Goal: Task Accomplishment & Management: Complete application form

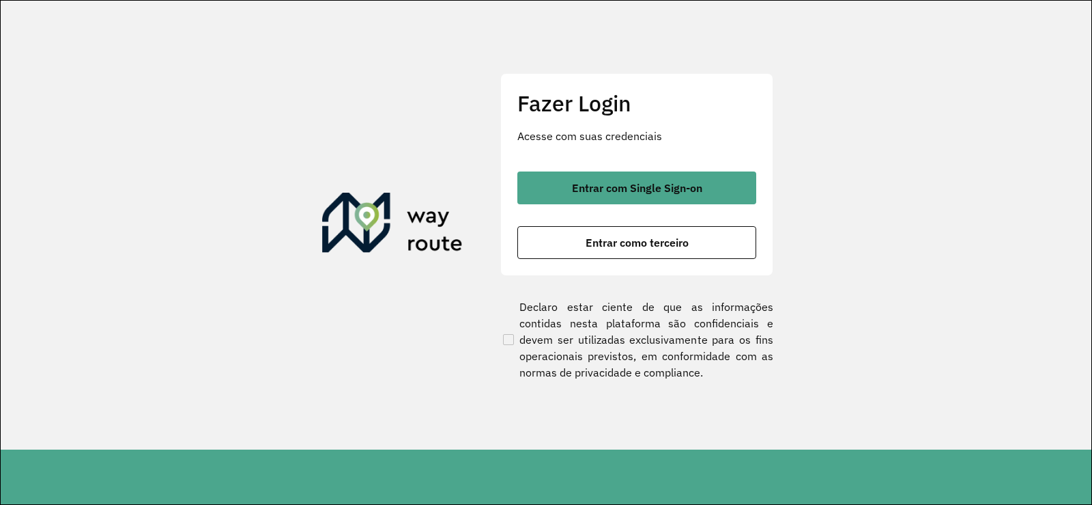
click at [612, 268] on div "Fazer Login Acesse com suas credenciais Entrar com Single Sign-on Entrar como t…" at bounding box center [636, 174] width 273 height 202
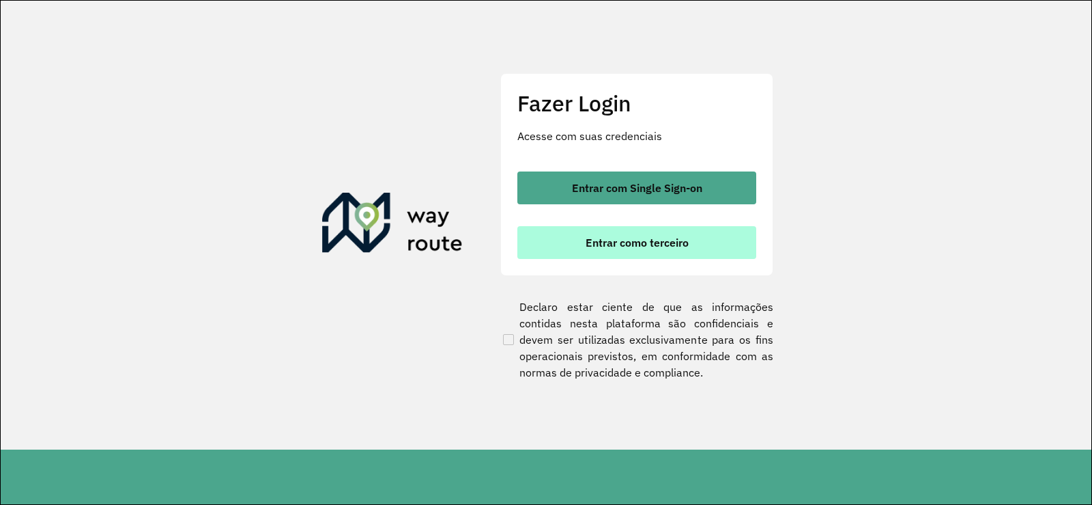
click at [612, 242] on span "Entrar como terceiro" at bounding box center [637, 242] width 103 height 11
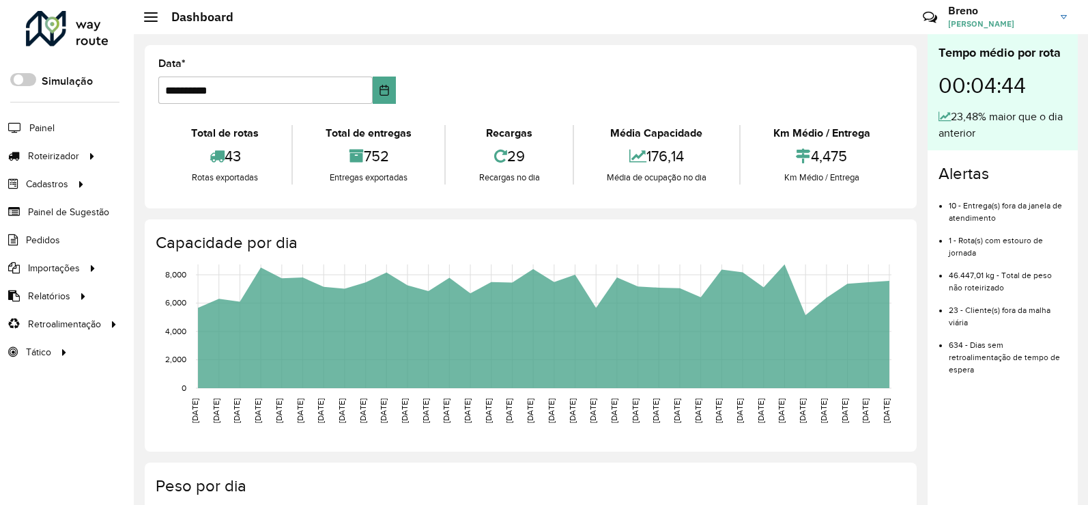
click at [79, 35] on div at bounding box center [67, 29] width 83 height 36
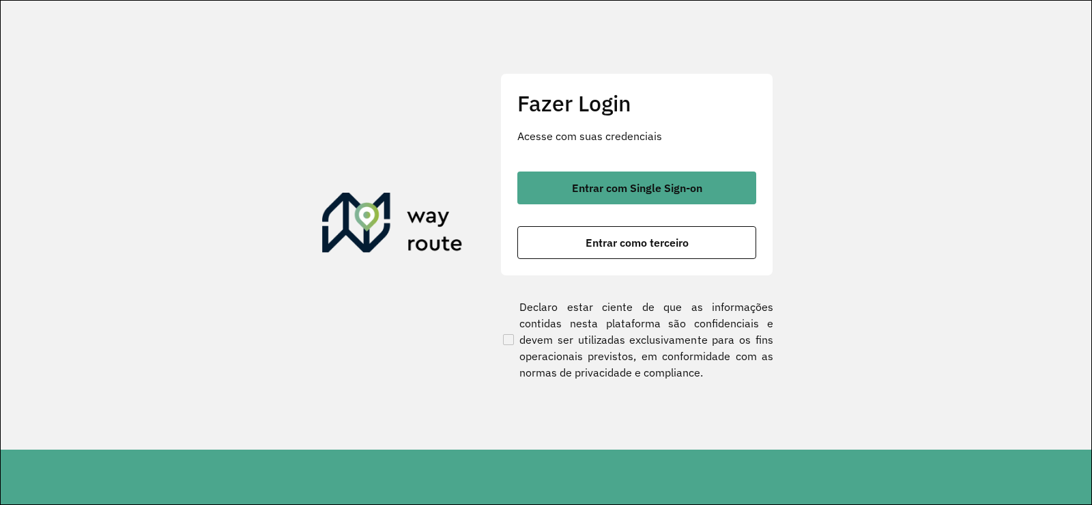
click at [567, 240] on button "Entrar como terceiro" at bounding box center [637, 242] width 239 height 33
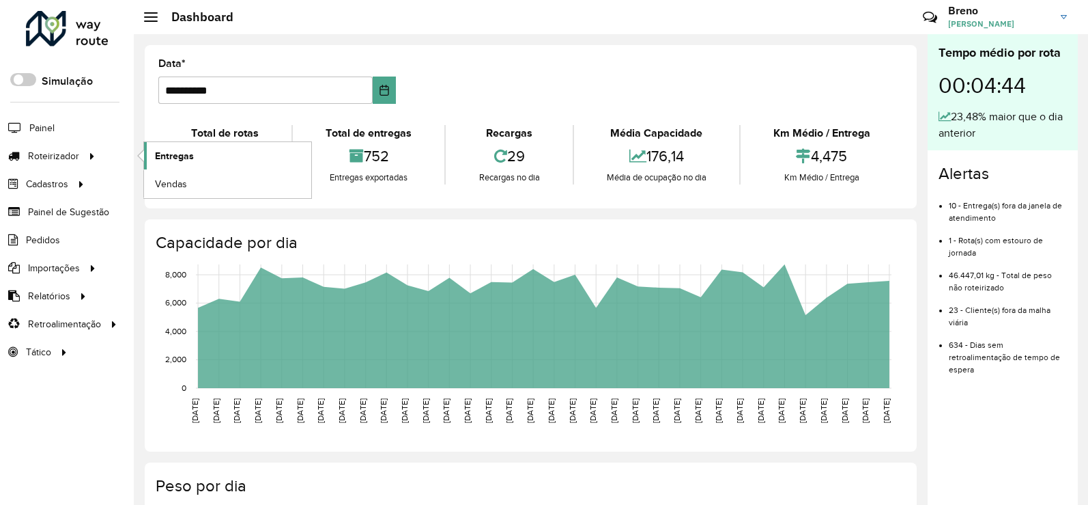
click at [214, 143] on link "Entregas" at bounding box center [227, 155] width 167 height 27
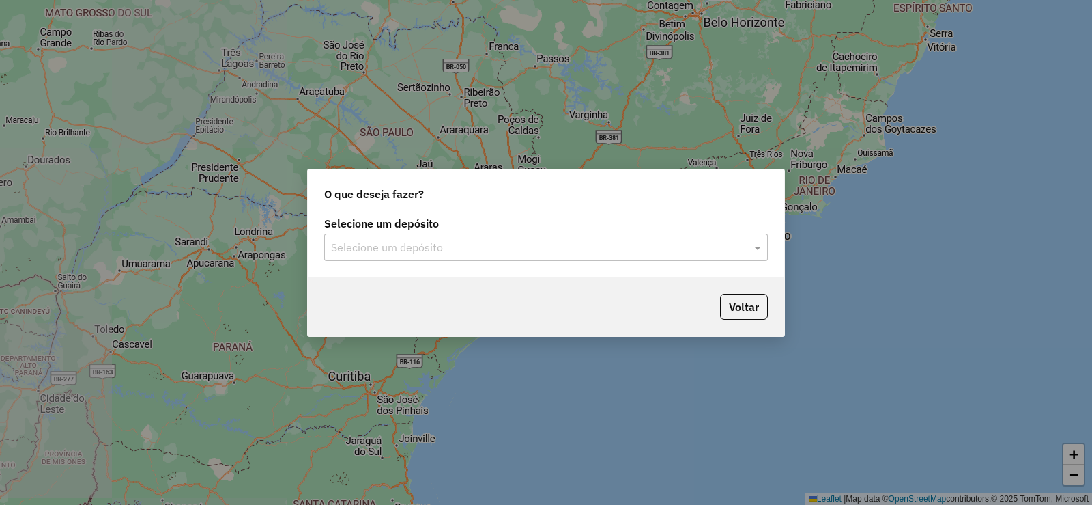
click at [529, 240] on input "text" at bounding box center [532, 248] width 403 height 16
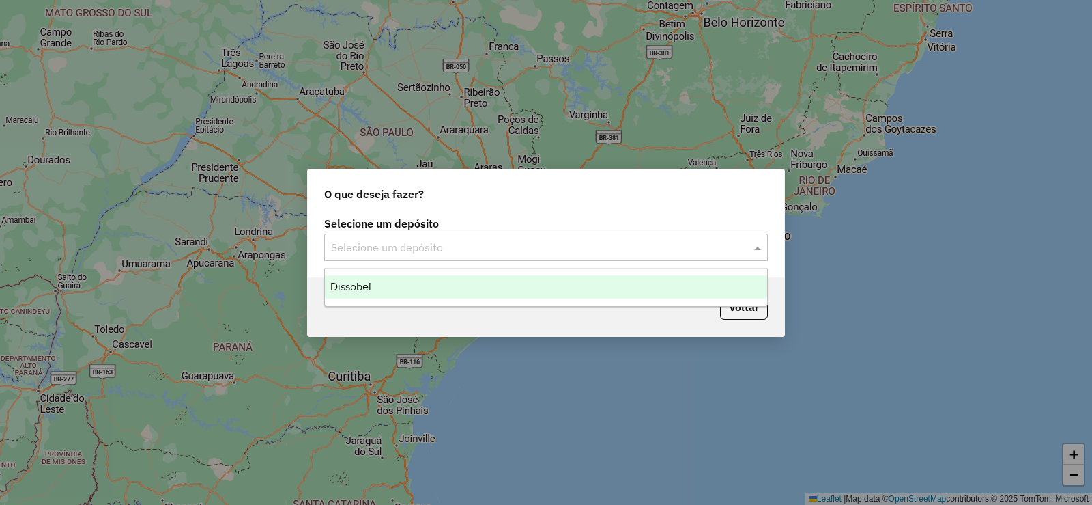
click at [520, 268] on ng-dropdown-panel "Dissobel" at bounding box center [546, 287] width 444 height 39
click at [513, 288] on div "Dissobel" at bounding box center [546, 286] width 442 height 23
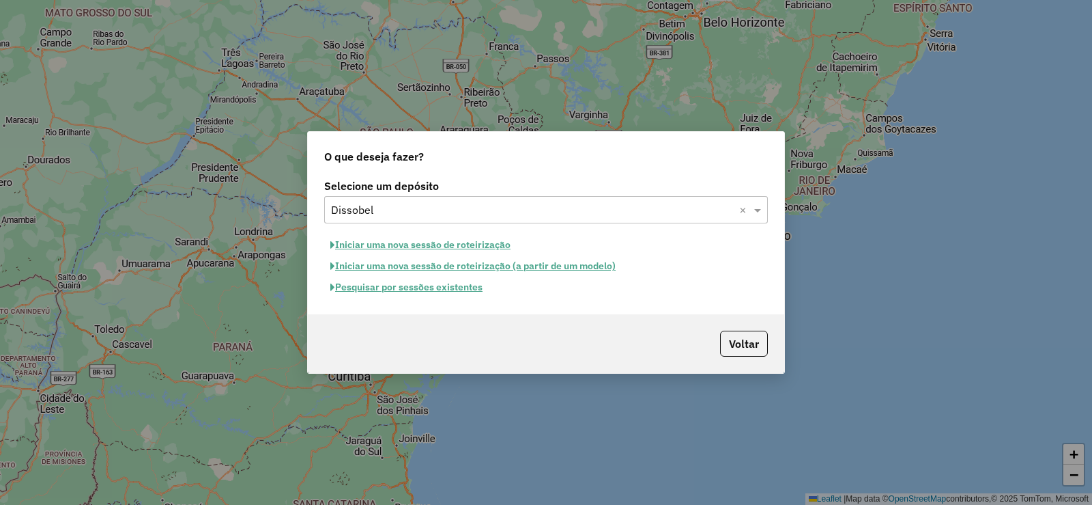
click at [456, 282] on button "Pesquisar por sessões existentes" at bounding box center [406, 287] width 165 height 21
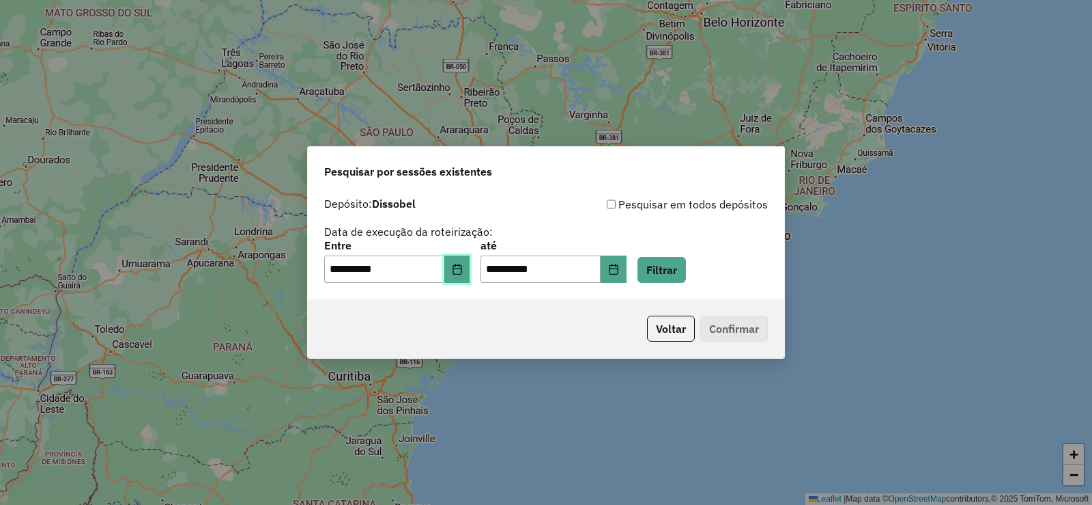
click at [462, 266] on icon "Choose Date" at bounding box center [457, 269] width 9 height 11
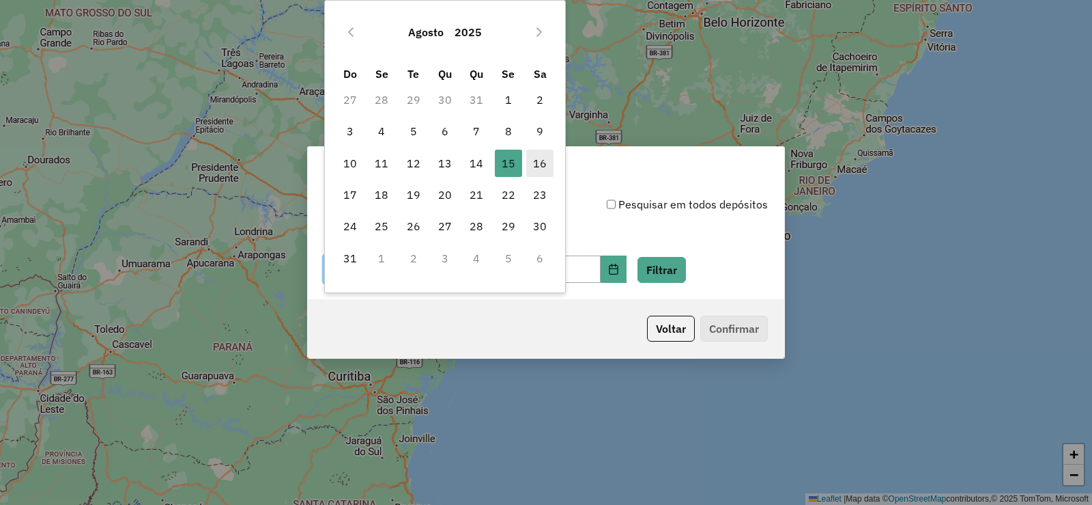
click at [537, 159] on span "16" at bounding box center [539, 163] width 27 height 27
type input "**********"
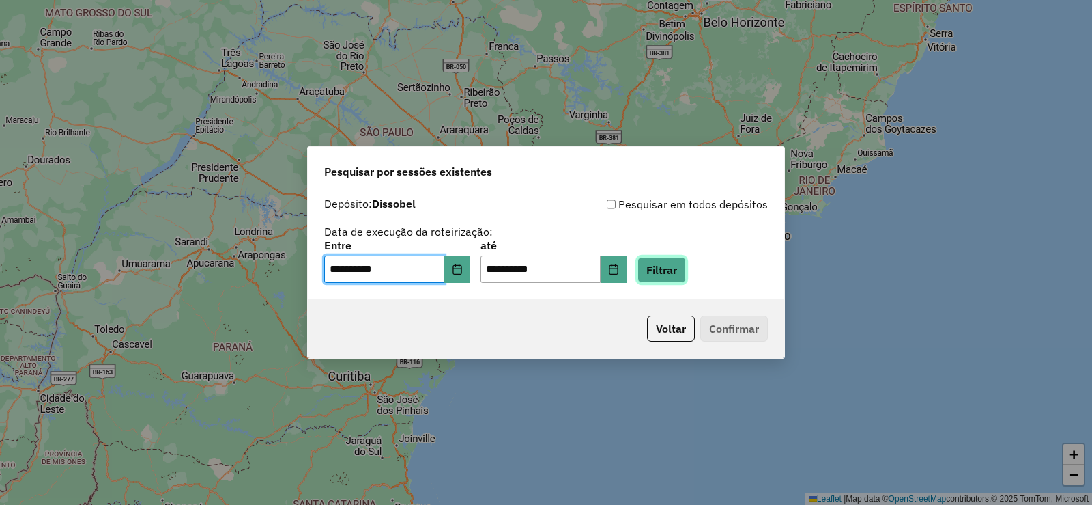
click at [686, 271] on button "Filtrar" at bounding box center [662, 270] width 48 height 26
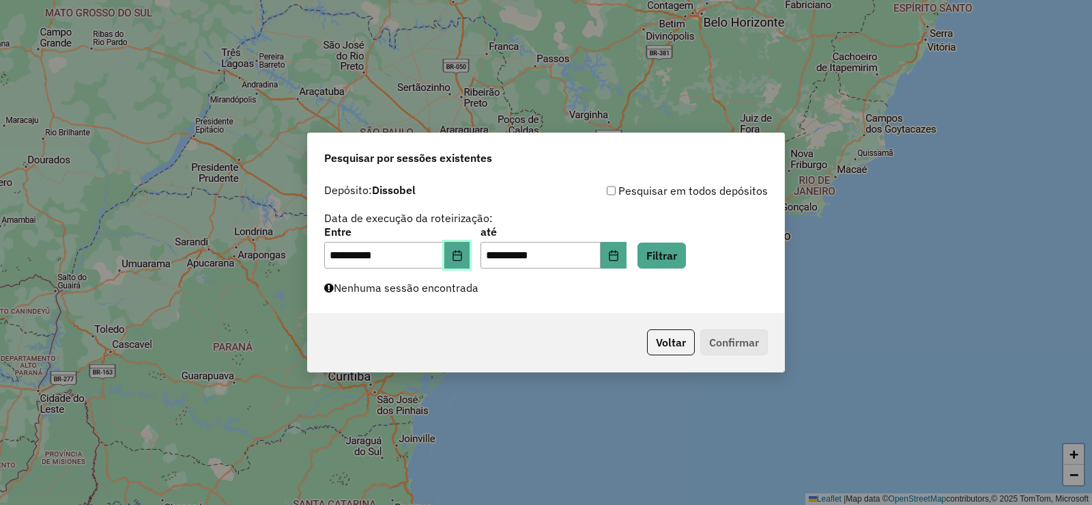
click at [470, 263] on button "Choose Date" at bounding box center [457, 255] width 26 height 27
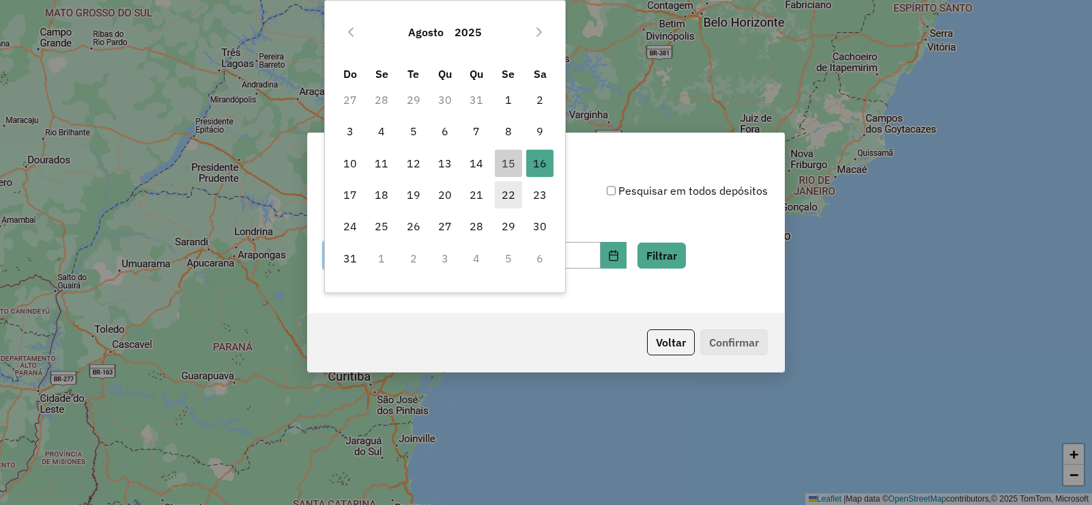
click at [508, 181] on span "22" at bounding box center [508, 194] width 27 height 27
type input "**********"
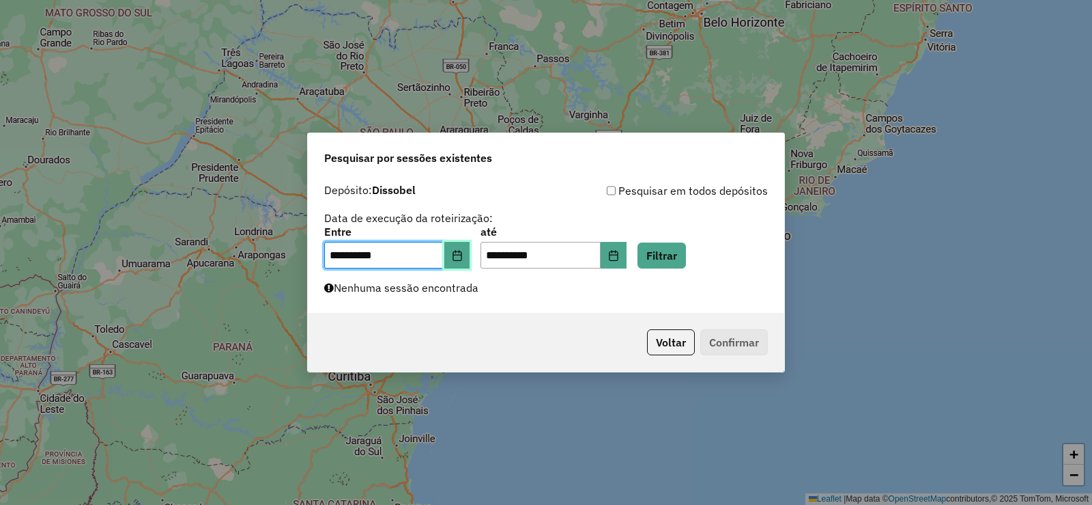
click at [463, 252] on icon "Choose Date" at bounding box center [457, 255] width 11 height 11
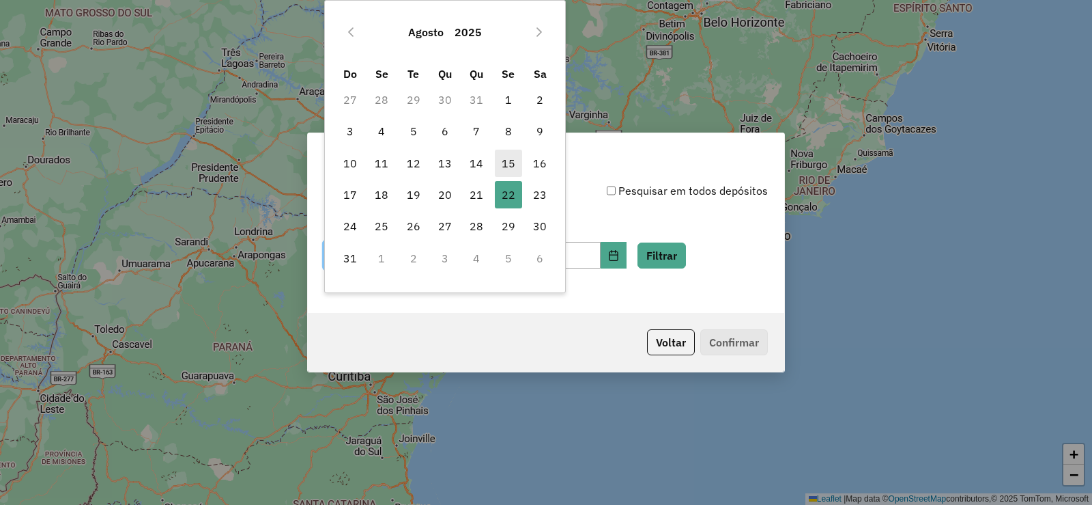
click at [515, 151] on span "15" at bounding box center [508, 163] width 27 height 27
type input "**********"
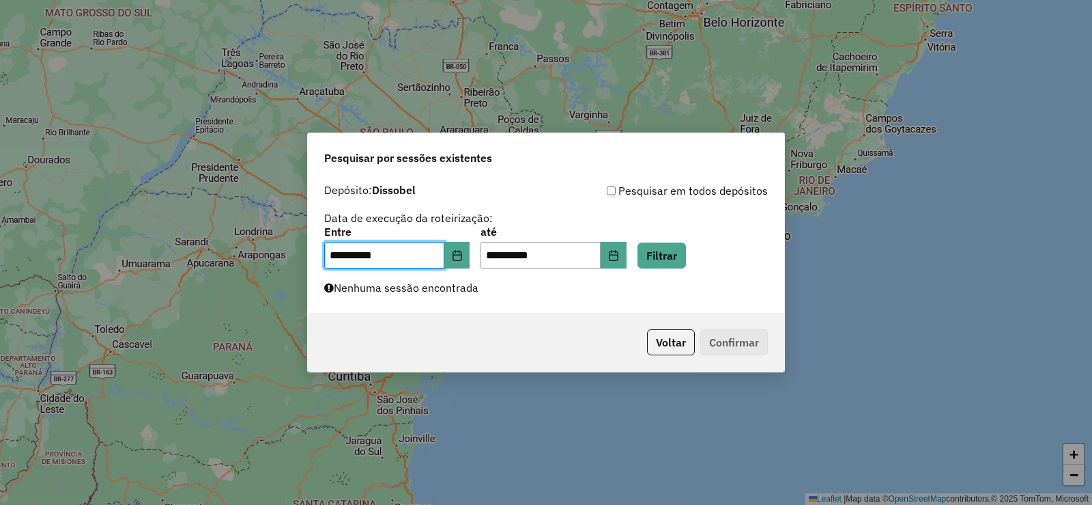
click at [702, 235] on div "**********" at bounding box center [546, 248] width 444 height 42
click at [683, 246] on button "Filtrar" at bounding box center [662, 255] width 48 height 26
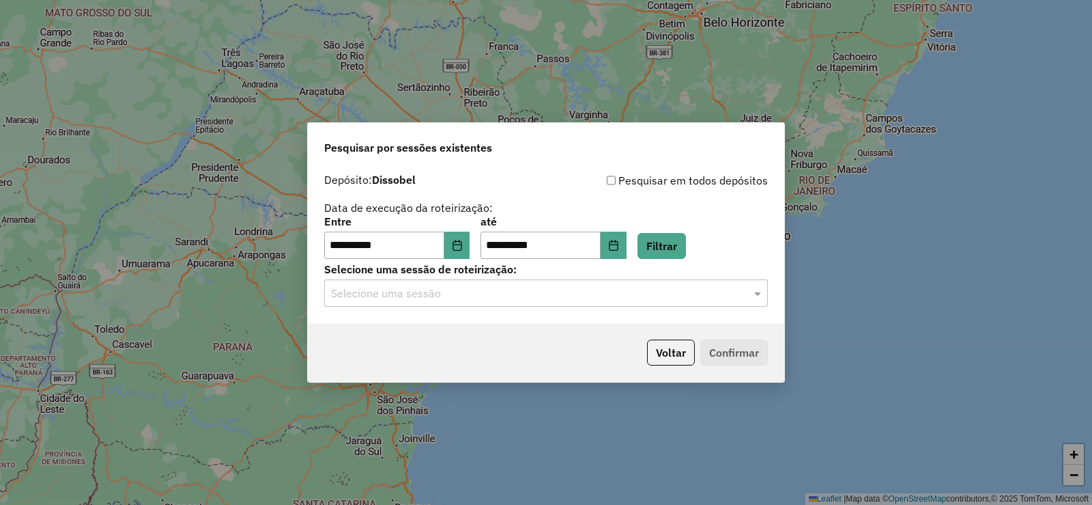
click at [484, 295] on input "text" at bounding box center [532, 293] width 403 height 16
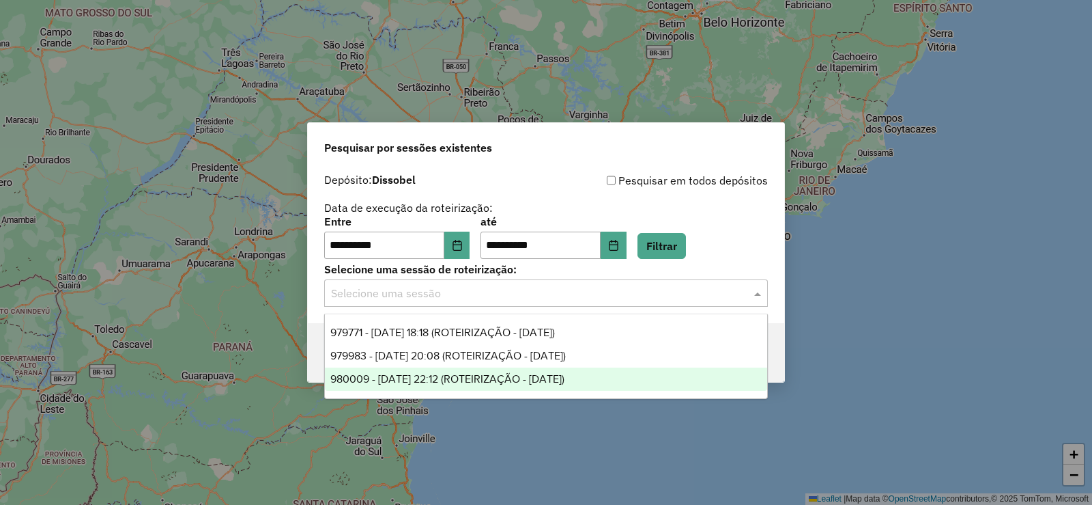
click at [483, 383] on span "980009 - 15/08/2025 22:12 (ROTEIRIZAÇÃO - 15/08/2025)" at bounding box center [447, 379] width 234 height 12
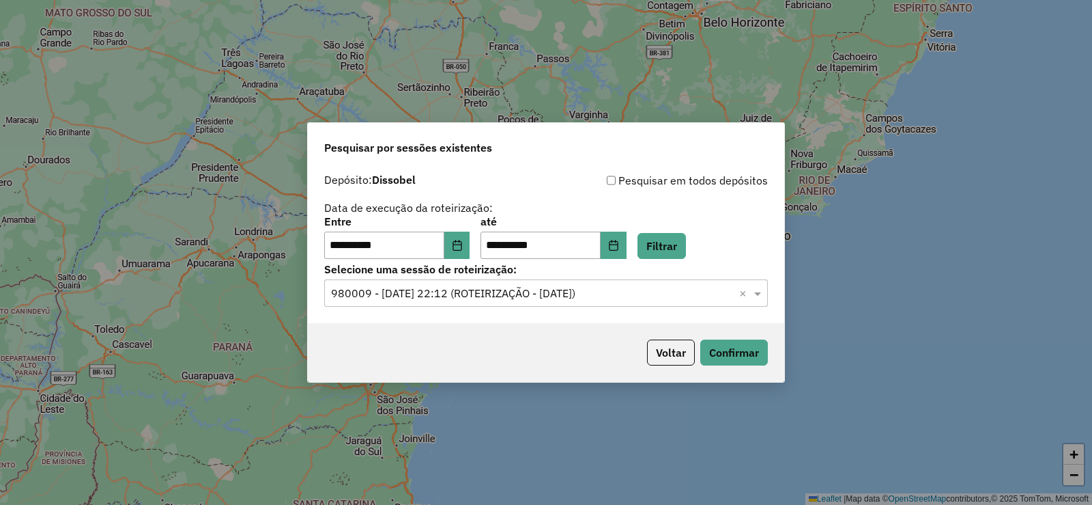
click at [602, 291] on input "text" at bounding box center [532, 293] width 403 height 16
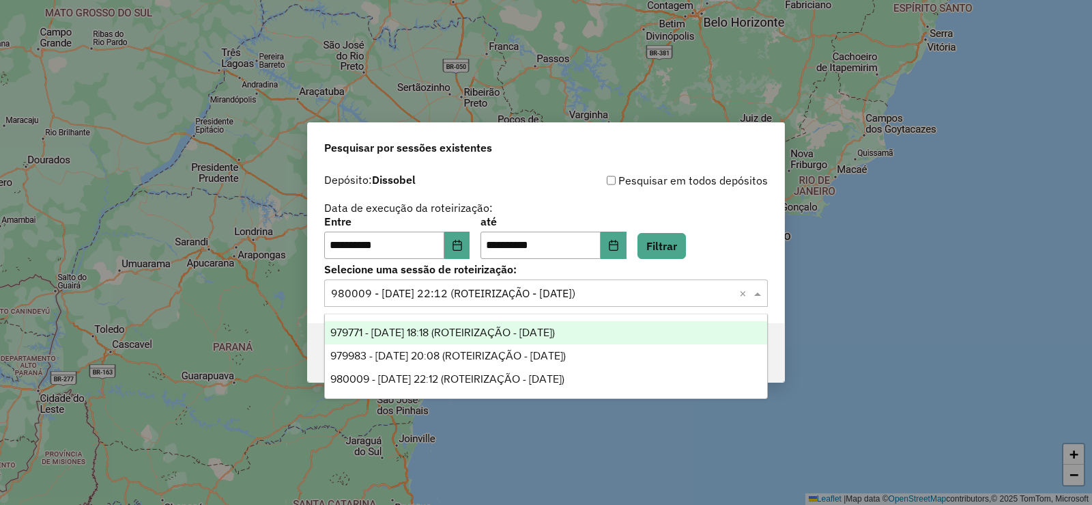
click at [526, 338] on div "979771 - 15/08/2025 18:18 (ROTEIRIZAÇÃO - 15/08/2025)" at bounding box center [546, 332] width 442 height 23
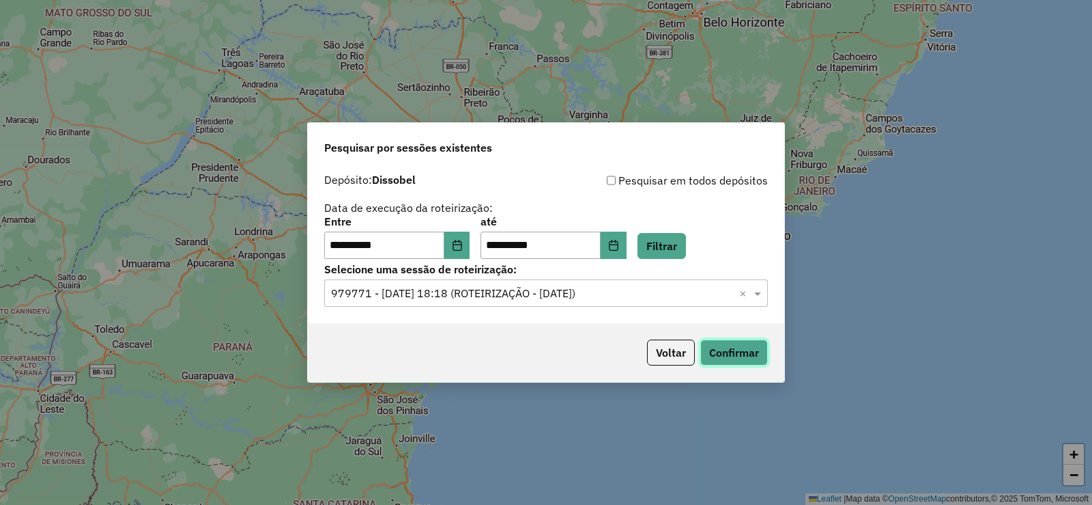
click at [735, 358] on button "Confirmar" at bounding box center [734, 352] width 68 height 26
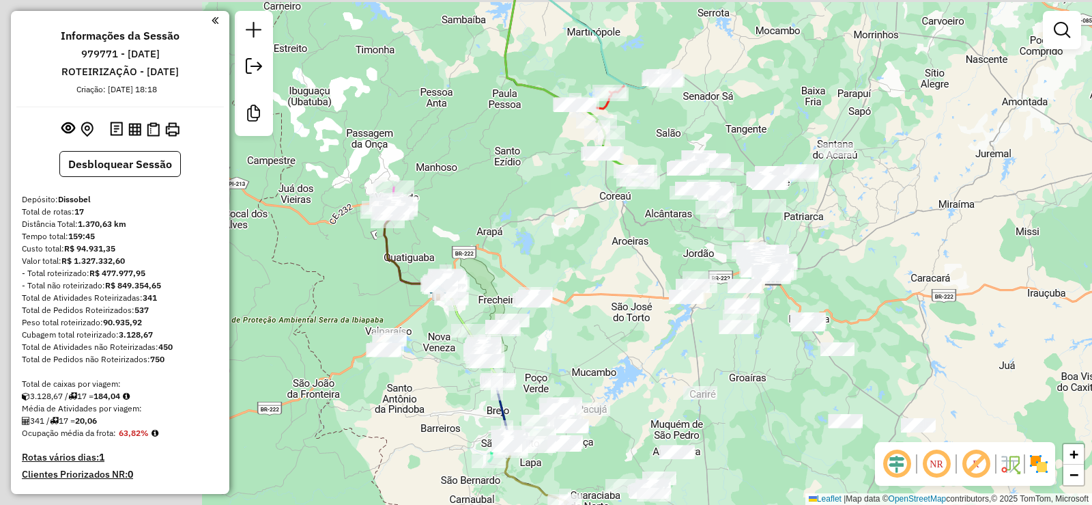
drag, startPoint x: 400, startPoint y: 204, endPoint x: 610, endPoint y: 229, distance: 211.8
click at [628, 225] on div "Janela de atendimento Grade de atendimento Capacidade Transportadoras Veículos …" at bounding box center [546, 252] width 1092 height 505
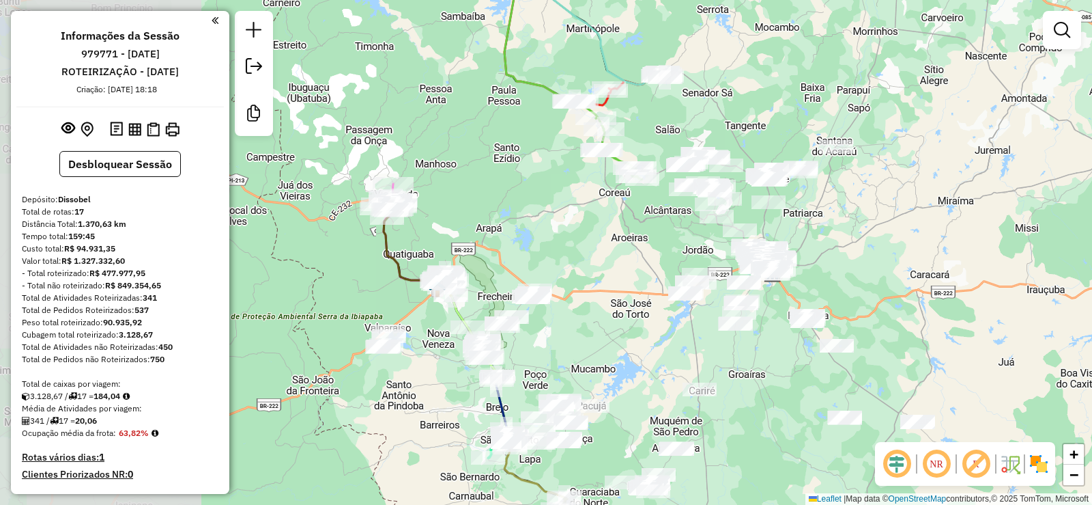
drag, startPoint x: 480, startPoint y: 237, endPoint x: 537, endPoint y: 216, distance: 60.5
click at [537, 216] on div "Janela de atendimento Grade de atendimento Capacidade Transportadoras Veículos …" at bounding box center [546, 252] width 1092 height 505
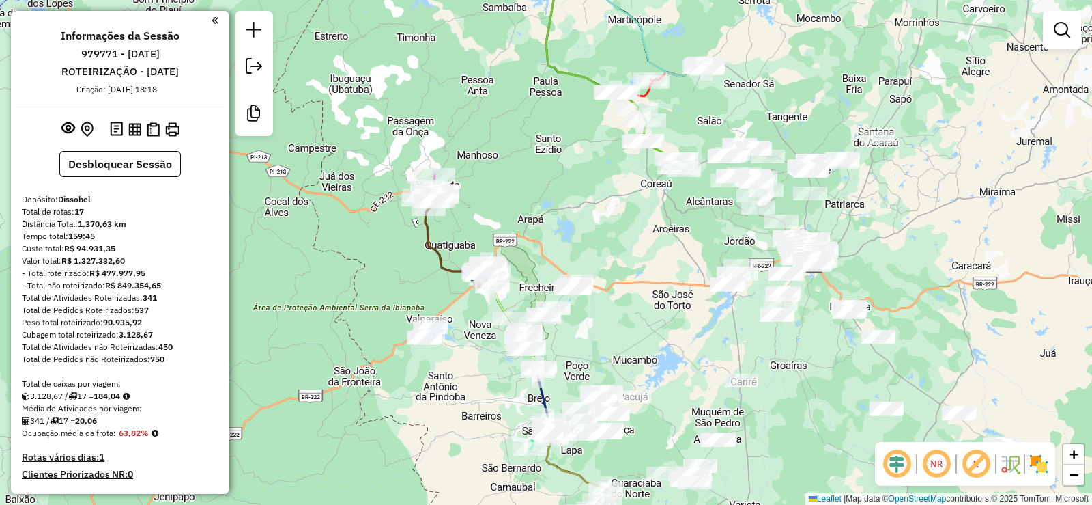
drag, startPoint x: 540, startPoint y: 169, endPoint x: 618, endPoint y: 156, distance: 78.9
click at [619, 156] on div "Rota 17 - Placa SBK8J21 14373 - COMERCIO DO BRENO Janela de atendimento Grade d…" at bounding box center [546, 252] width 1092 height 505
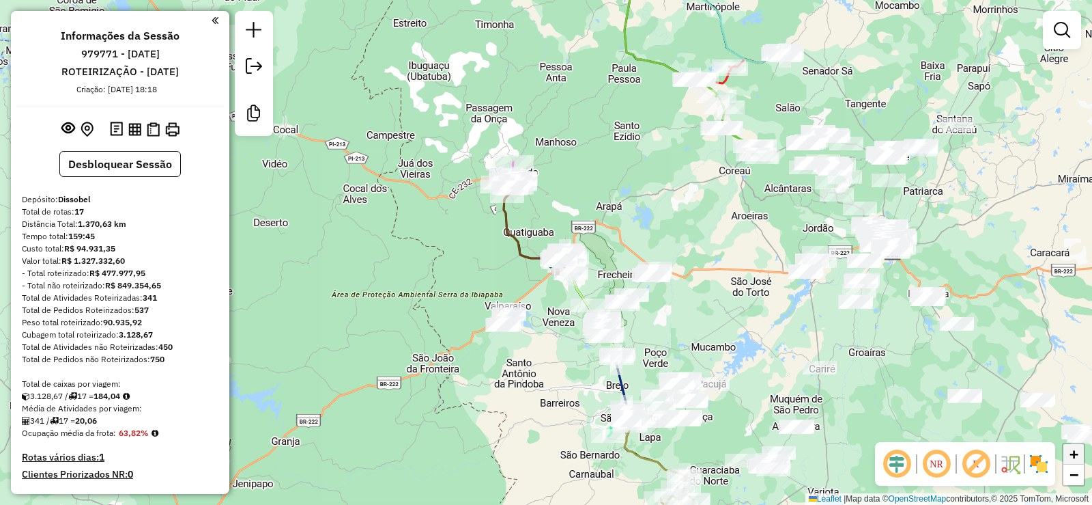
click at [1079, 457] on link "+" at bounding box center [1074, 454] width 20 height 20
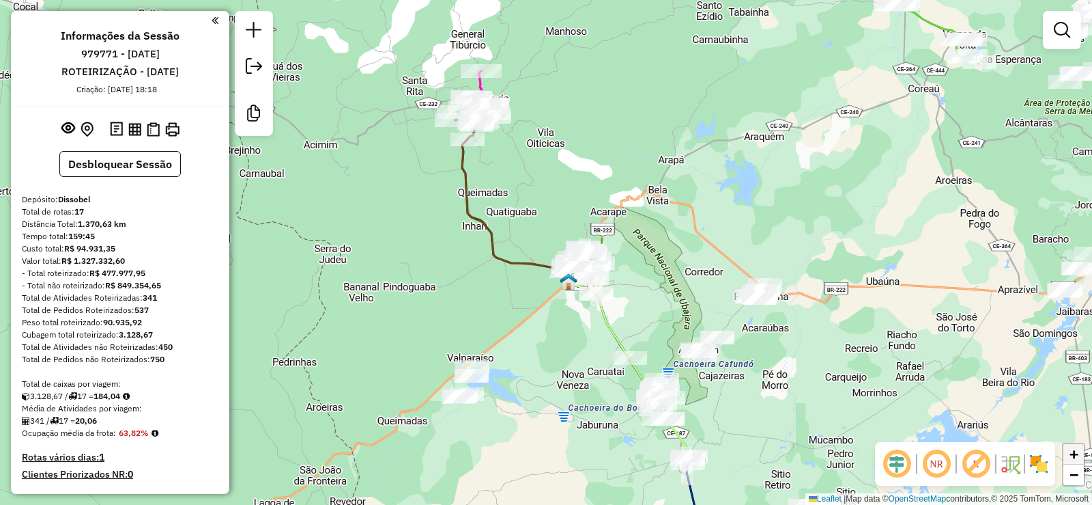
click at [1079, 457] on link "+" at bounding box center [1074, 454] width 20 height 20
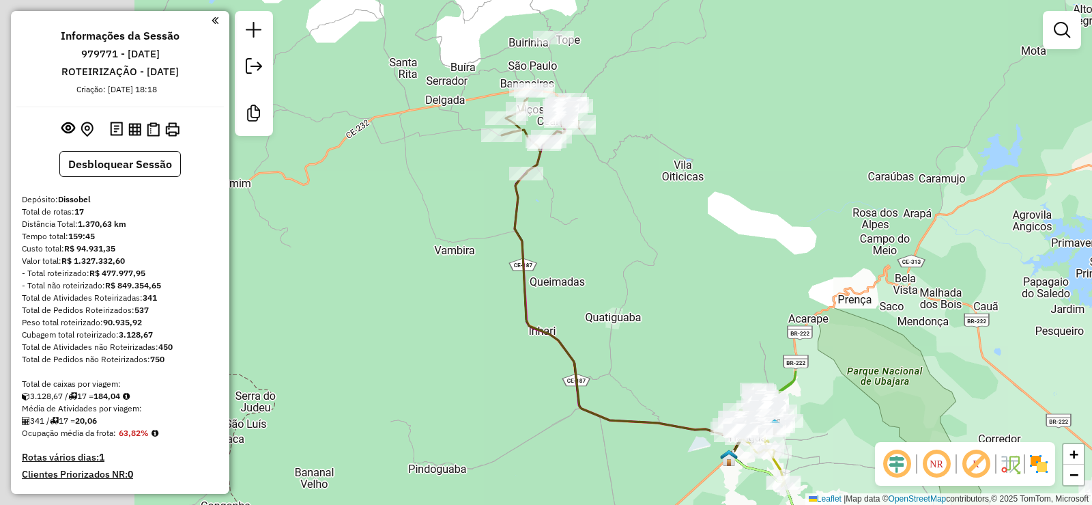
drag, startPoint x: 575, startPoint y: 85, endPoint x: 712, endPoint y: 232, distance: 201.4
click at [712, 232] on div "Janela de atendimento Grade de atendimento Capacidade Transportadoras Veículos …" at bounding box center [546, 252] width 1092 height 505
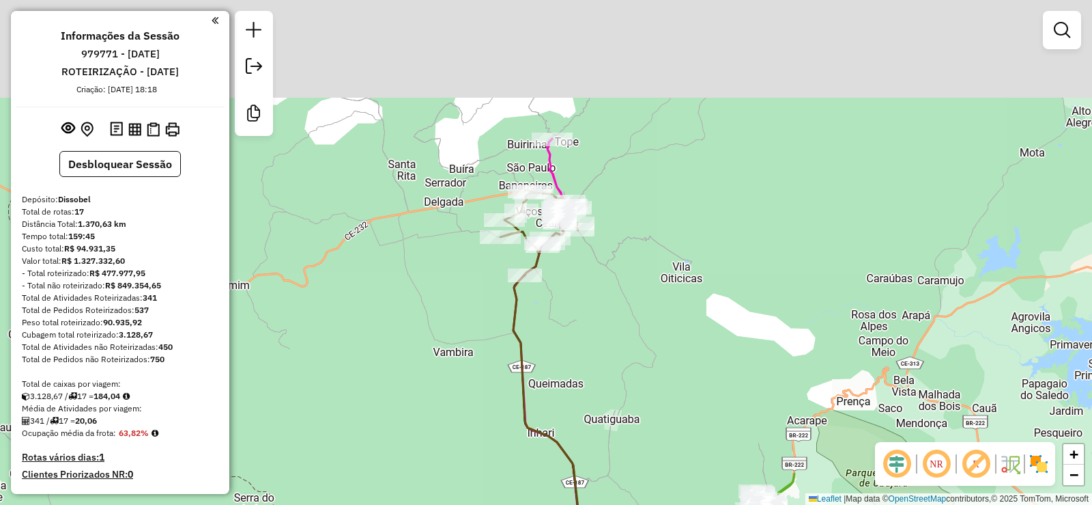
drag, startPoint x: 621, startPoint y: 87, endPoint x: 618, endPoint y: 252, distance: 164.6
click at [618, 252] on div "Janela de atendimento Grade de atendimento Capacidade Transportadoras Veículos …" at bounding box center [546, 252] width 1092 height 505
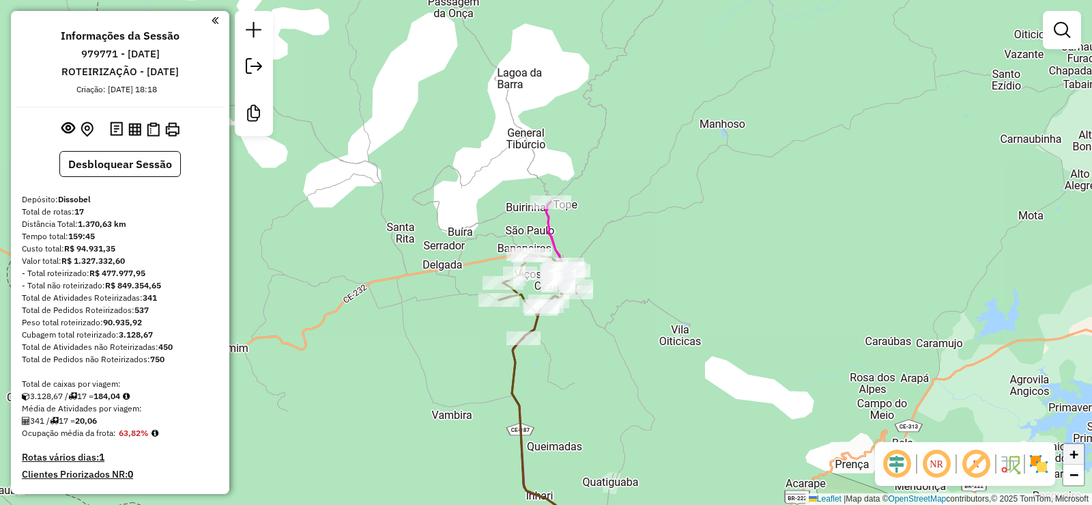
click at [1075, 455] on span "+" at bounding box center [1074, 453] width 9 height 17
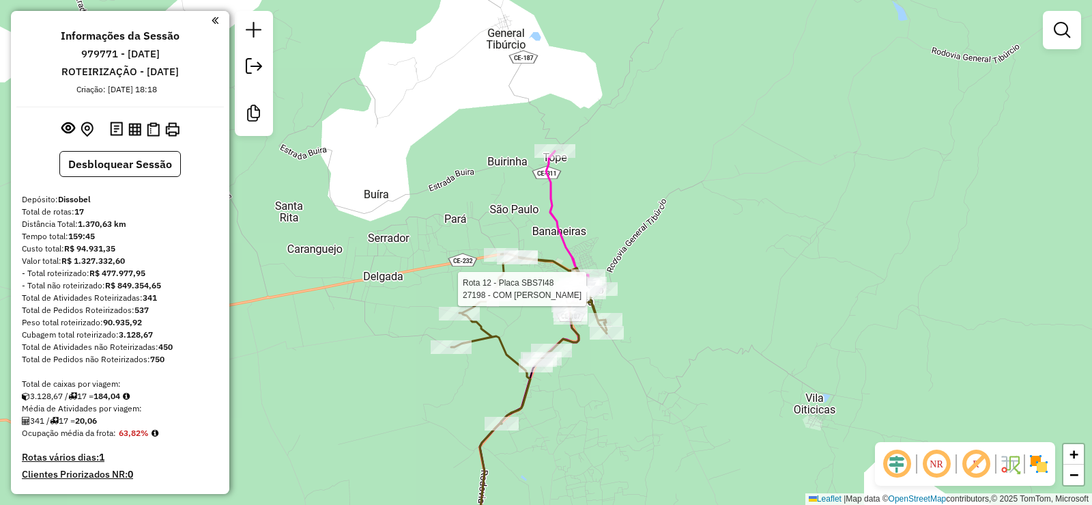
select select "**********"
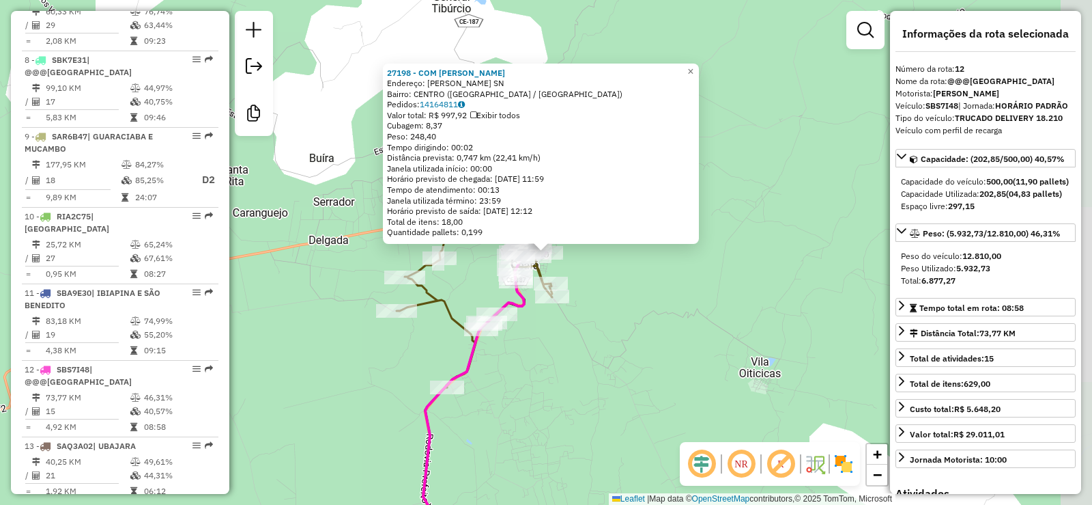
scroll to position [1351, 0]
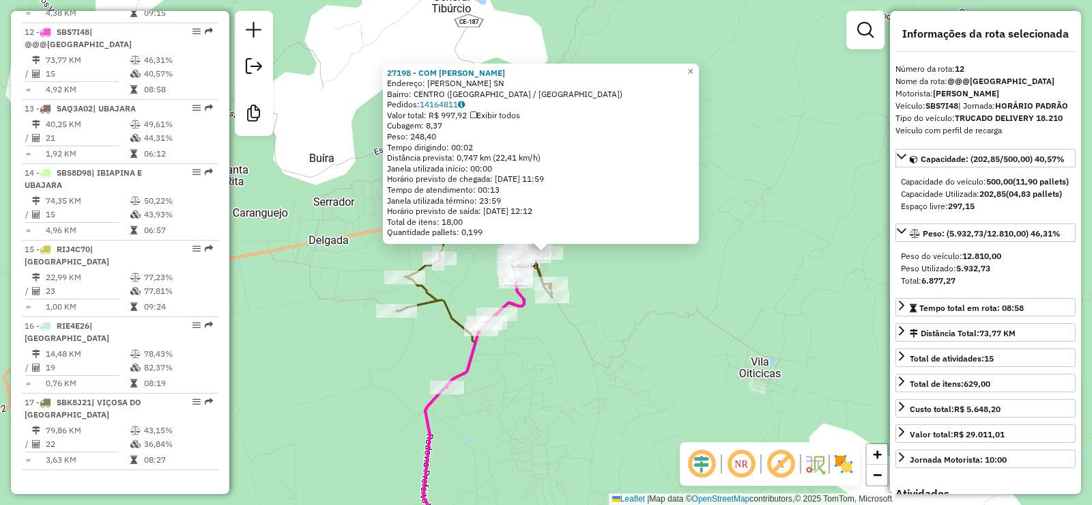
click at [565, 330] on div "27198 - COM CHICO BOQUEIRaO Endereço: JOAO BENICIO FONTENELE SN Bairro: CENTRO …" at bounding box center [546, 252] width 1092 height 505
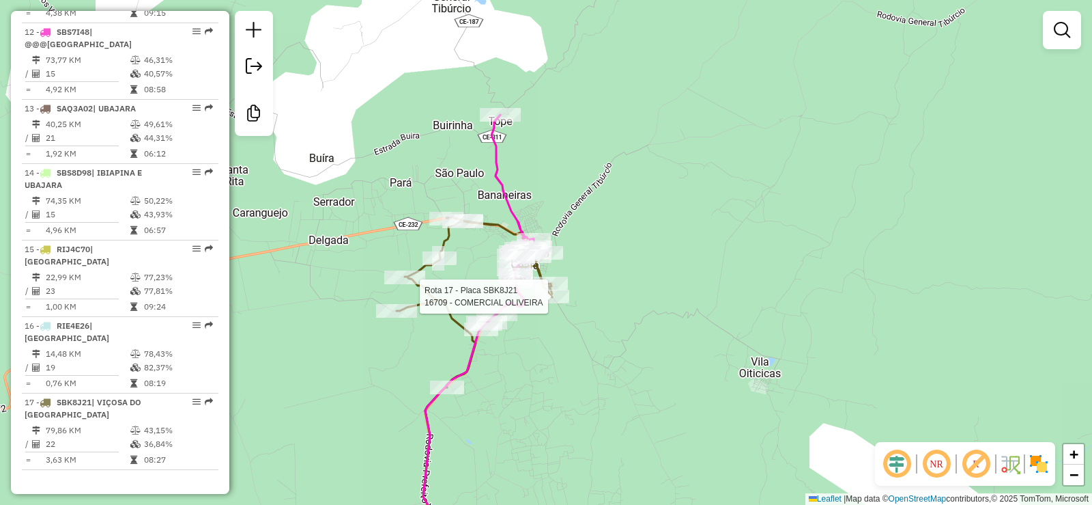
select select "**********"
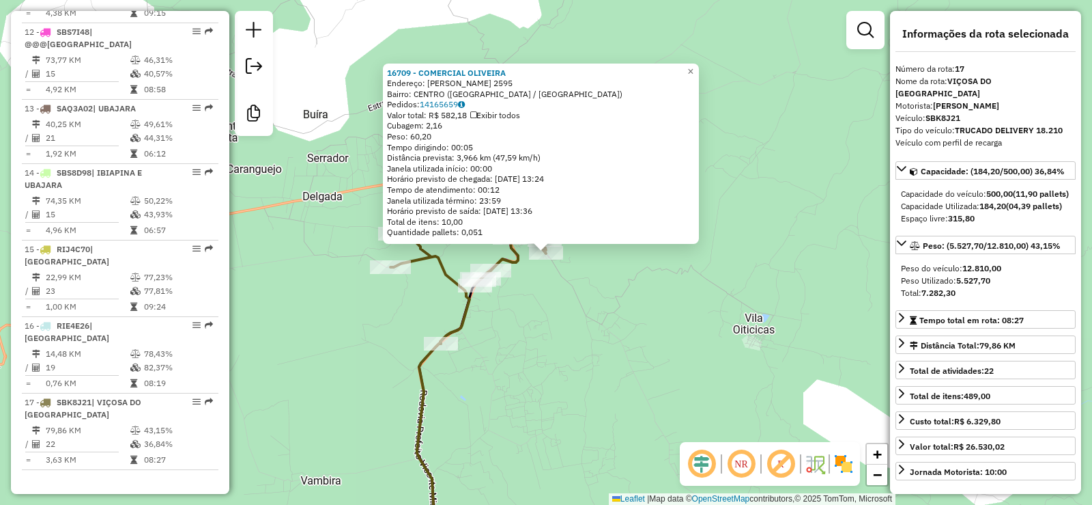
scroll to position [1529, 0]
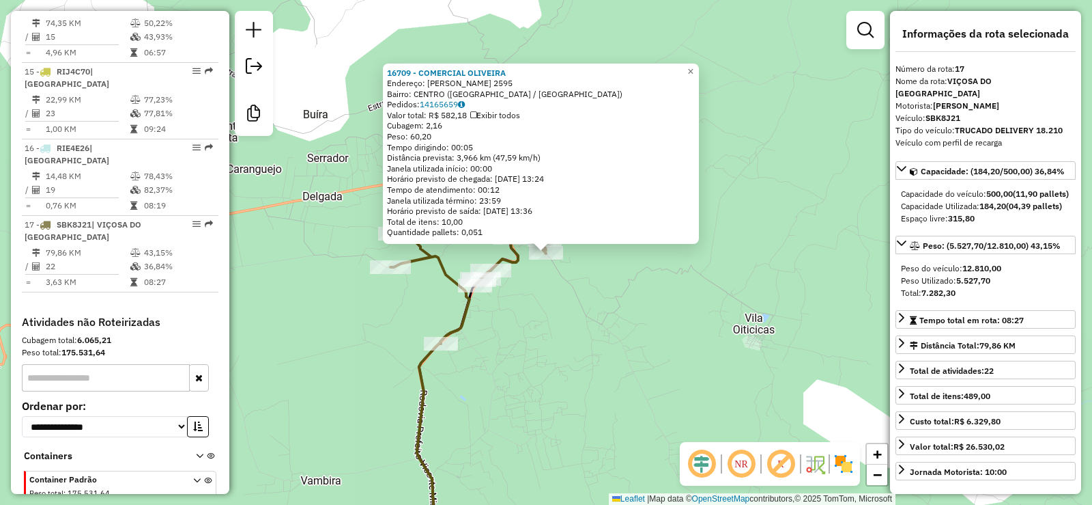
click at [552, 290] on div "16709 - COMERCIAL OLIVEIRA Endereço: LAMARTINE NOGUEIRA 2595 Bairro: CENTRO (VI…" at bounding box center [546, 252] width 1092 height 505
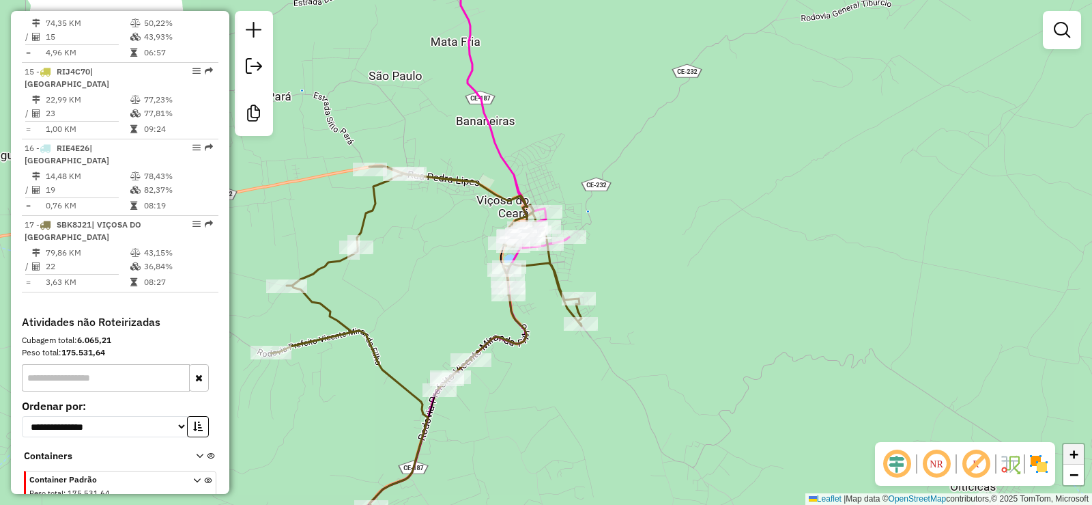
click at [1077, 458] on span "+" at bounding box center [1074, 453] width 9 height 17
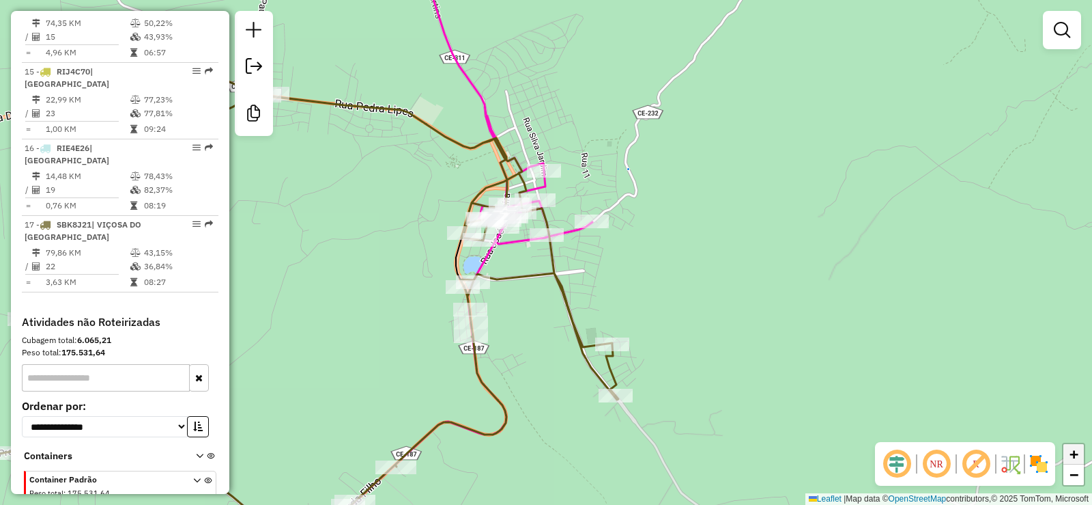
click at [1077, 458] on span "+" at bounding box center [1074, 453] width 9 height 17
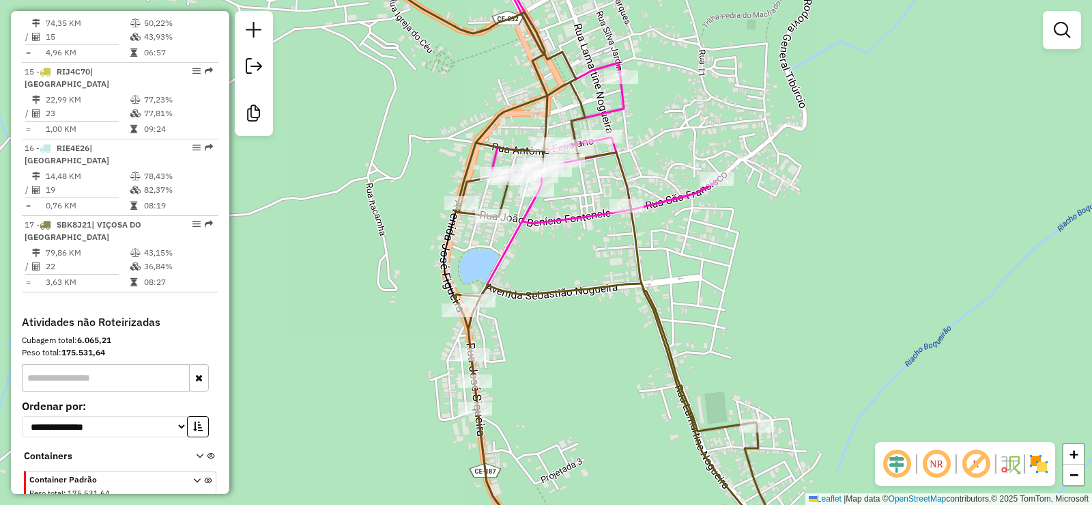
drag, startPoint x: 474, startPoint y: 246, endPoint x: 565, endPoint y: 231, distance: 92.7
click at [565, 231] on div "Janela de atendimento Grade de atendimento Capacidade Transportadoras Veículos …" at bounding box center [546, 252] width 1092 height 505
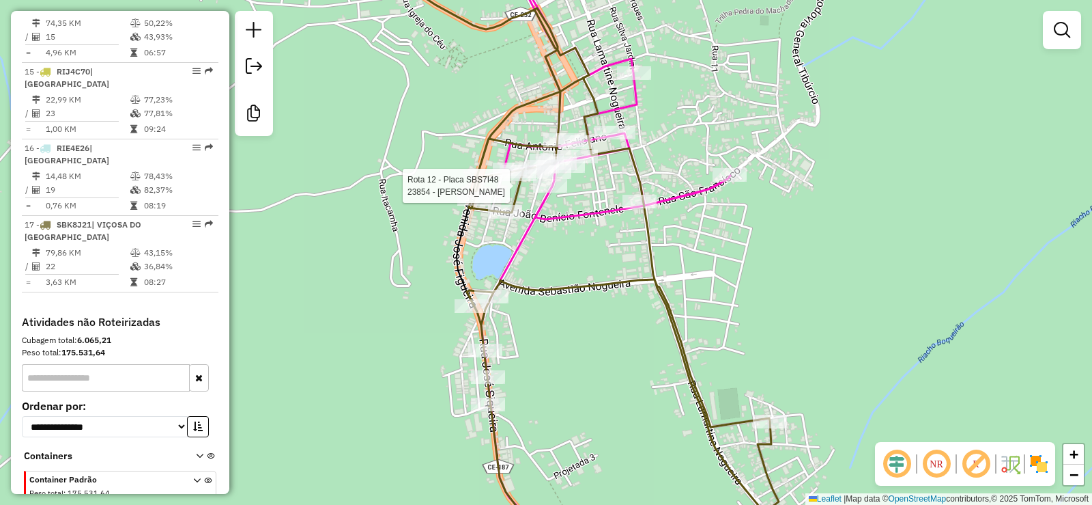
click at [546, 193] on div at bounding box center [550, 186] width 34 height 14
select select "**********"
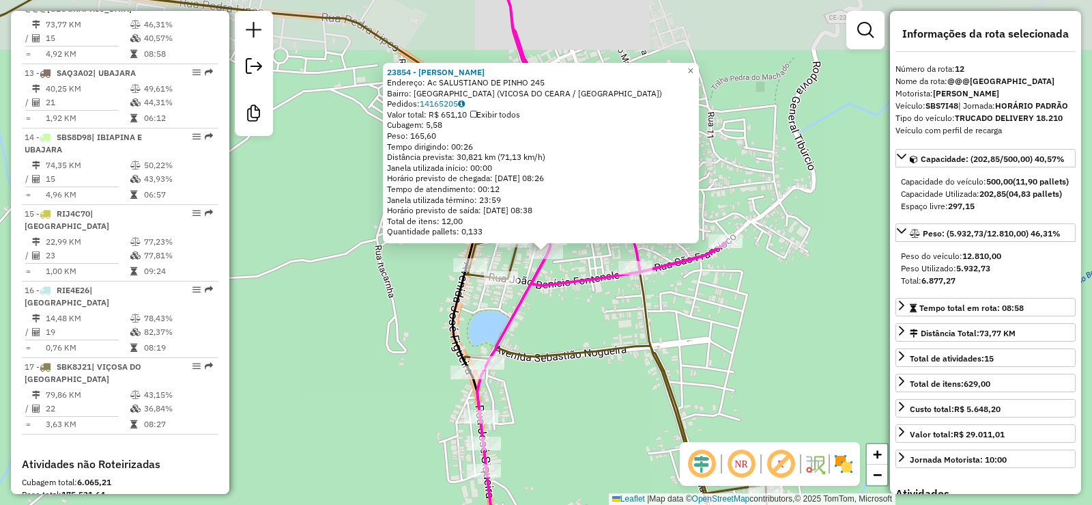
scroll to position [1351, 0]
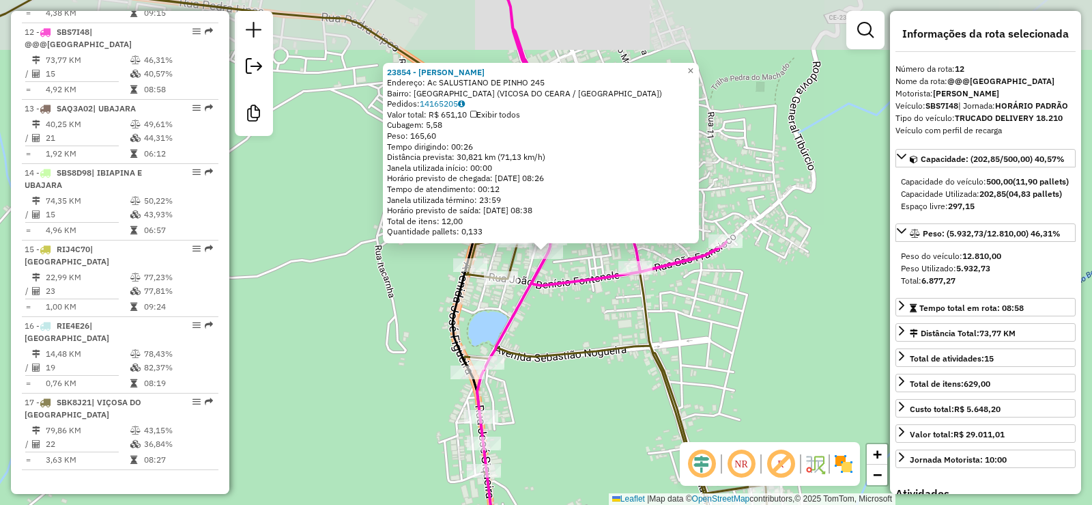
click at [565, 309] on div "Rota 12 - Placa SBS7I48 23854 - NORIMAR PASSOS PACHE 23854 - NORIMAR PASSOS PAC…" at bounding box center [546, 252] width 1092 height 505
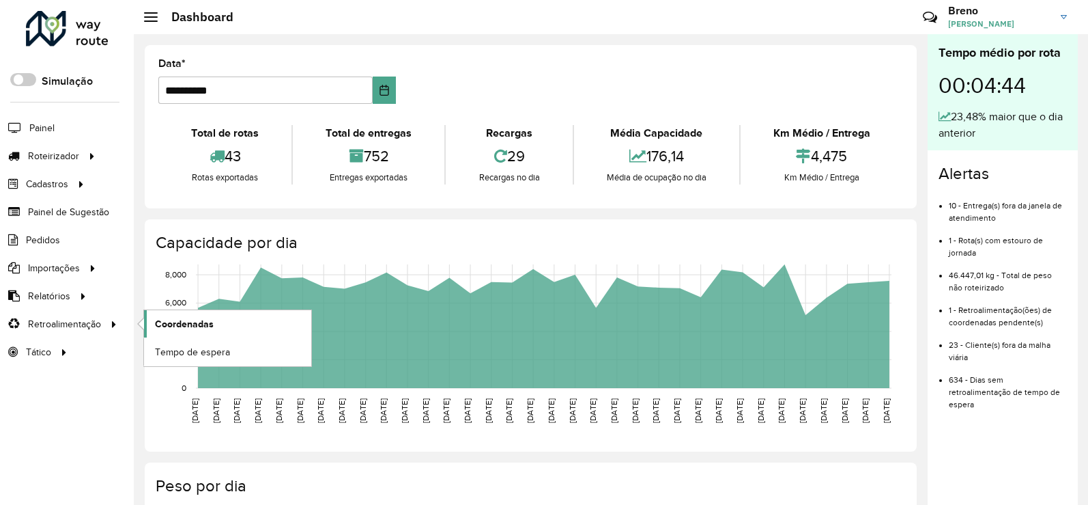
click at [175, 328] on span "Coordenadas" at bounding box center [184, 324] width 59 height 14
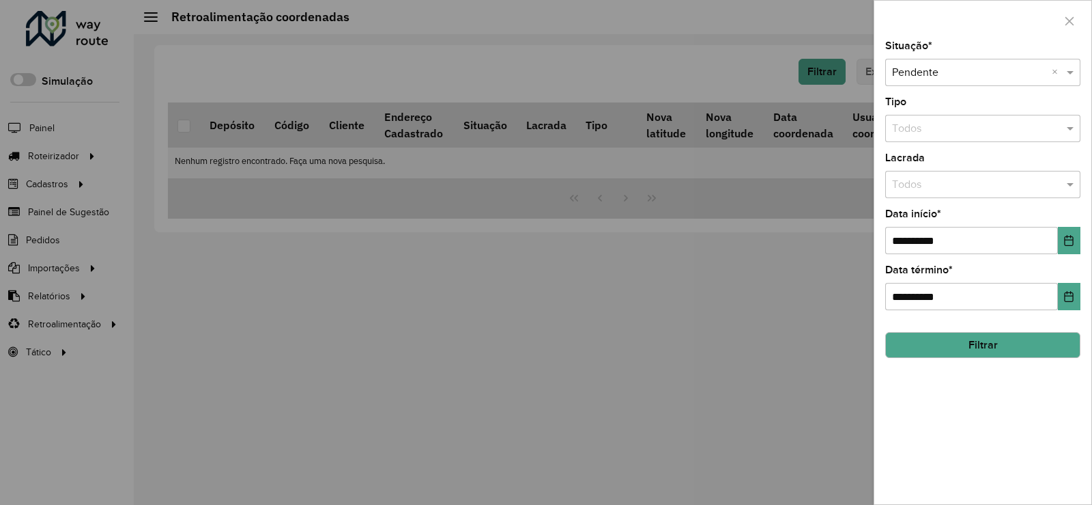
click at [1016, 348] on button "Filtrar" at bounding box center [983, 345] width 195 height 26
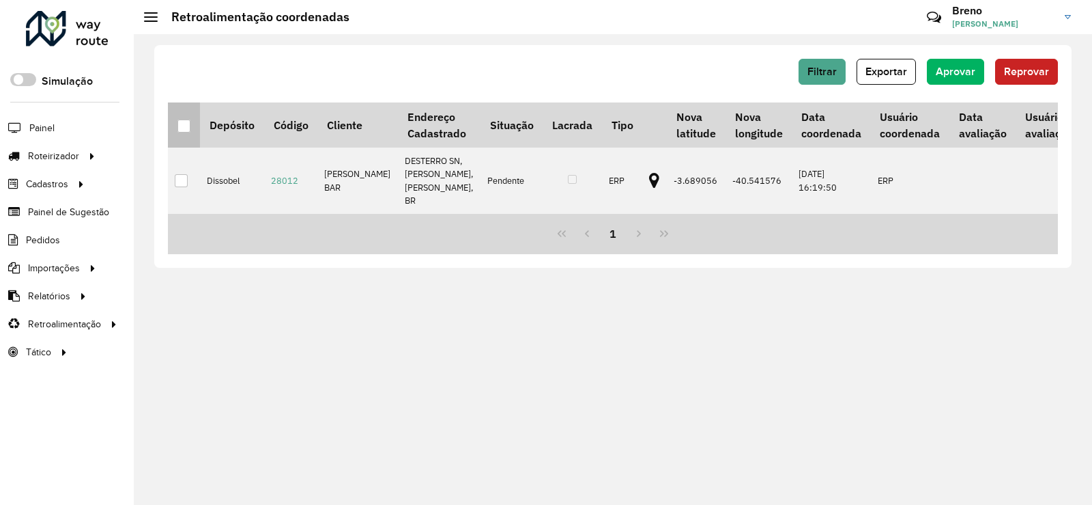
click at [182, 130] on div at bounding box center [184, 125] width 13 height 13
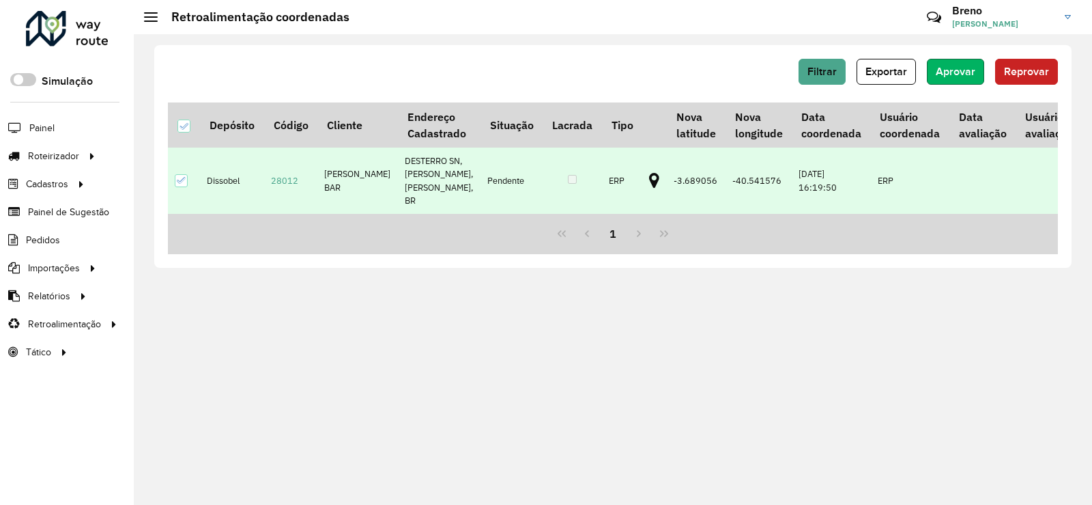
click at [965, 82] on button "Aprovar" at bounding box center [955, 72] width 57 height 26
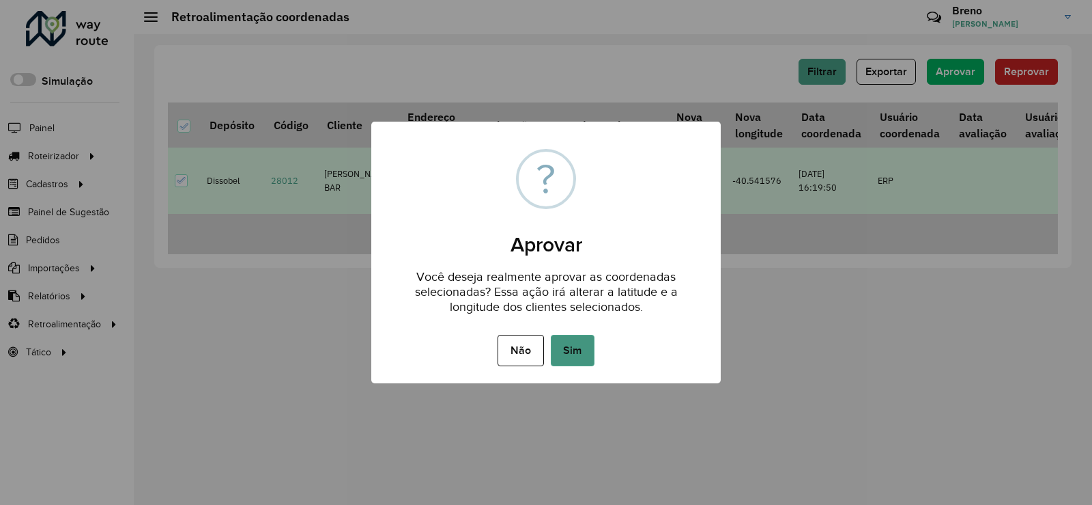
click at [581, 338] on button "Sim" at bounding box center [573, 350] width 44 height 31
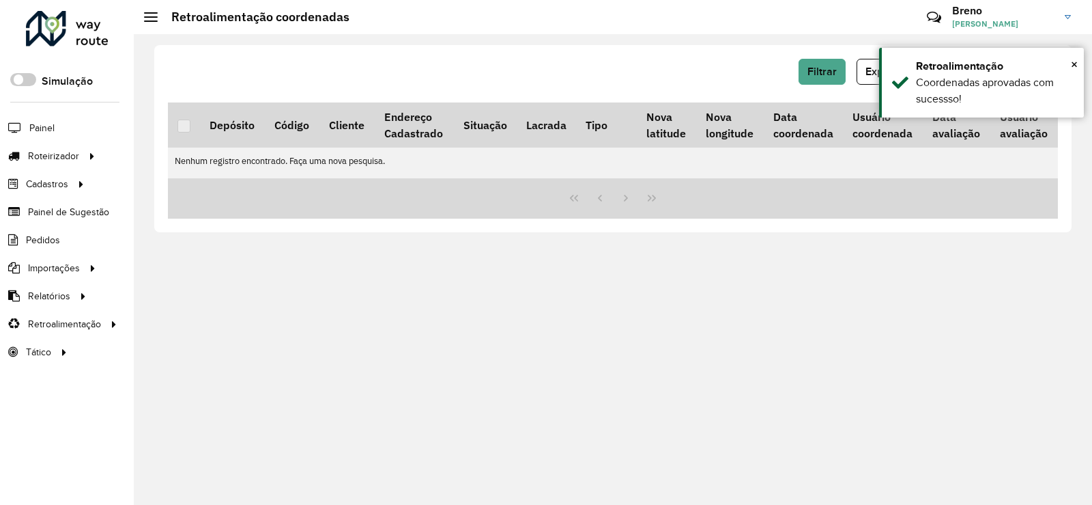
click at [48, 35] on div at bounding box center [67, 29] width 83 height 36
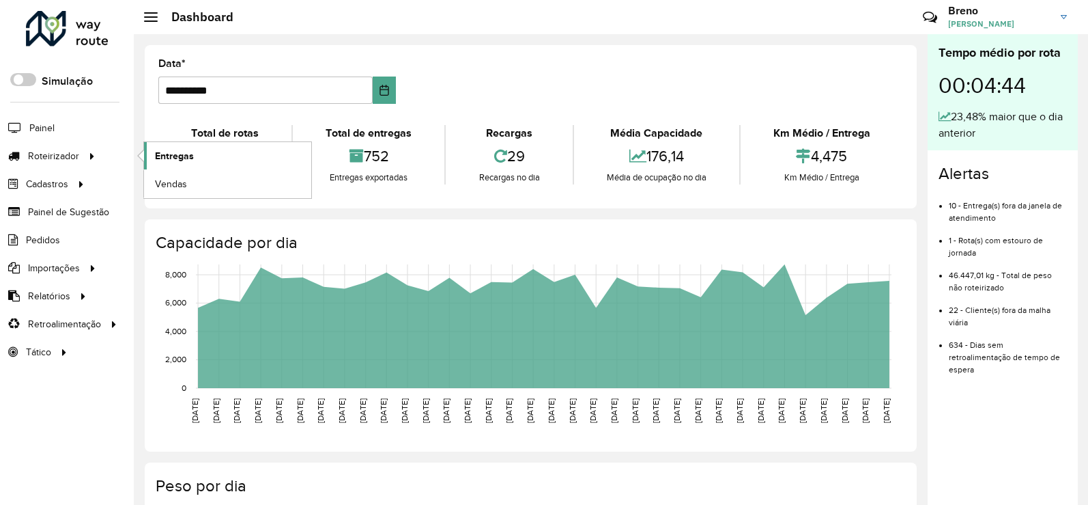
click at [175, 168] on link "Entregas" at bounding box center [227, 155] width 167 height 27
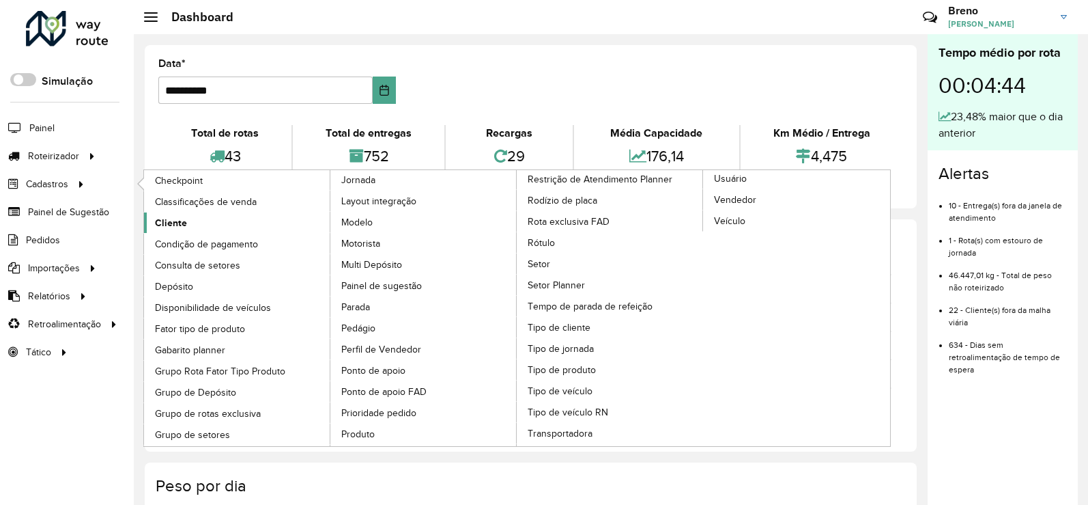
click at [176, 221] on span "Cliente" at bounding box center [171, 223] width 32 height 14
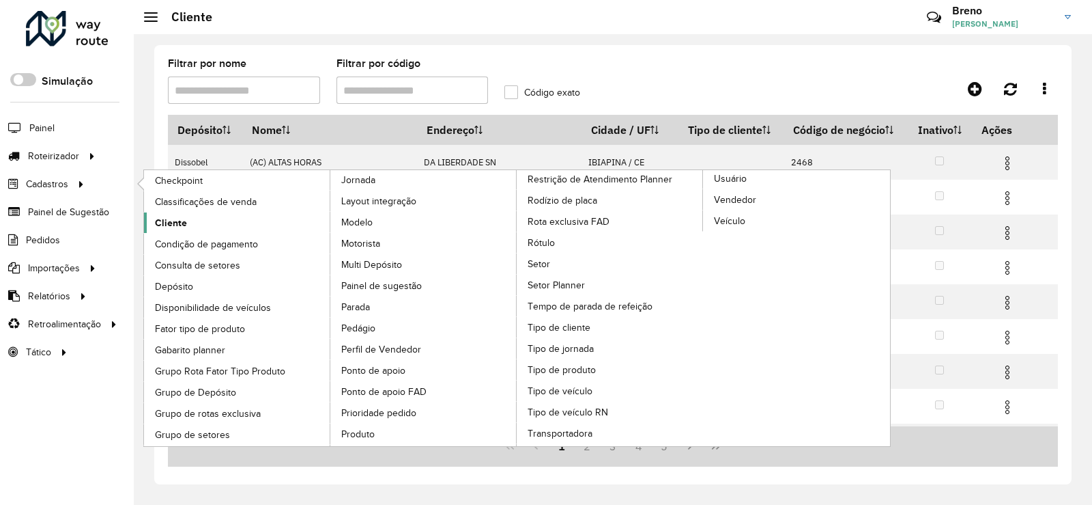
click at [171, 229] on span "Cliente" at bounding box center [171, 223] width 32 height 14
click at [173, 229] on span "Cliente" at bounding box center [171, 223] width 32 height 14
click at [563, 328] on span "Tipo de cliente" at bounding box center [561, 327] width 66 height 14
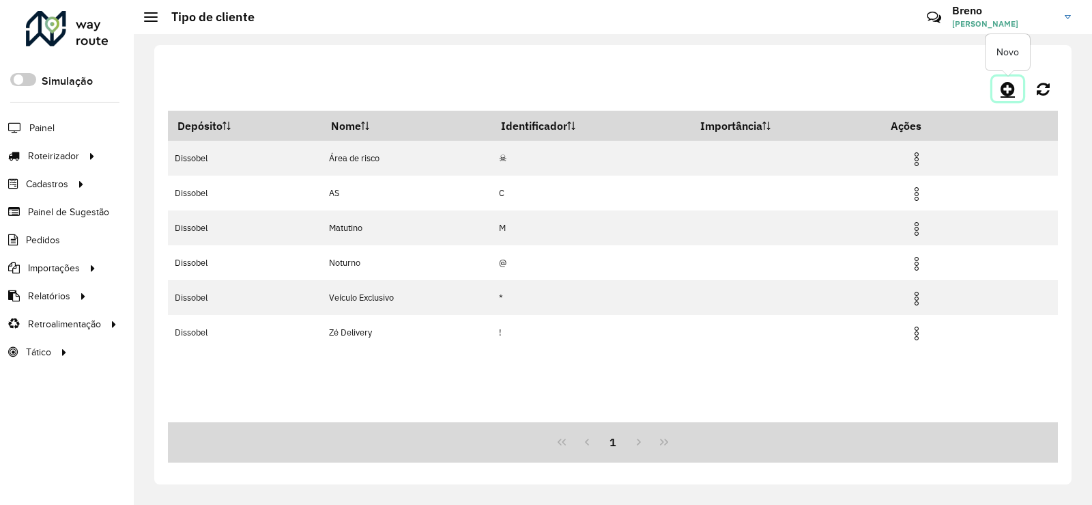
click at [1008, 91] on icon at bounding box center [1008, 89] width 14 height 16
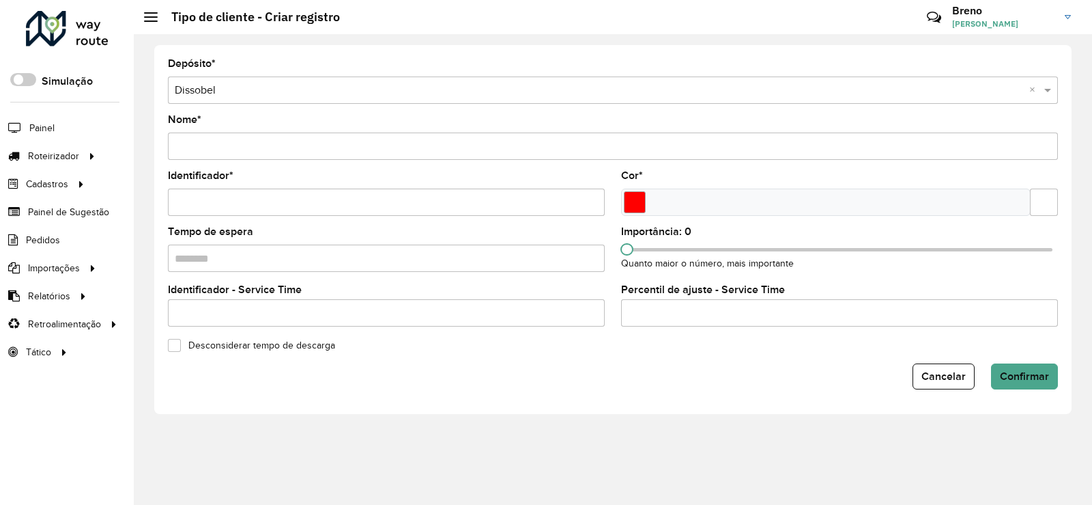
click at [358, 154] on input "Nome *" at bounding box center [613, 145] width 890 height 27
type input "*"
click at [319, 152] on input "**********" at bounding box center [613, 145] width 890 height 27
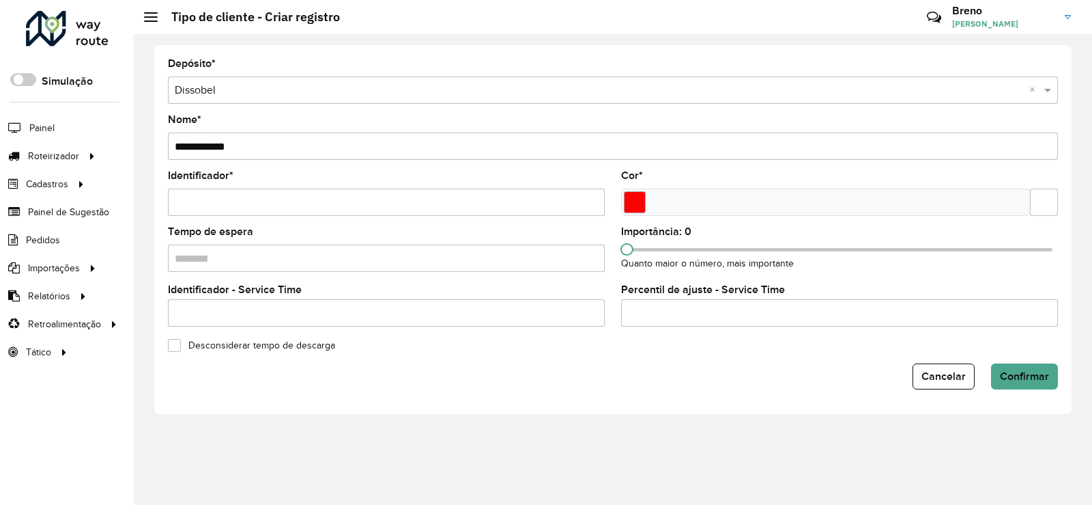
click at [319, 152] on input "**********" at bounding box center [613, 145] width 890 height 27
type input "*"
type input "**********"
click at [286, 214] on input "Identificador *" at bounding box center [386, 201] width 437 height 27
click at [297, 197] on input "Identificador *" at bounding box center [386, 201] width 437 height 27
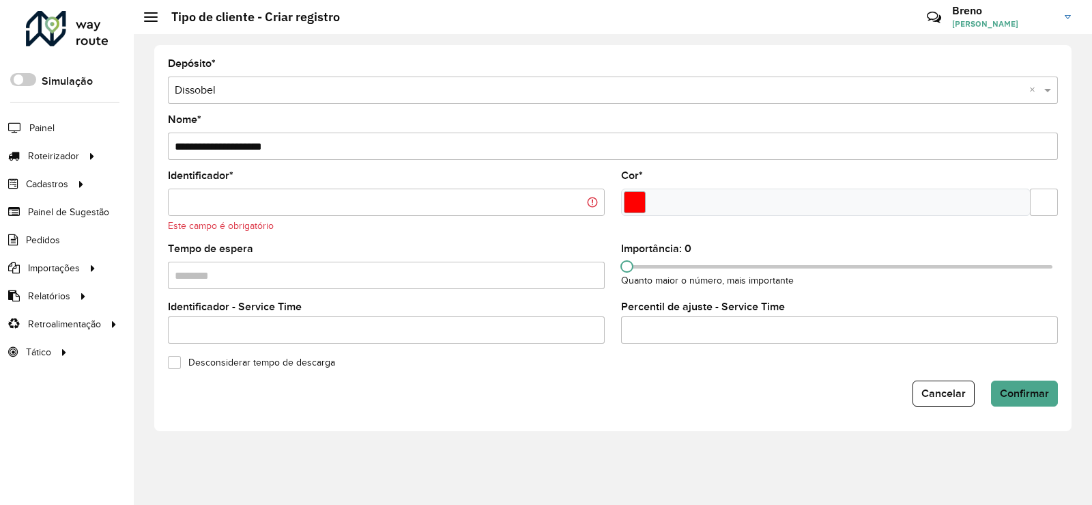
click at [267, 198] on input "Identificador *" at bounding box center [386, 201] width 437 height 27
click at [289, 194] on input "Identificador *" at bounding box center [386, 201] width 437 height 27
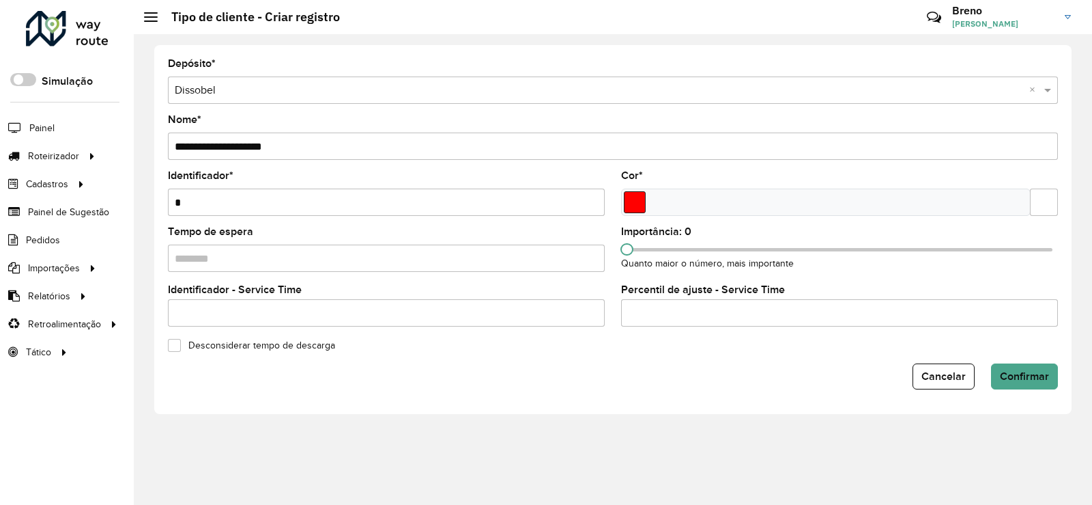
type input "*"
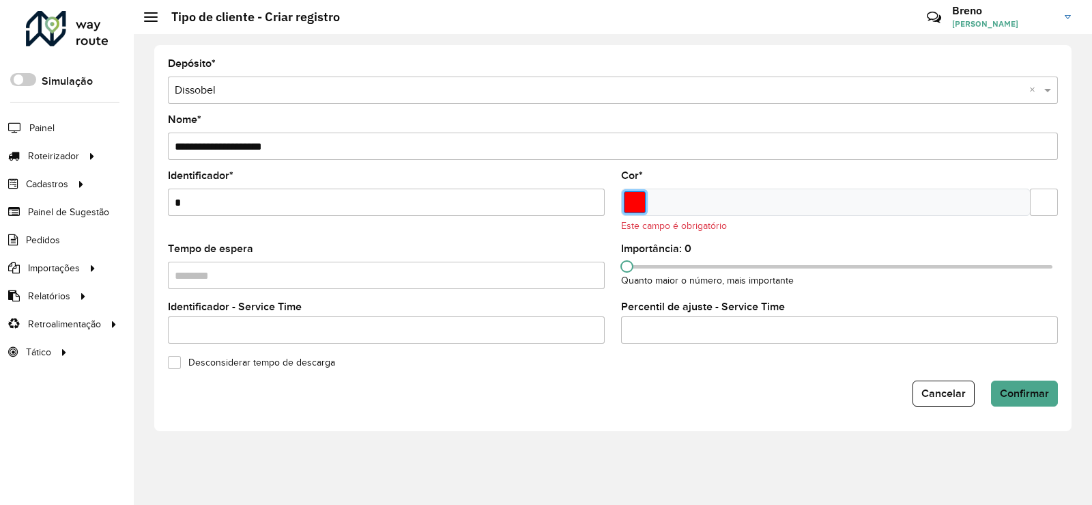
click at [637, 208] on input "Select a color" at bounding box center [635, 202] width 22 height 22
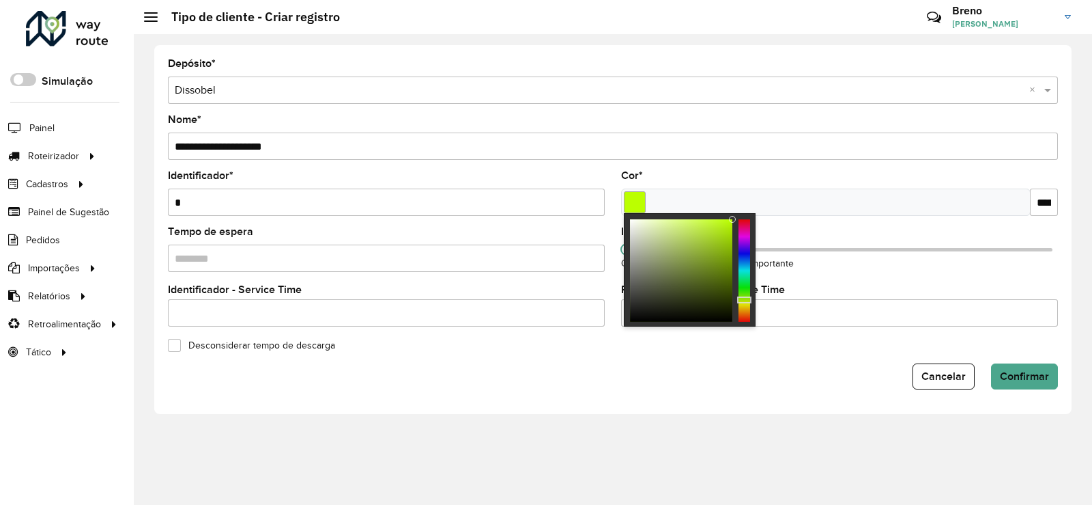
type input "*******"
drag, startPoint x: 746, startPoint y: 272, endPoint x: 742, endPoint y: 303, distance: 30.9
click at [742, 303] on div at bounding box center [745, 270] width 12 height 102
click at [697, 158] on input "**********" at bounding box center [613, 145] width 890 height 27
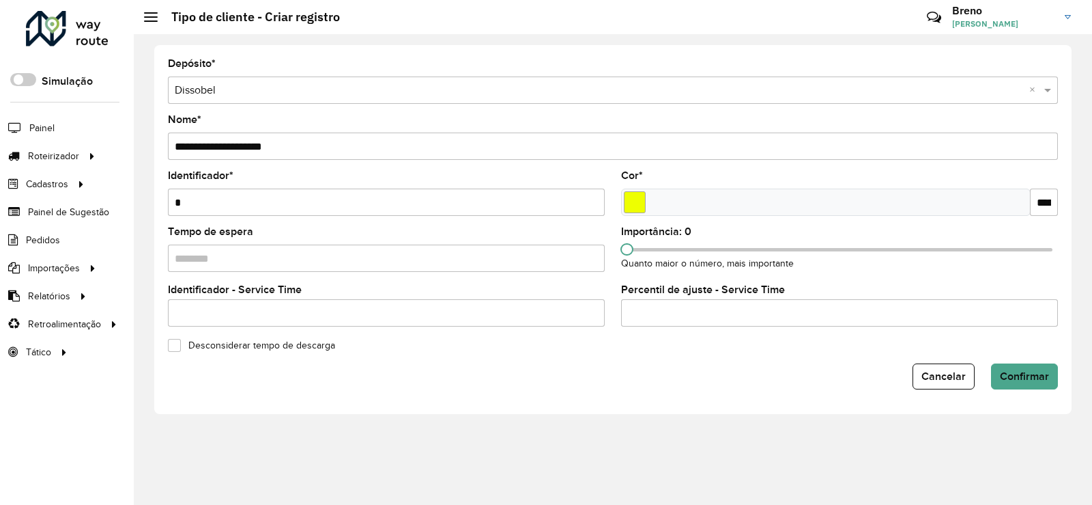
click at [701, 178] on div "Cor * *******" at bounding box center [839, 193] width 437 height 45
drag, startPoint x: 627, startPoint y: 245, endPoint x: 1092, endPoint y: 223, distance: 465.5
click at [1088, 223] on div "**********" at bounding box center [613, 269] width 959 height 470
click at [413, 333] on form "**********" at bounding box center [613, 224] width 890 height 330
click at [1047, 384] on button "Confirmar" at bounding box center [1024, 376] width 67 height 26
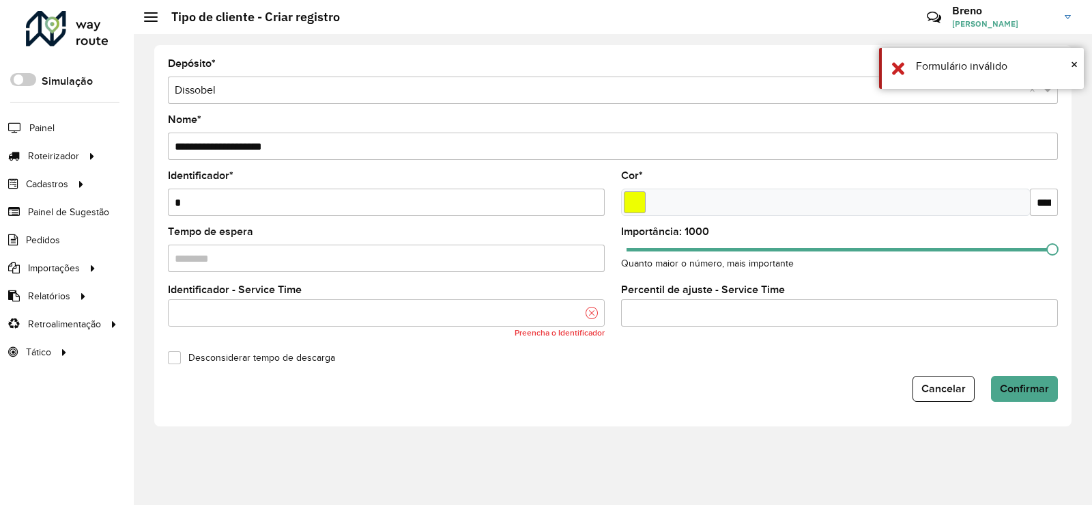
click at [281, 306] on input "text" at bounding box center [386, 312] width 437 height 27
type input "*"
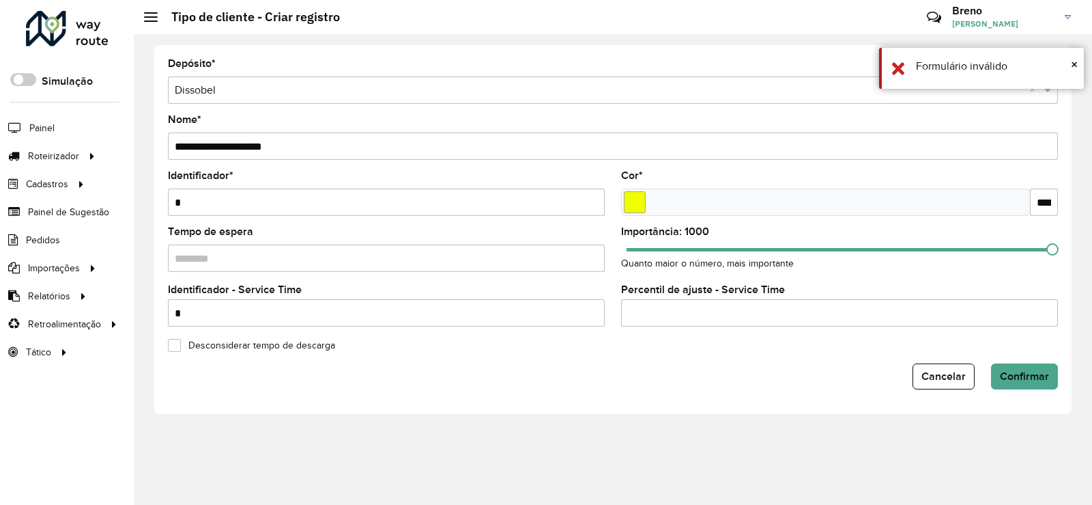
click at [487, 363] on div "Cancelar Confirmar" at bounding box center [613, 376] width 890 height 26
click at [1023, 378] on span "Confirmar" at bounding box center [1024, 376] width 49 height 12
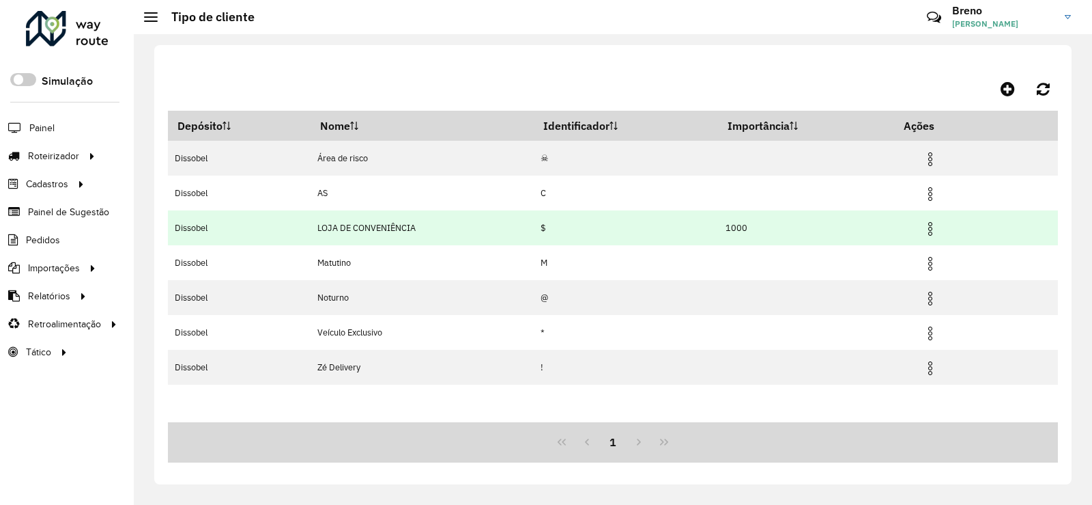
click at [929, 227] on img at bounding box center [930, 229] width 16 height 16
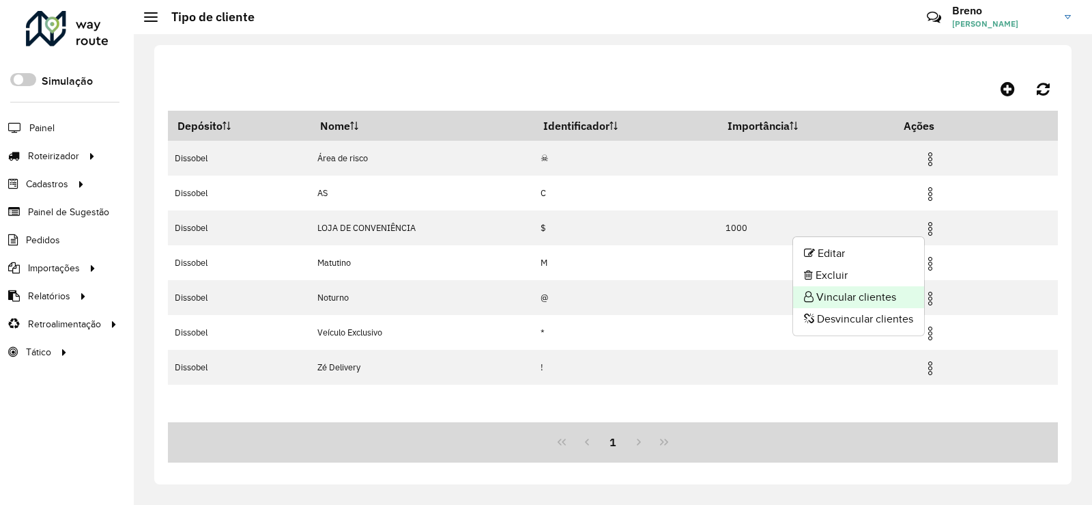
click at [843, 296] on li "Vincular clientes" at bounding box center [858, 297] width 131 height 22
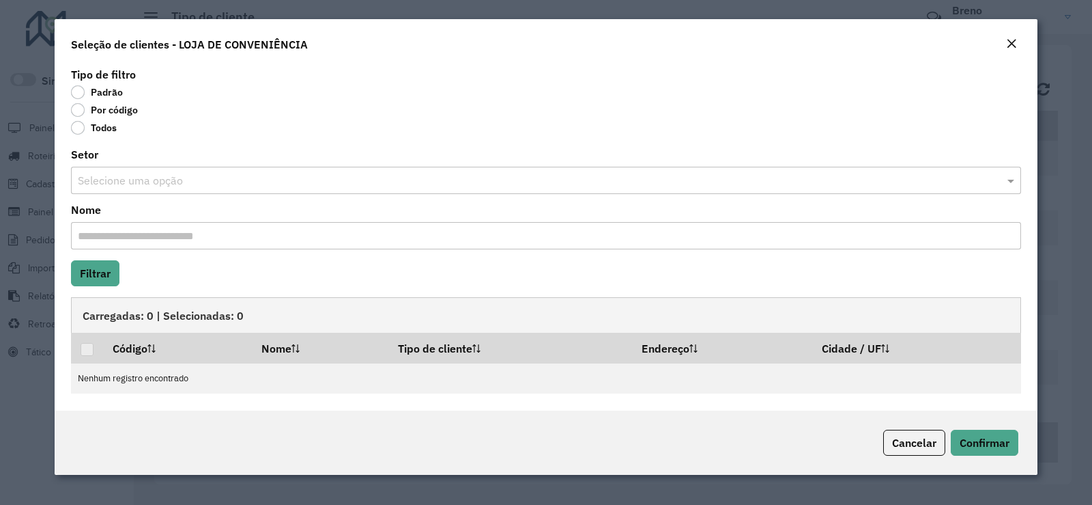
click at [92, 111] on label "Por código" at bounding box center [104, 110] width 67 height 14
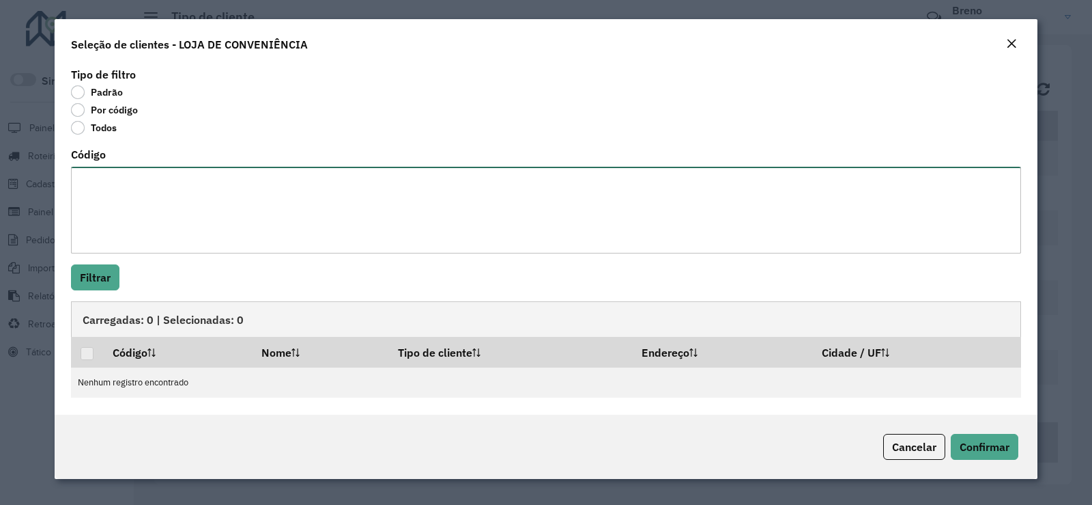
click at [137, 178] on textarea "Código" at bounding box center [546, 210] width 950 height 87
paste textarea "****** ****** ***** ****** *** *** ***** ***** ****** ****** ****** ****** ****…"
type textarea "****** ****** ***** ****** *** *** ***** ***** ****** ****** ****** ****** ****…"
drag, startPoint x: 136, startPoint y: 238, endPoint x: 54, endPoint y: 154, distance: 116.8
click at [54, 154] on modal-container "Seleção de clientes - LOJA DE CONVENIÊNCIA Tipo de filtro Padrão Por código Tod…" at bounding box center [546, 252] width 1092 height 505
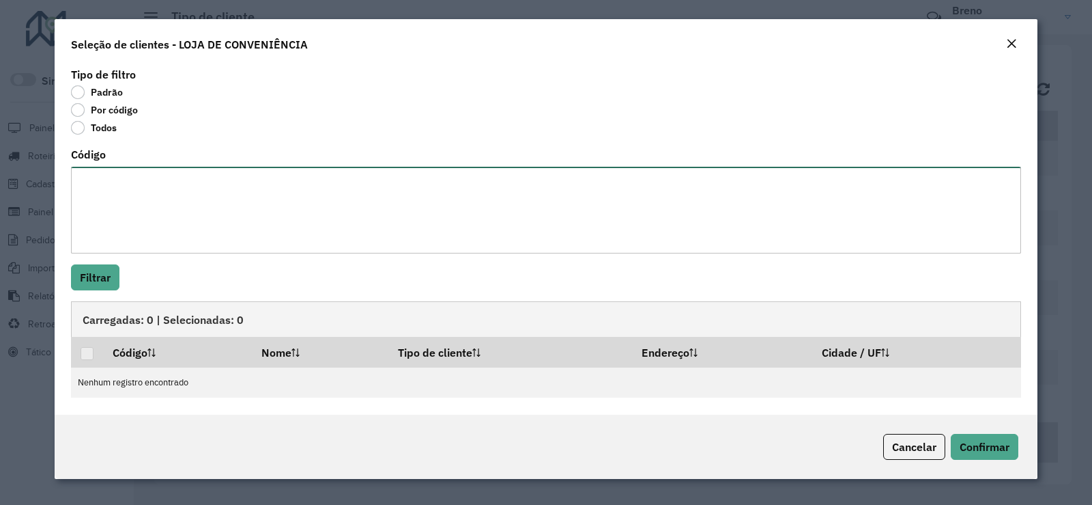
paste textarea "***** ***** **** ***** *** *** **** **** ***** ***** ***** ***** ***** ***** **…"
type textarea "***** ***** **** ***** *** *** **** **** ***** ***** ***** ***** ***** ***** **…"
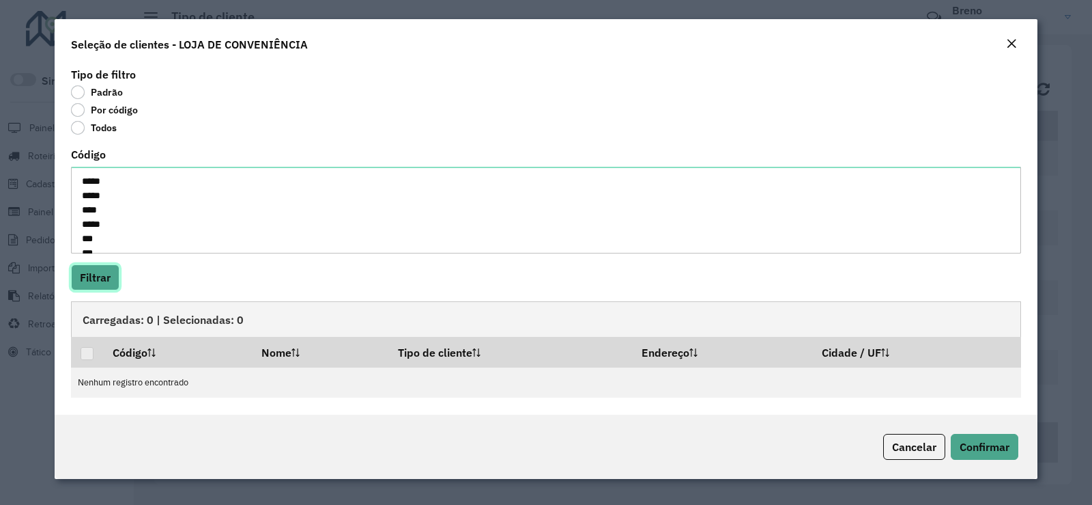
click at [111, 288] on button "Filtrar" at bounding box center [95, 277] width 48 height 26
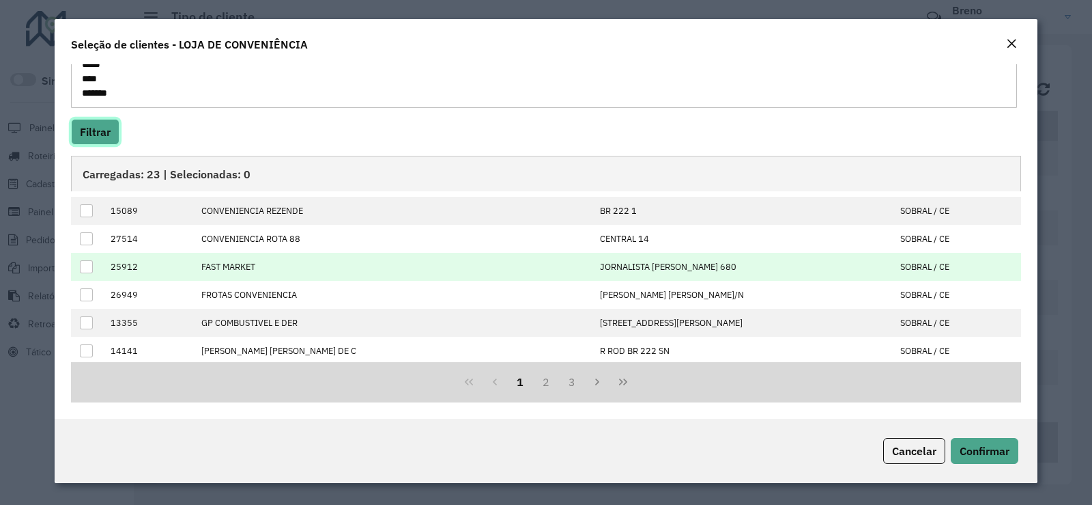
scroll to position [139, 0]
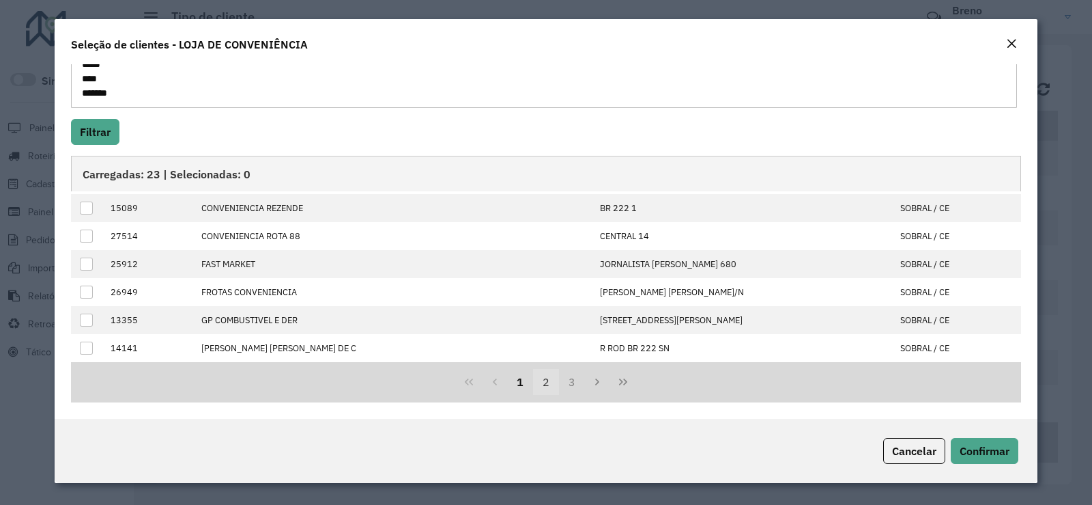
click at [539, 386] on button "2" at bounding box center [546, 382] width 26 height 26
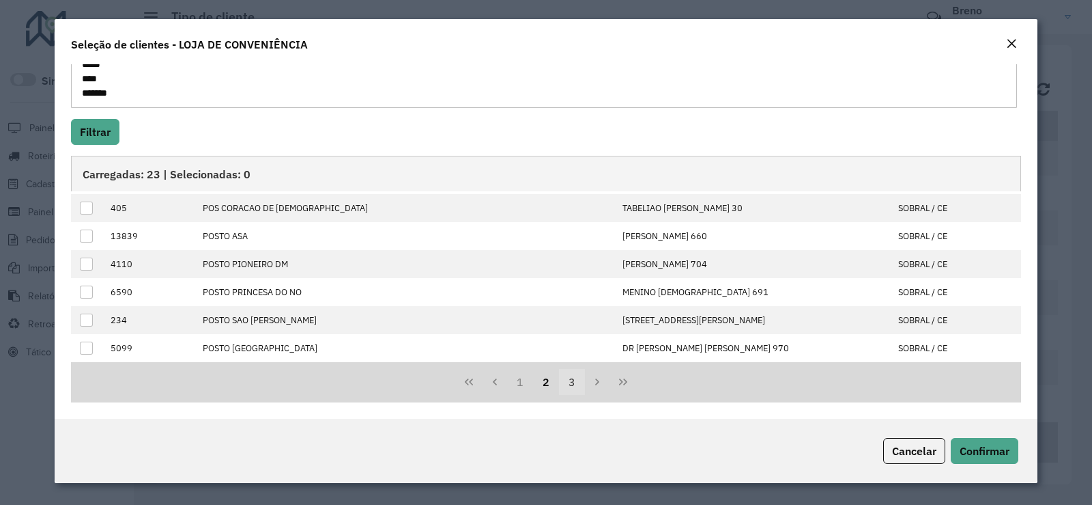
click at [566, 386] on button "3" at bounding box center [572, 382] width 26 height 26
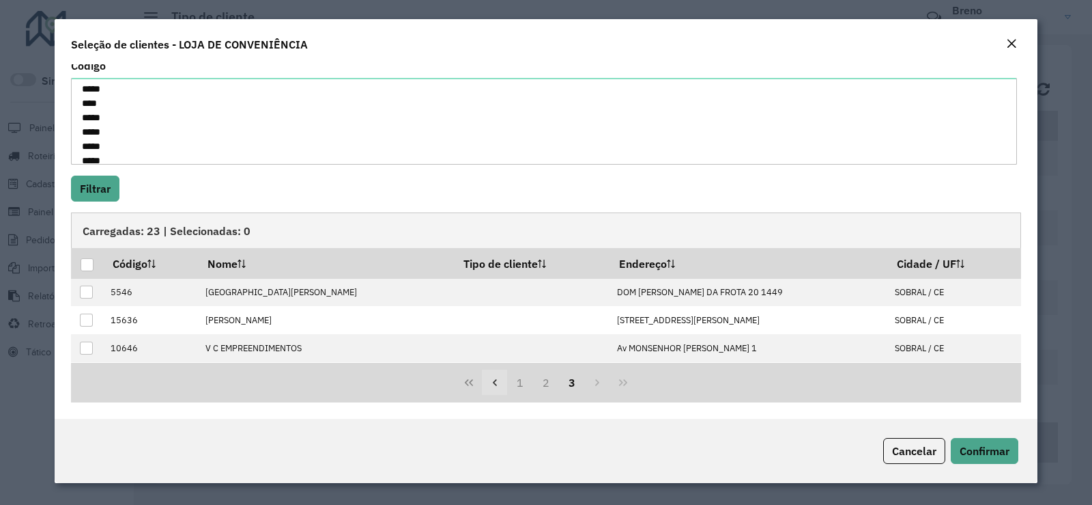
scroll to position [82, 0]
click at [493, 386] on icon "Previous Page" at bounding box center [495, 382] width 11 height 11
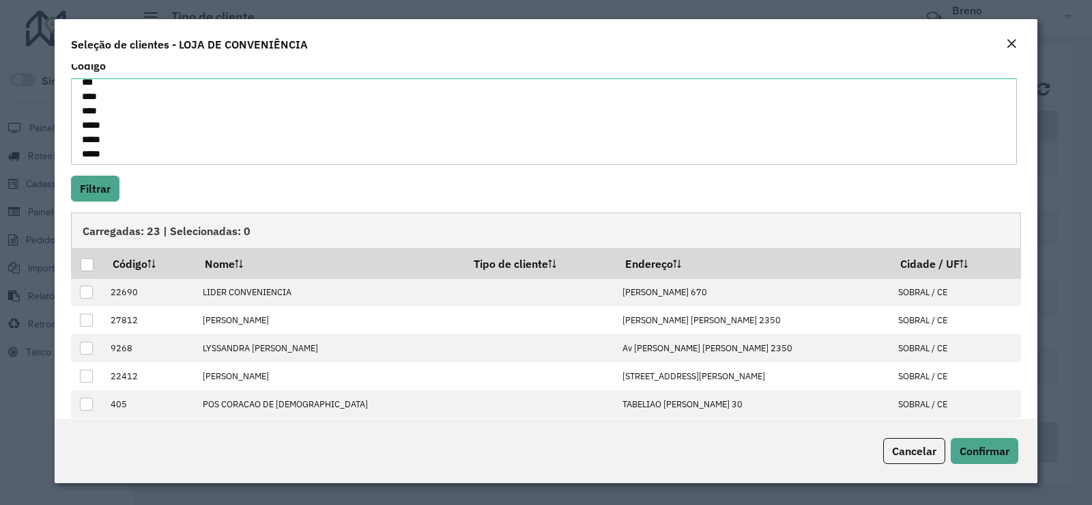
click at [493, 386] on td at bounding box center [540, 376] width 152 height 28
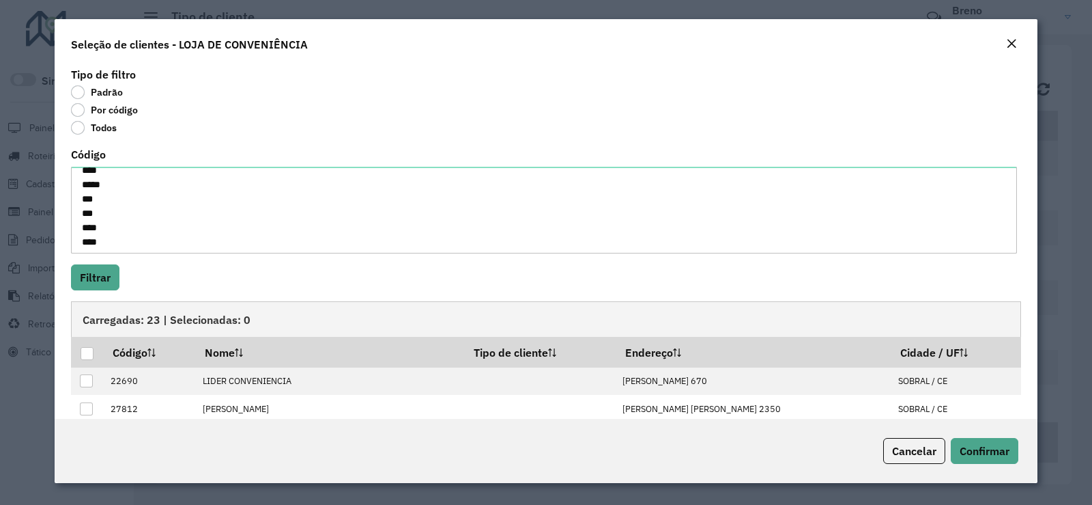
scroll to position [0, 0]
click at [164, 355] on th "Código" at bounding box center [149, 351] width 92 height 29
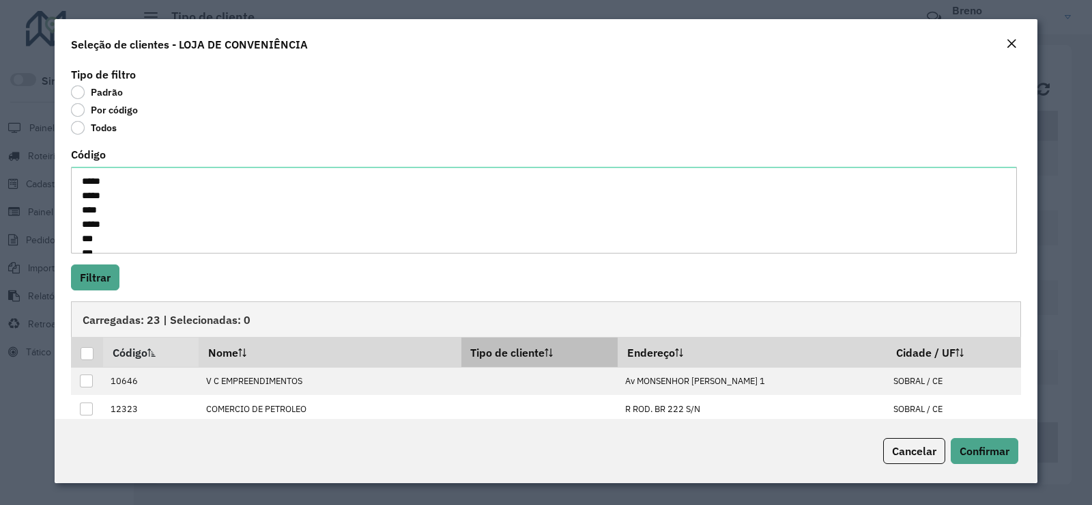
click at [484, 351] on th "Tipo de cliente" at bounding box center [540, 351] width 157 height 29
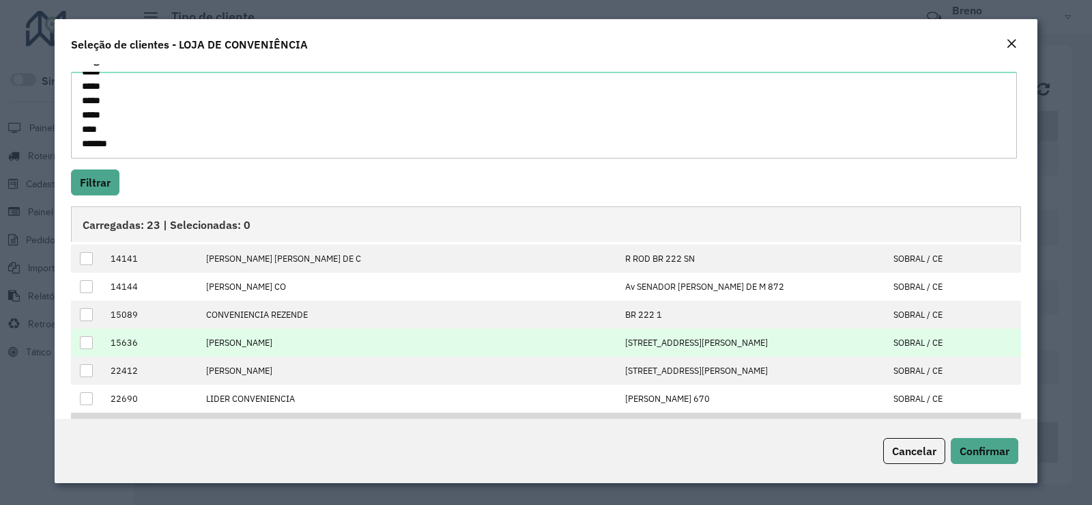
scroll to position [145, 0]
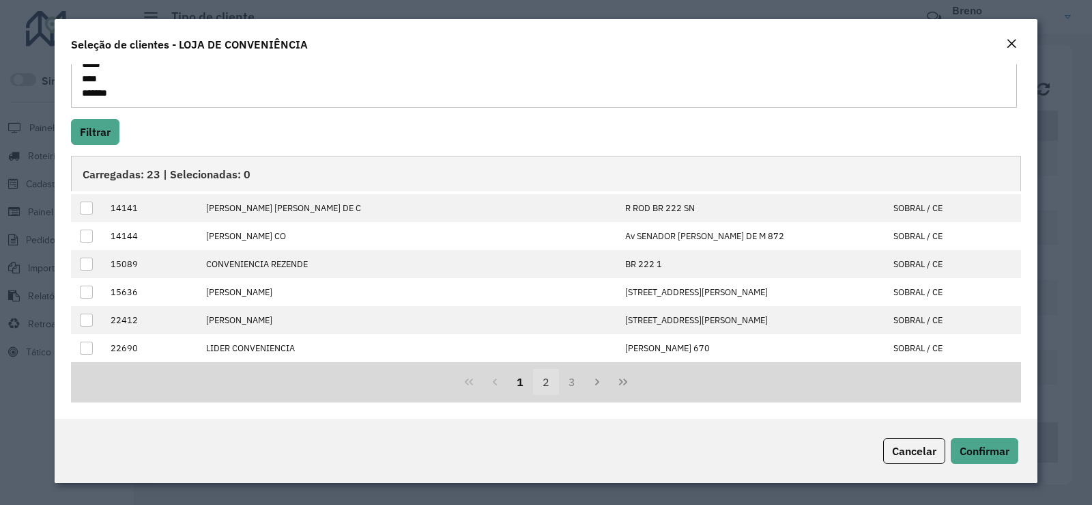
click at [550, 389] on button "2" at bounding box center [546, 382] width 26 height 26
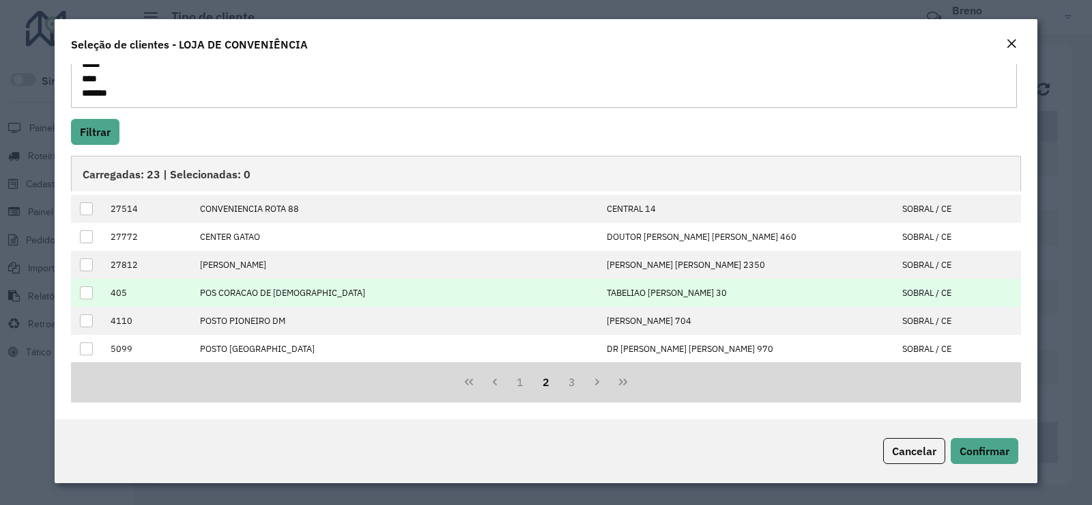
scroll to position [139, 0]
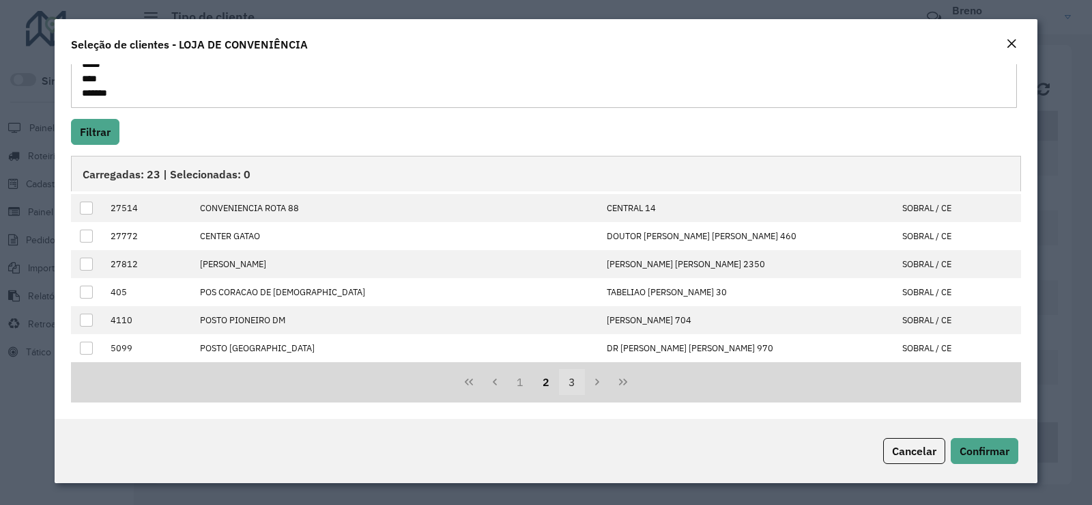
click at [568, 382] on button "3" at bounding box center [572, 382] width 26 height 26
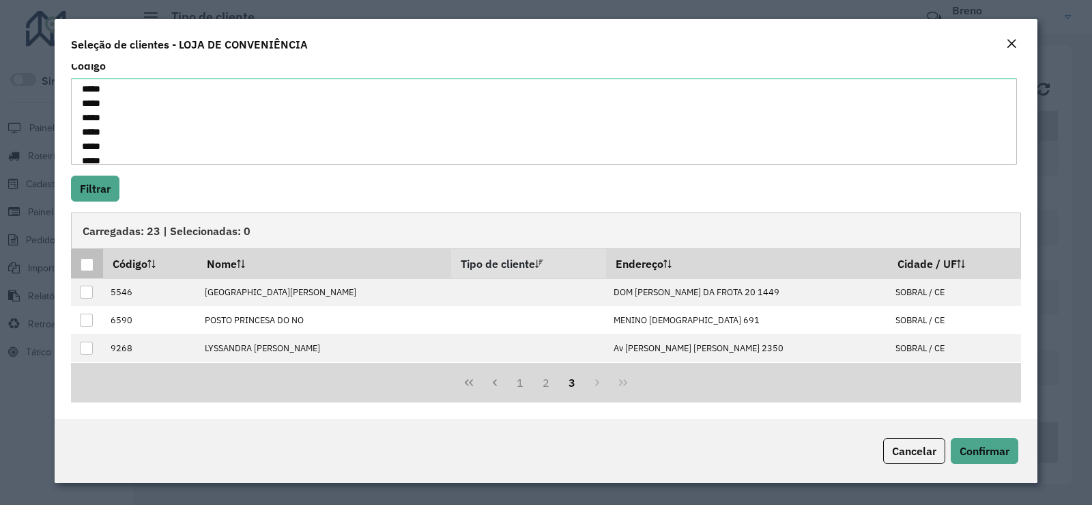
click at [91, 267] on div at bounding box center [87, 264] width 13 height 13
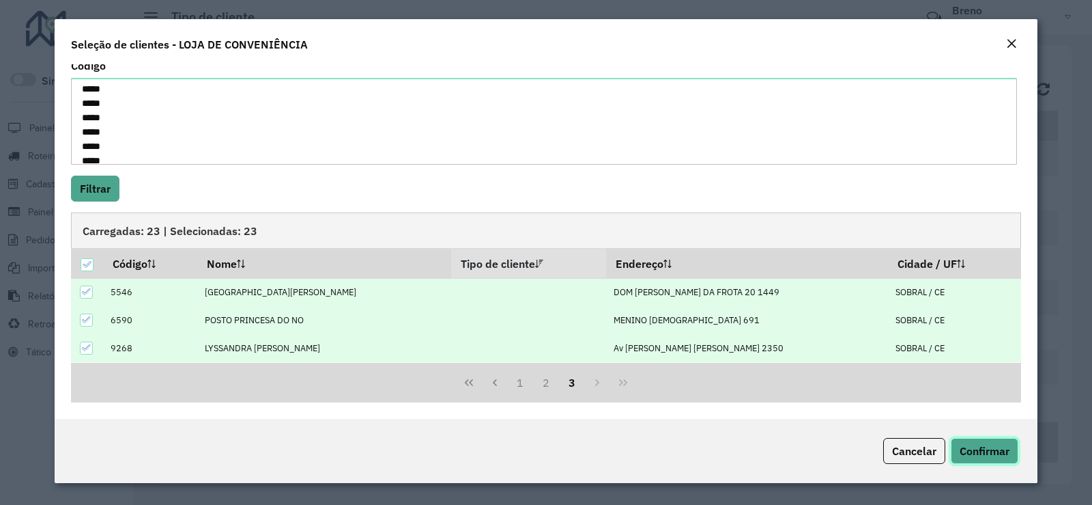
click at [1006, 455] on span "Confirmar" at bounding box center [985, 451] width 50 height 14
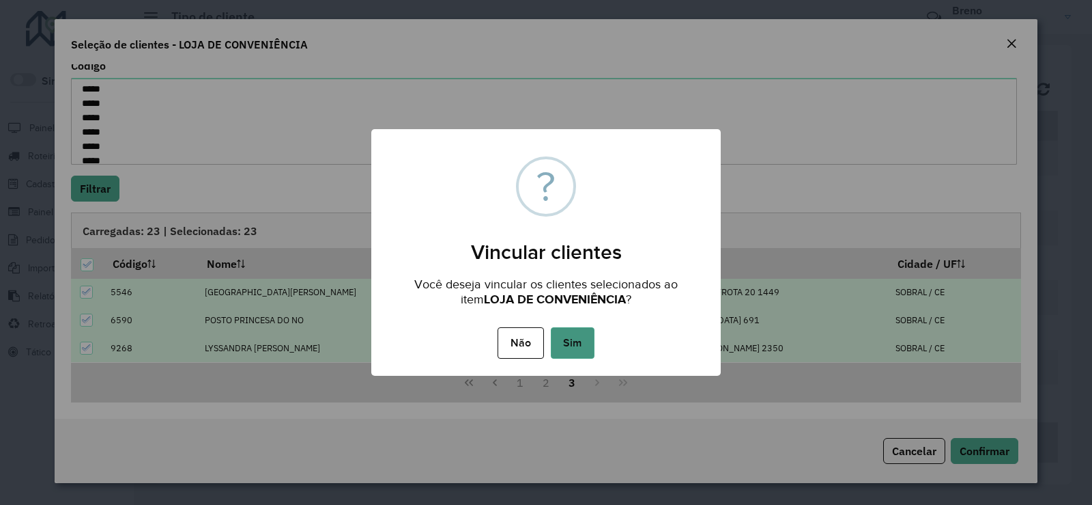
click at [573, 340] on button "Sim" at bounding box center [573, 342] width 44 height 31
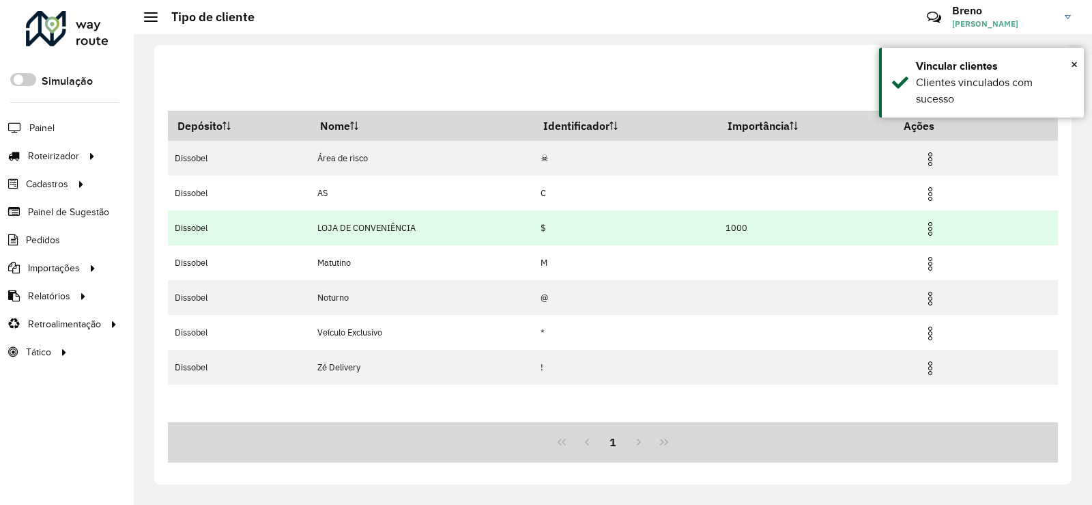
click at [937, 226] on img at bounding box center [930, 229] width 16 height 16
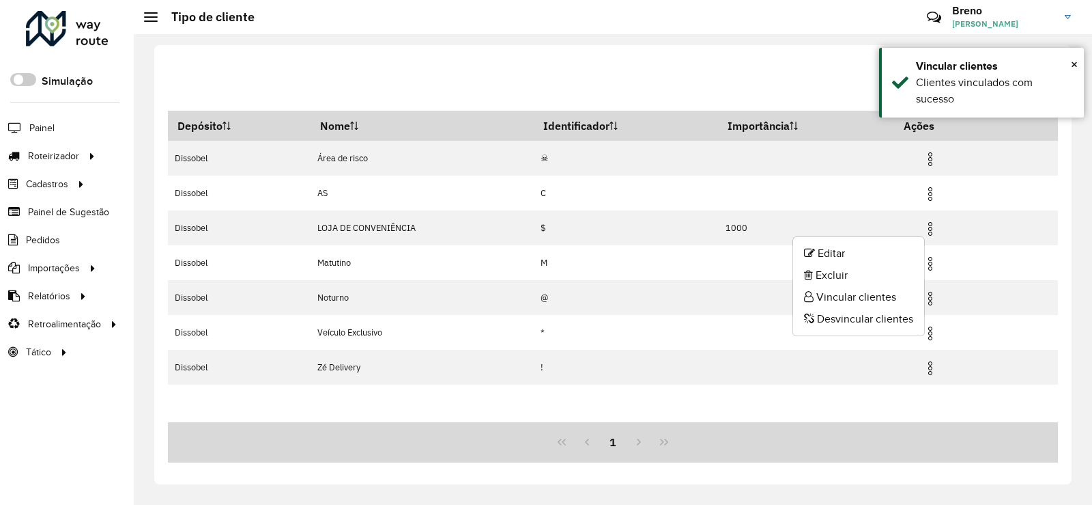
click at [510, 413] on div "Depósito Nome Identificador Importância Ações Dissobel Área de risco ☠ Dissobel…" at bounding box center [613, 266] width 890 height 311
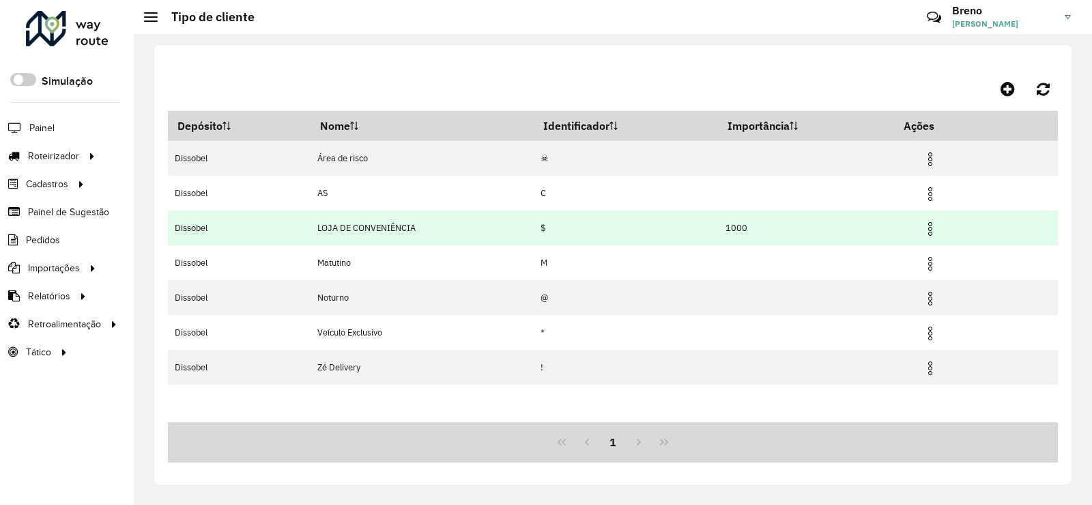
click at [935, 226] on img at bounding box center [930, 229] width 16 height 16
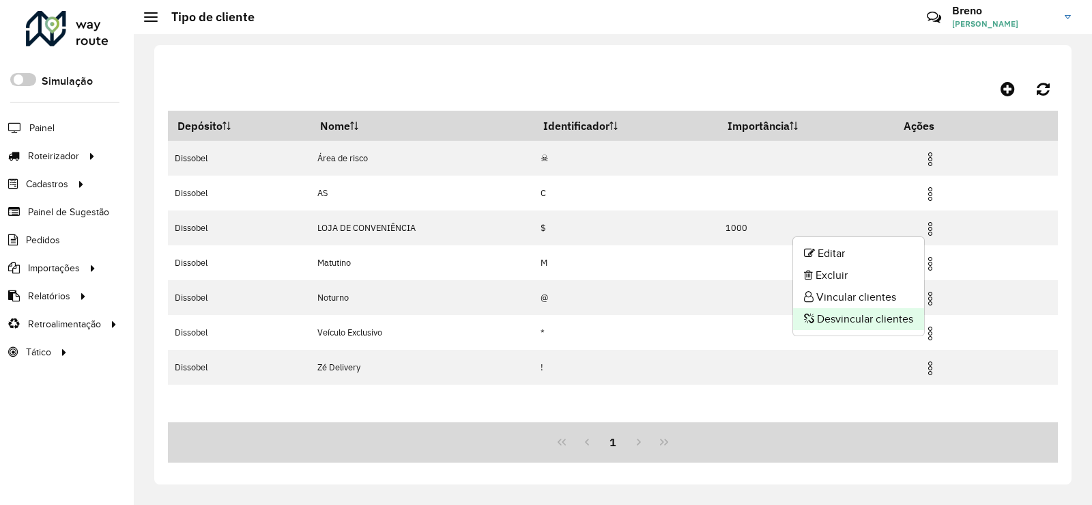
click at [847, 320] on li "Desvincular clientes" at bounding box center [858, 319] width 131 height 22
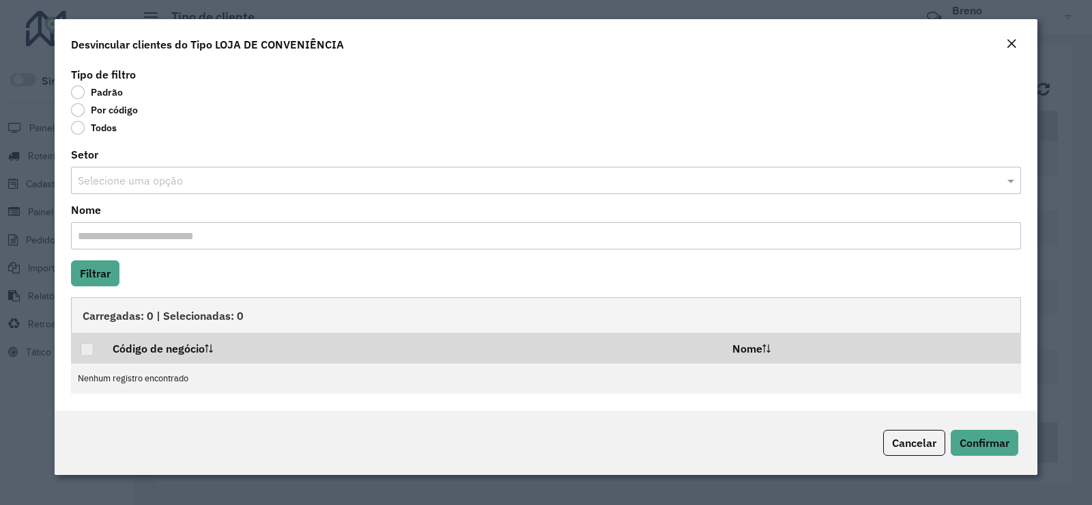
click at [74, 129] on label "Todos" at bounding box center [94, 128] width 46 height 14
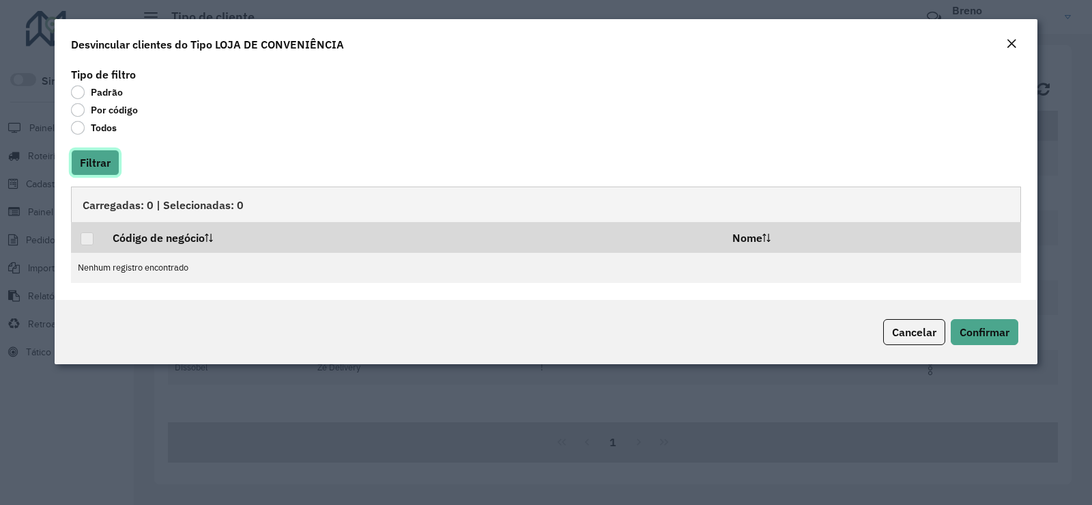
click at [84, 158] on button "Filtrar" at bounding box center [95, 163] width 48 height 26
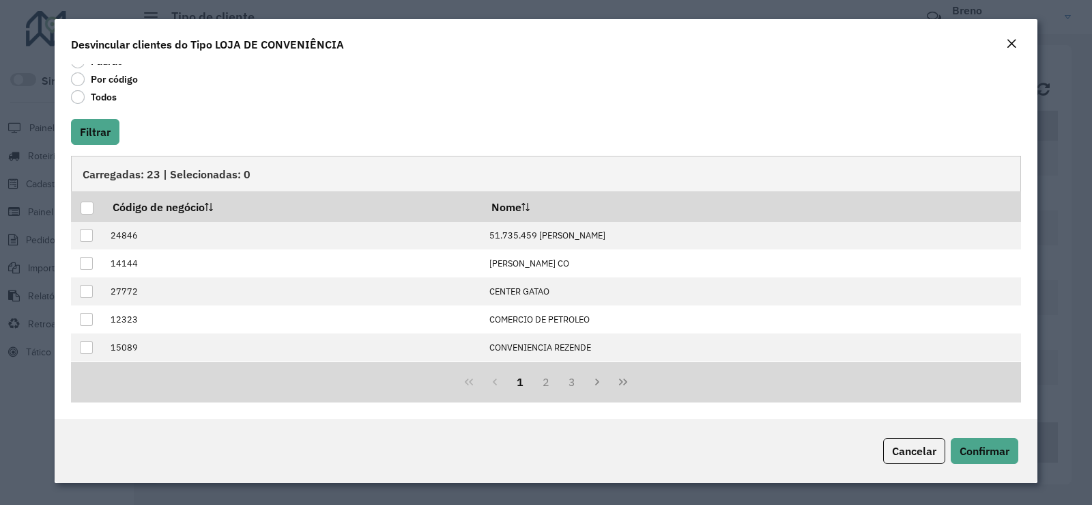
click at [998, 40] on div "Desvincular clientes do Tipo LOJA DE CONVENIÊNCIA" at bounding box center [546, 41] width 983 height 45
click at [1006, 44] on button "Close" at bounding box center [1011, 45] width 19 height 18
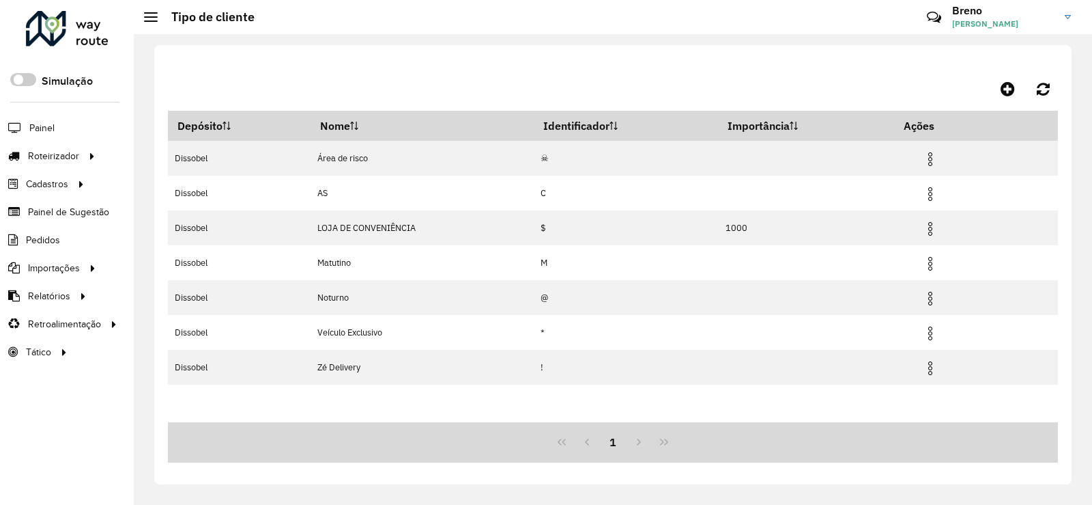
click at [47, 31] on div at bounding box center [67, 29] width 83 height 36
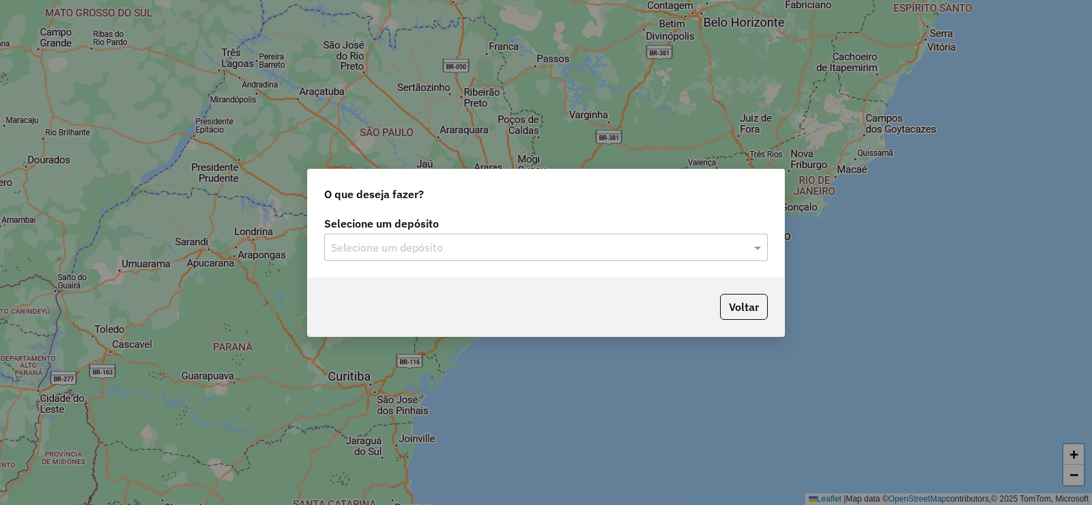
click at [518, 244] on input "text" at bounding box center [532, 248] width 403 height 16
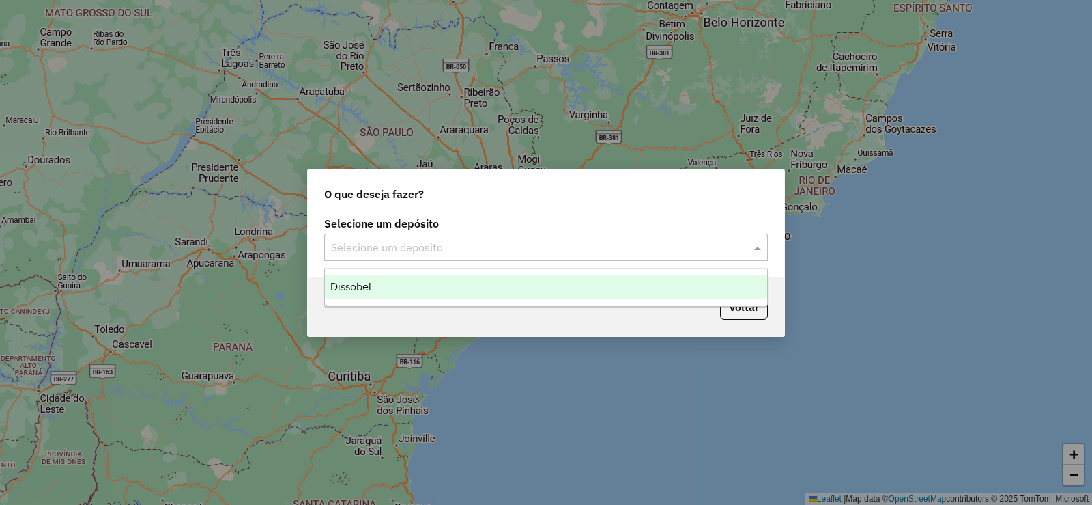
click at [483, 294] on div "Dissobel" at bounding box center [546, 286] width 442 height 23
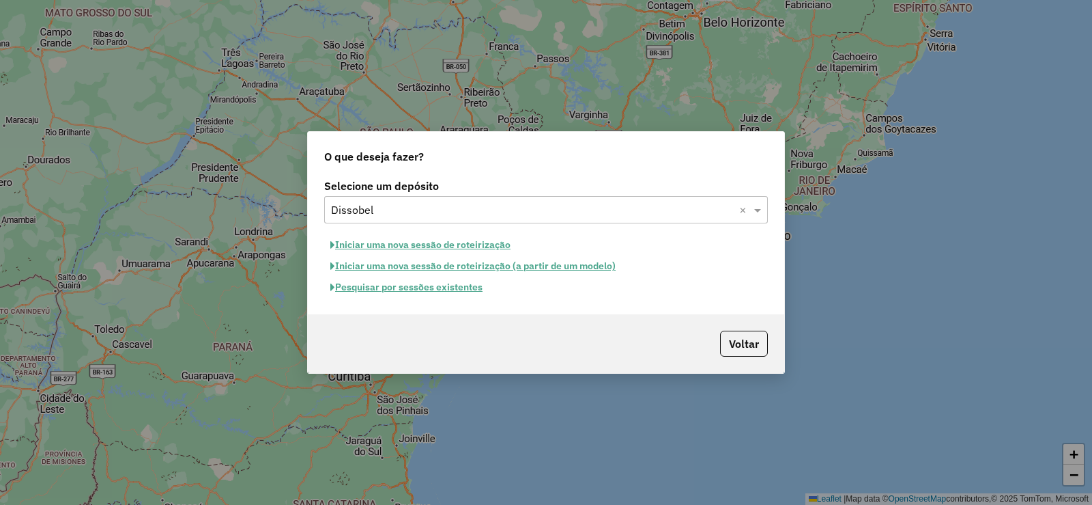
click at [455, 289] on button "Pesquisar por sessões existentes" at bounding box center [406, 287] width 165 height 21
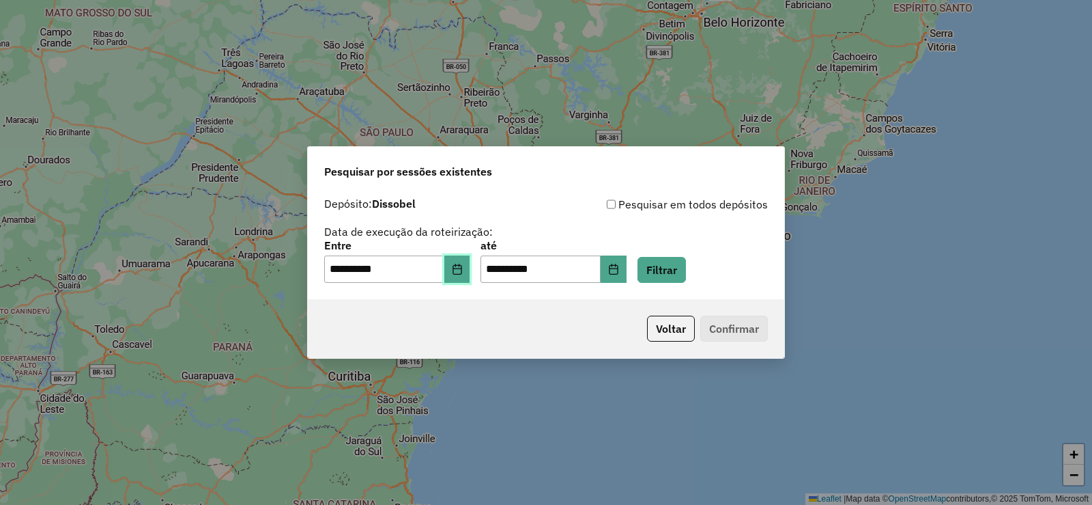
click at [464, 281] on button "Choose Date" at bounding box center [457, 268] width 26 height 27
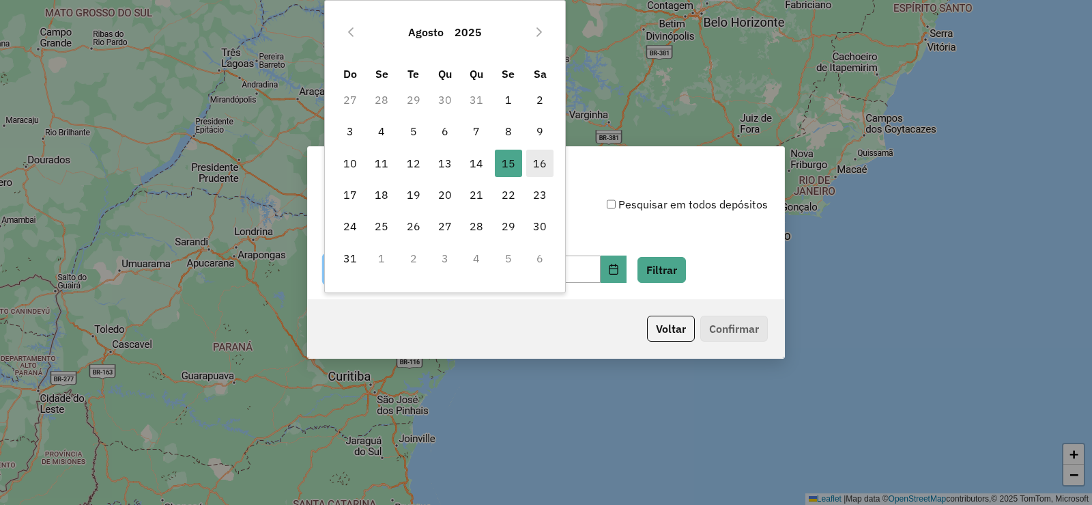
click at [534, 167] on span "16" at bounding box center [539, 163] width 27 height 27
type input "**********"
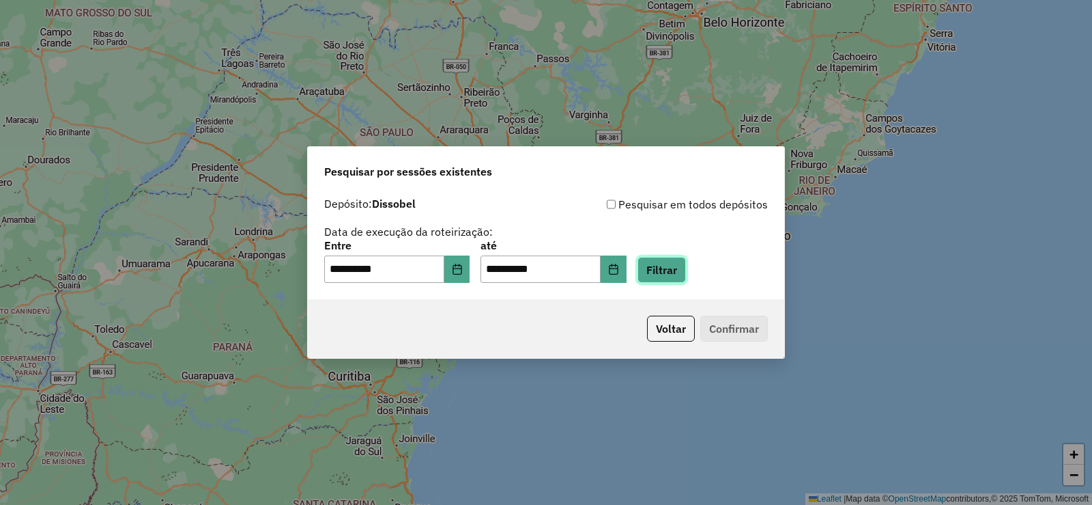
click at [681, 259] on button "Filtrar" at bounding box center [662, 270] width 48 height 26
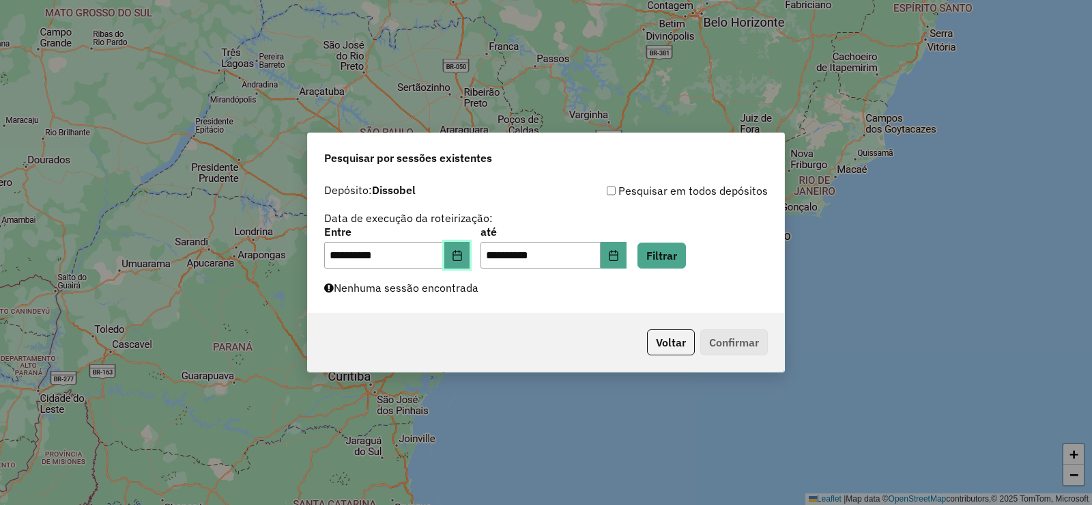
click at [461, 255] on icon "Choose Date" at bounding box center [457, 255] width 11 height 11
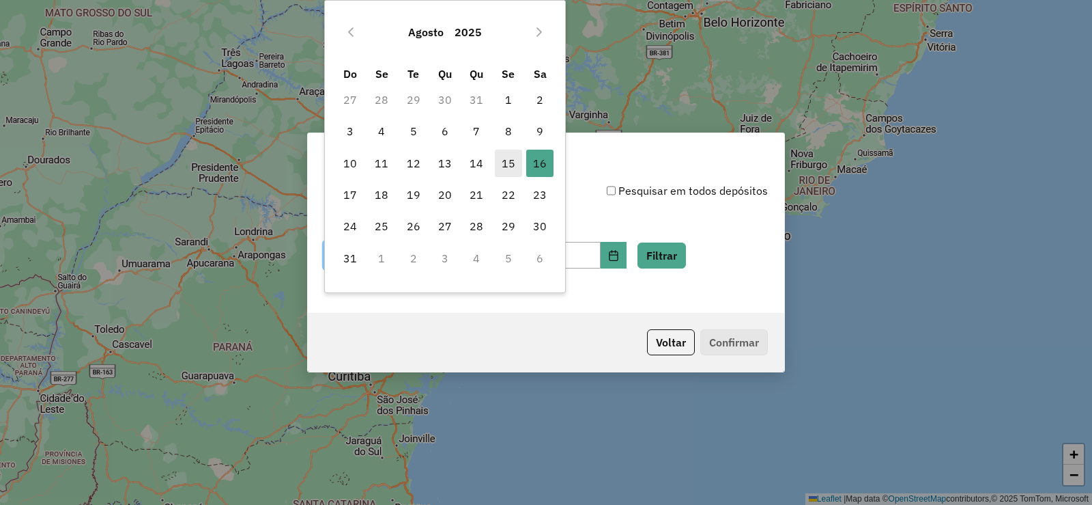
click at [504, 165] on span "15" at bounding box center [508, 163] width 27 height 27
type input "**********"
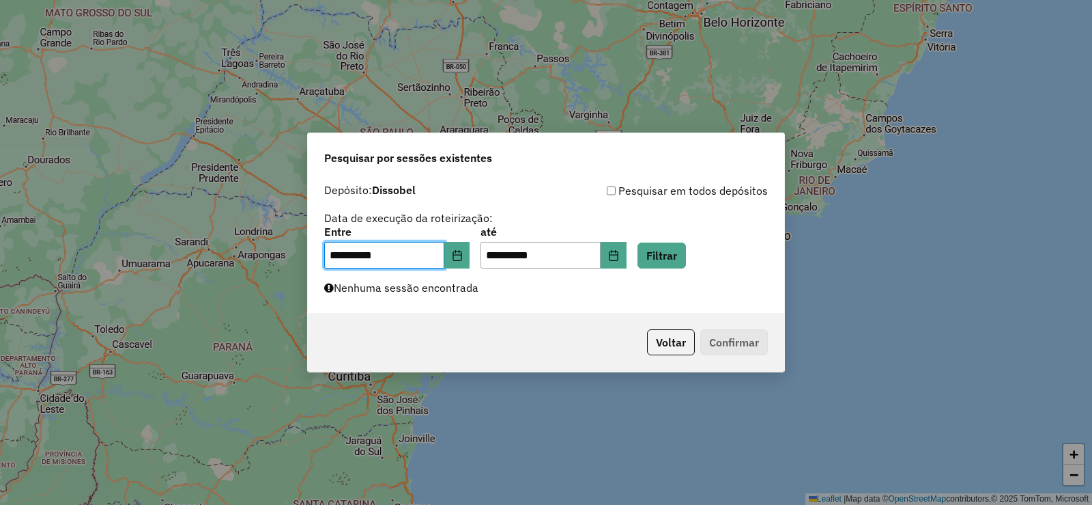
click at [649, 255] on div "**********" at bounding box center [546, 248] width 444 height 42
click at [619, 255] on icon "Choose Date" at bounding box center [613, 255] width 11 height 11
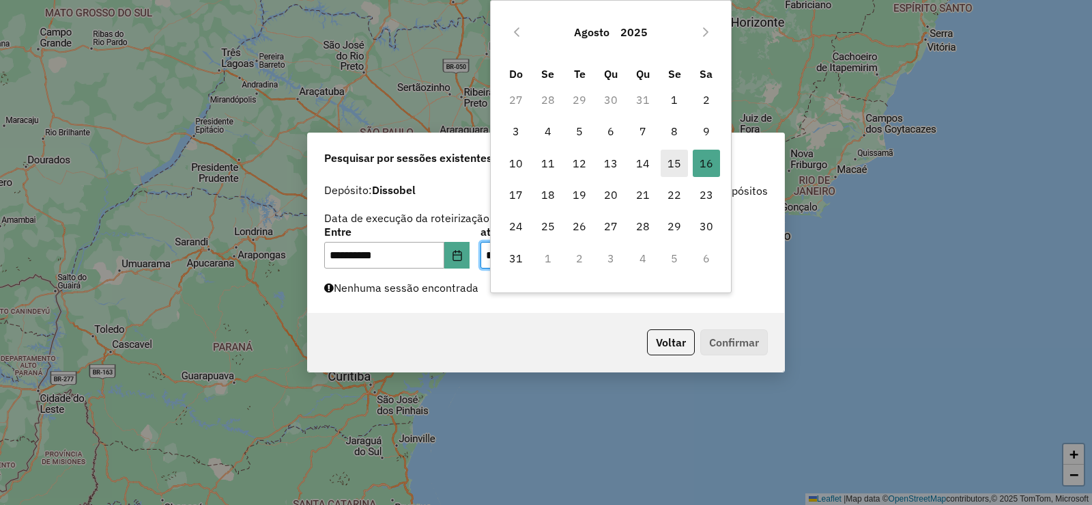
click at [672, 165] on span "15" at bounding box center [674, 163] width 27 height 27
type input "**********"
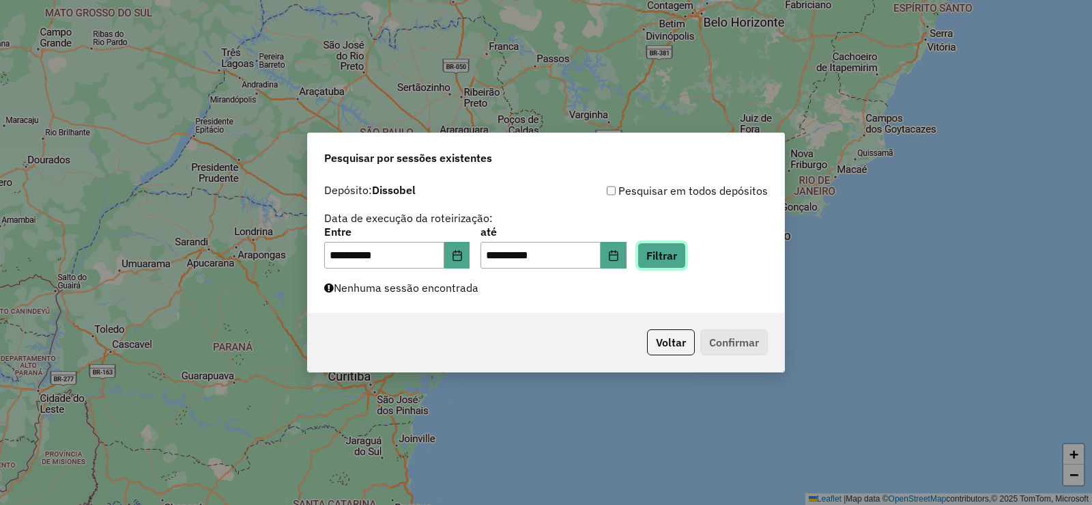
click at [684, 255] on button "Filtrar" at bounding box center [662, 255] width 48 height 26
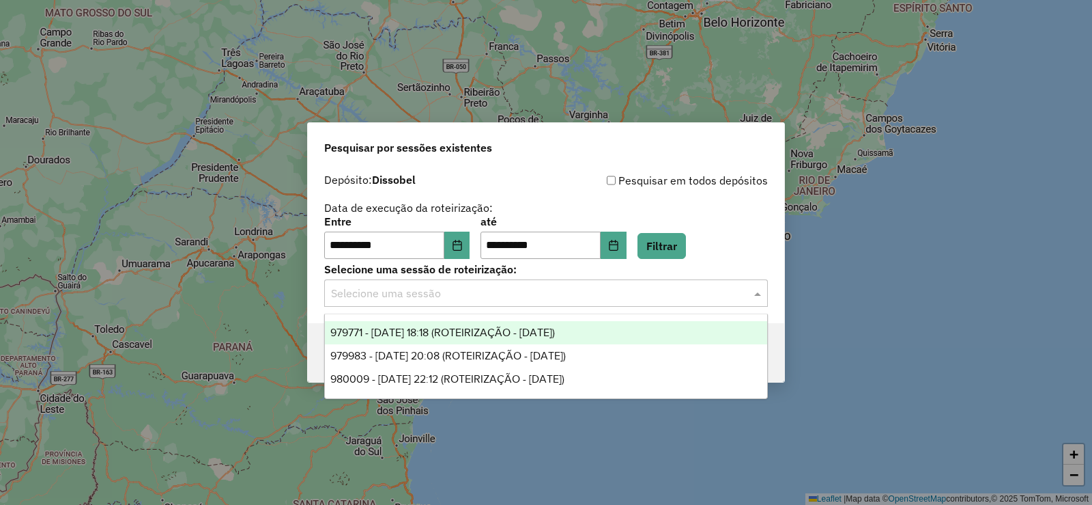
click at [564, 287] on input "text" at bounding box center [532, 293] width 403 height 16
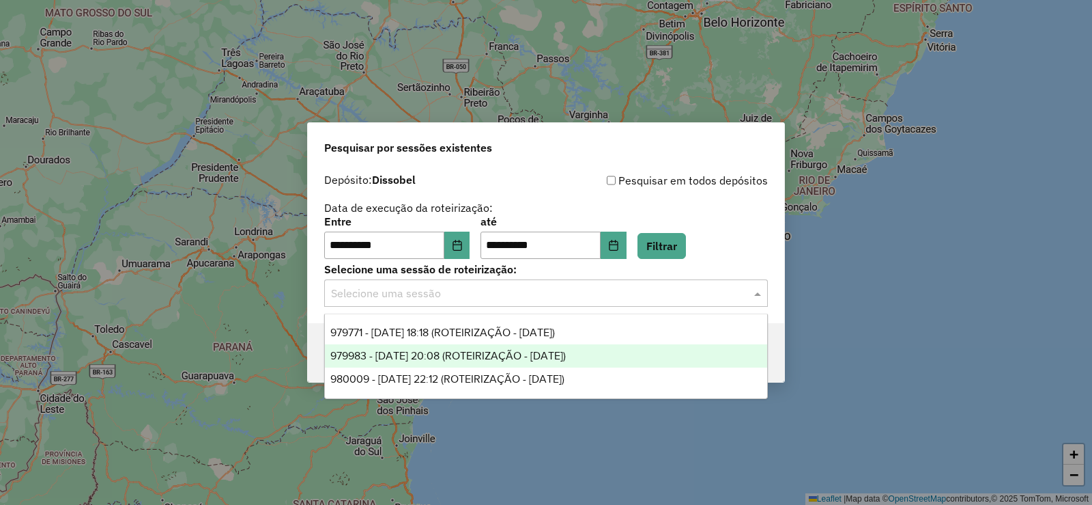
click at [473, 359] on span "979983 - 15/08/2025 20:08 (ROTEIRIZAÇÃO - 15/08/2025)" at bounding box center [448, 356] width 236 height 12
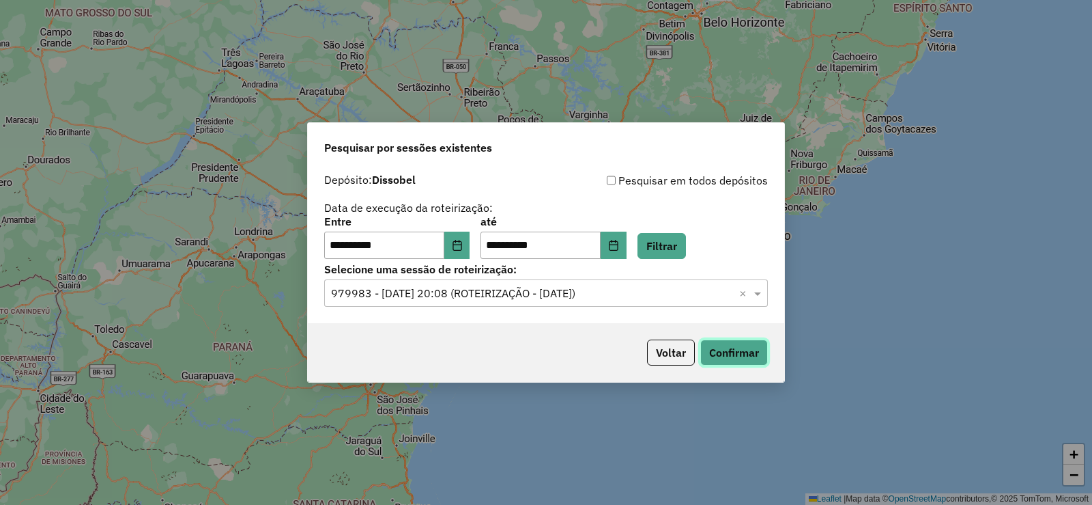
click at [745, 344] on button "Confirmar" at bounding box center [734, 352] width 68 height 26
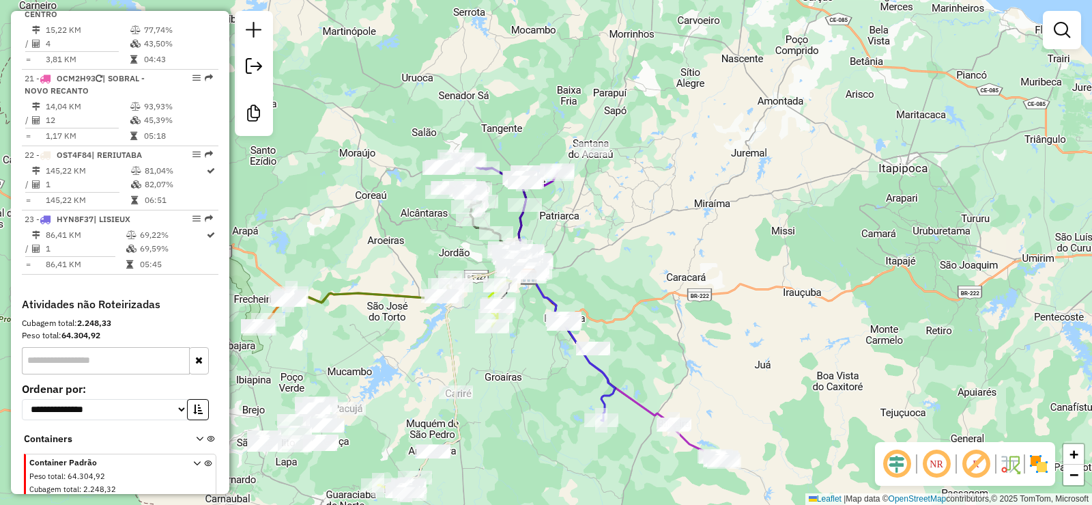
scroll to position [2022, 0]
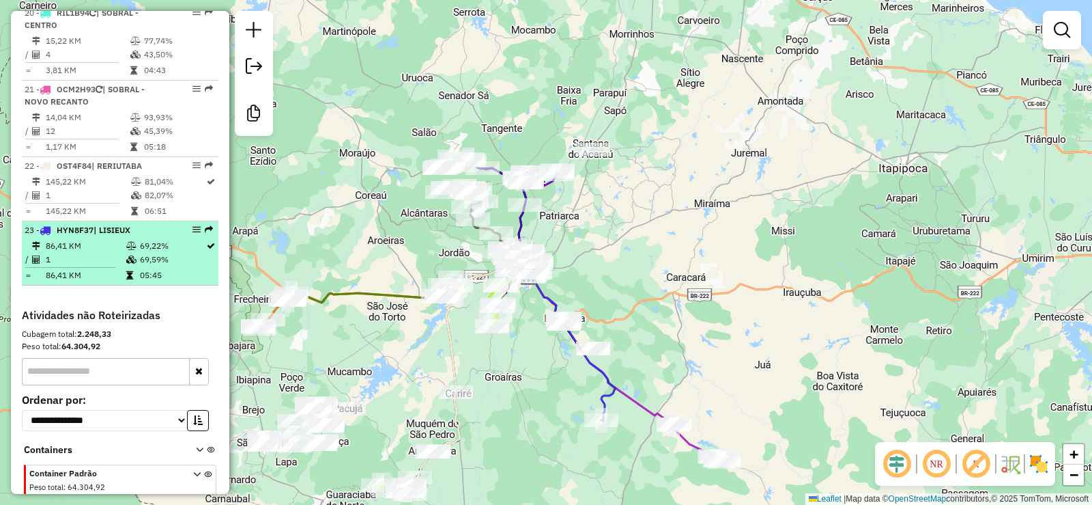
click at [139, 239] on td "69,22%" at bounding box center [172, 246] width 66 height 14
select select "**********"
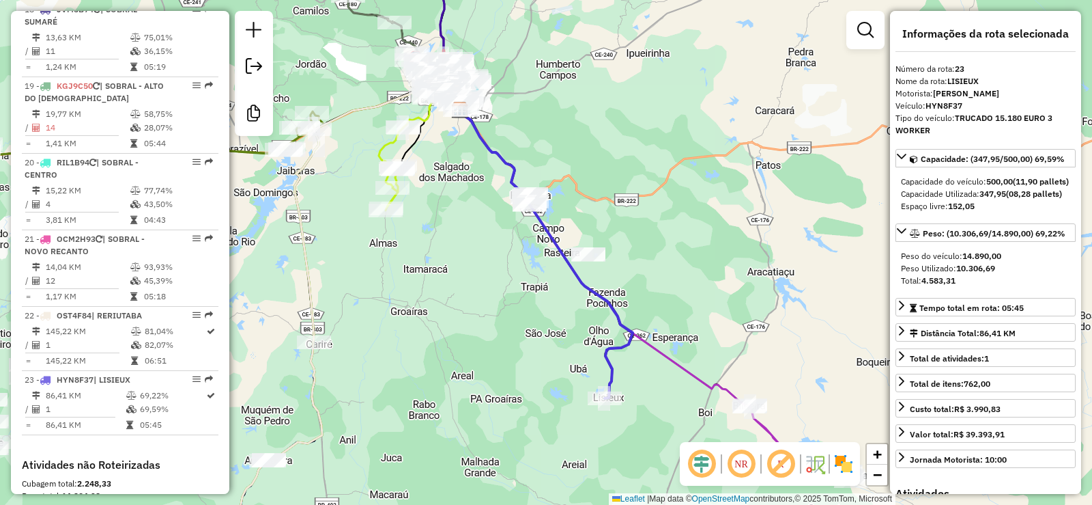
scroll to position [1843, 0]
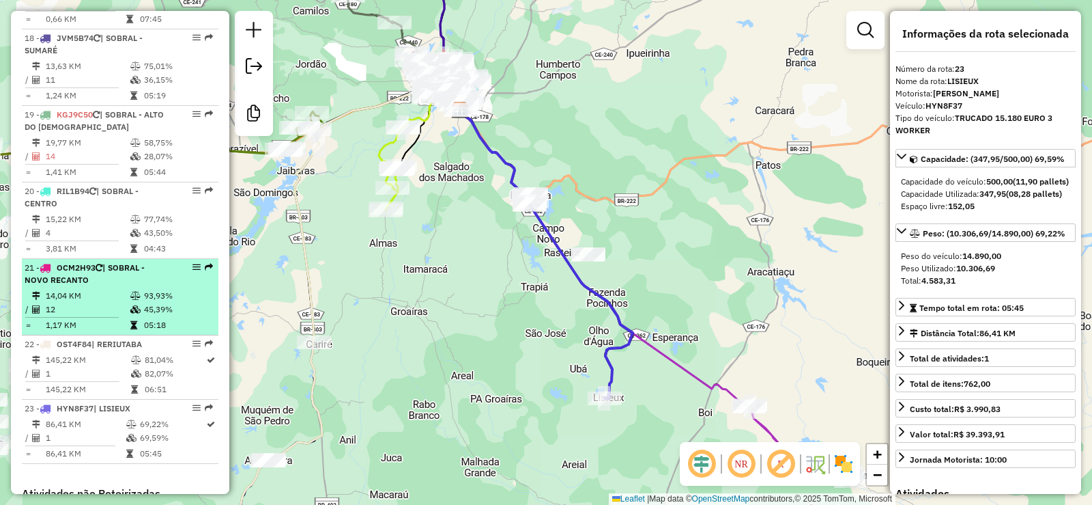
click at [169, 289] on td "93,93%" at bounding box center [177, 296] width 69 height 14
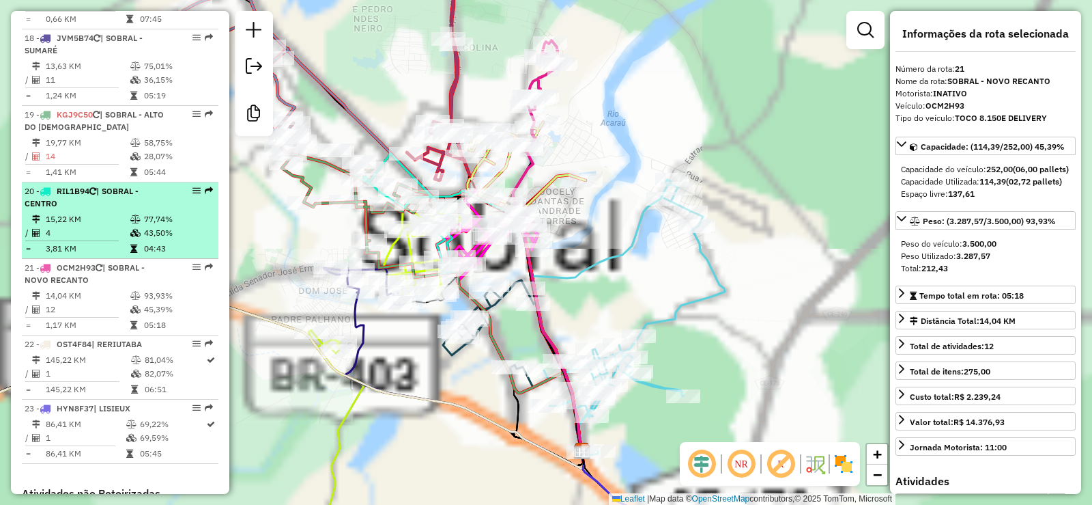
click at [135, 212] on td at bounding box center [137, 219] width 14 height 14
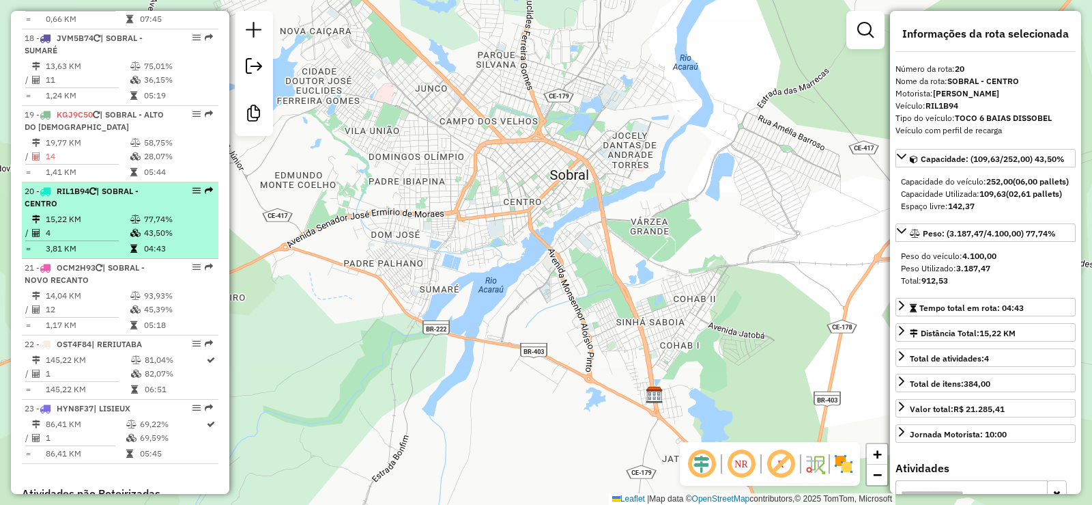
scroll to position [2039, 0]
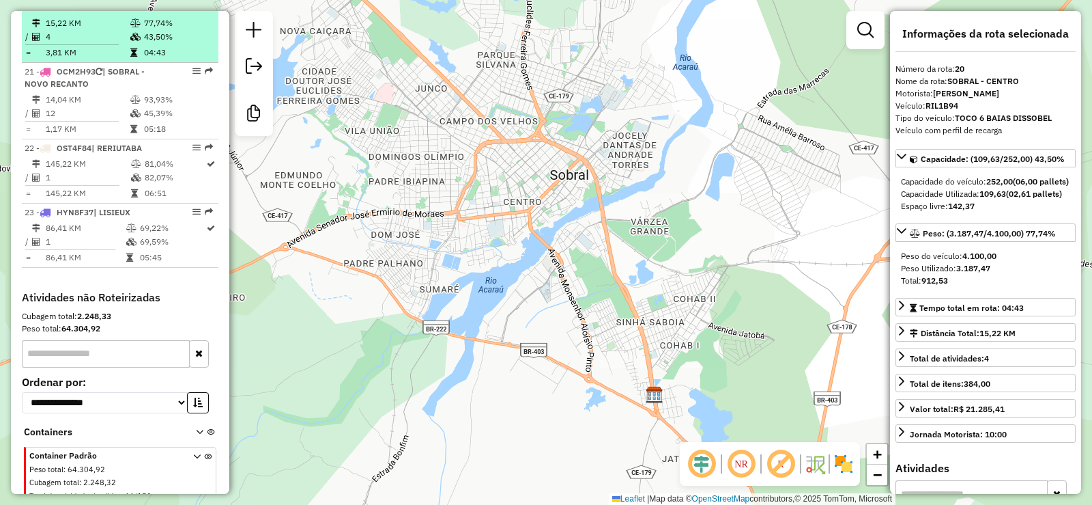
click at [85, 46] on td "3,81 KM" at bounding box center [87, 53] width 85 height 14
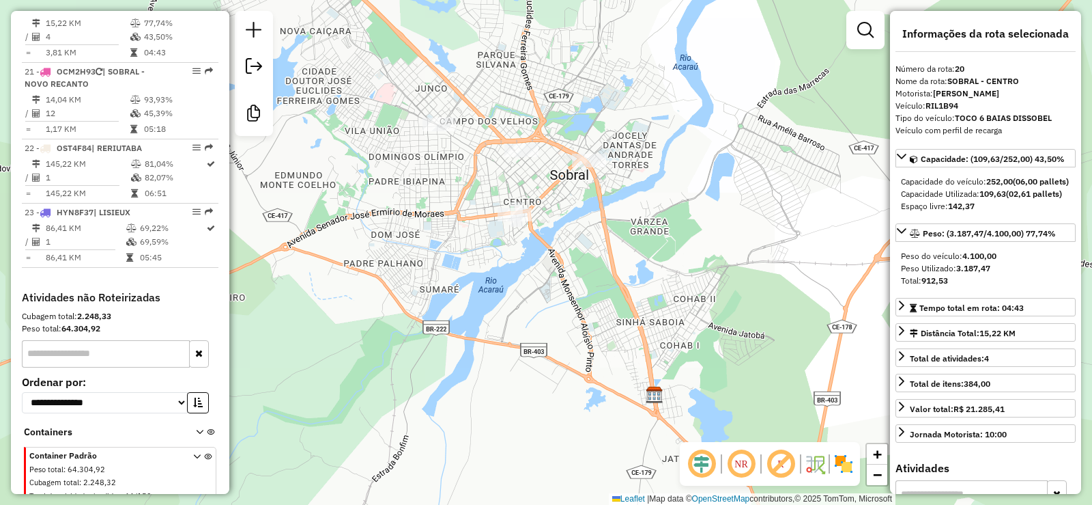
click at [509, 226] on div "Janela de atendimento Grade de atendimento Capacidade Transportadoras Veículos …" at bounding box center [546, 252] width 1092 height 505
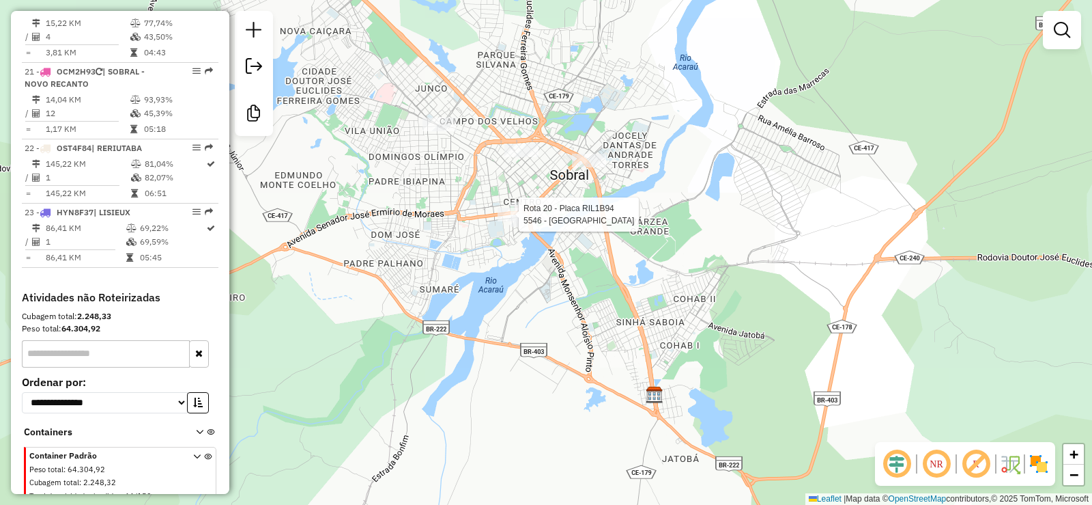
select select "**********"
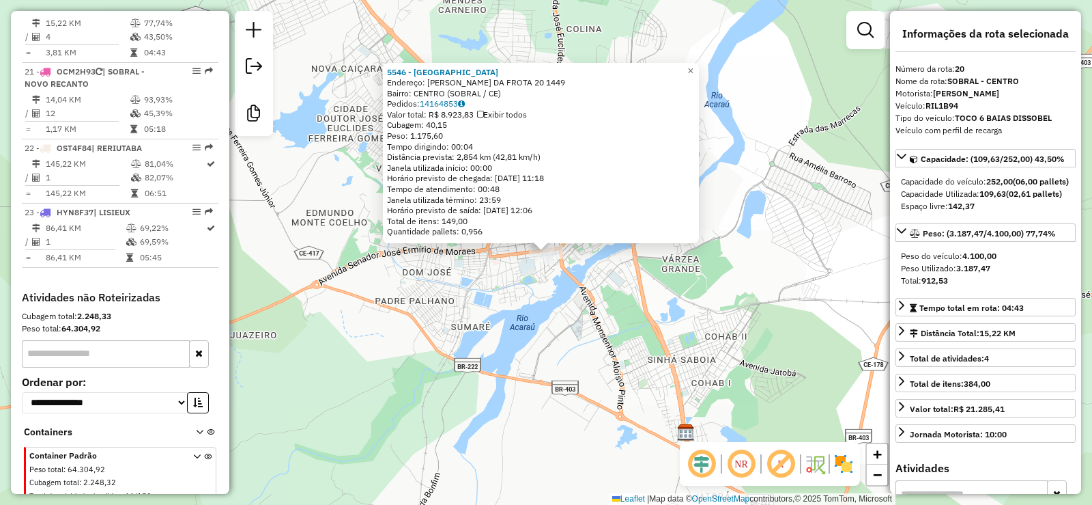
scroll to position [2002, 0]
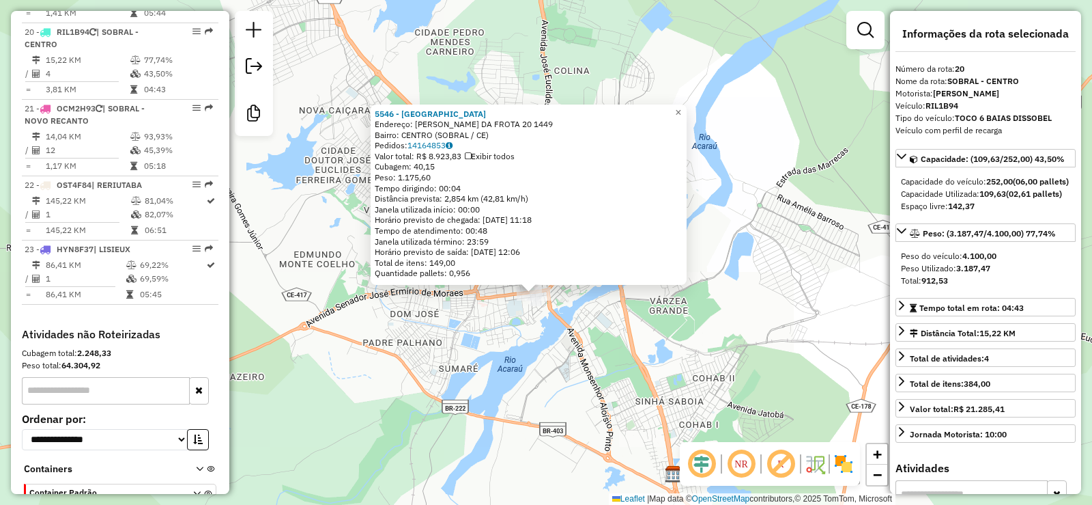
drag, startPoint x: 634, startPoint y: 332, endPoint x: 625, endPoint y: 367, distance: 35.3
click at [625, 367] on div "5546 - SAO DOMINGOS CENTRO Endereço: DOM JOSE TUPINAMBA DA FROTA 20 1449 Bairro…" at bounding box center [546, 252] width 1092 height 505
click at [591, 352] on div "5546 - SAO DOMINGOS CENTRO Endereço: DOM JOSE TUPINAMBA DA FROTA 20 1449 Bairro…" at bounding box center [546, 252] width 1092 height 505
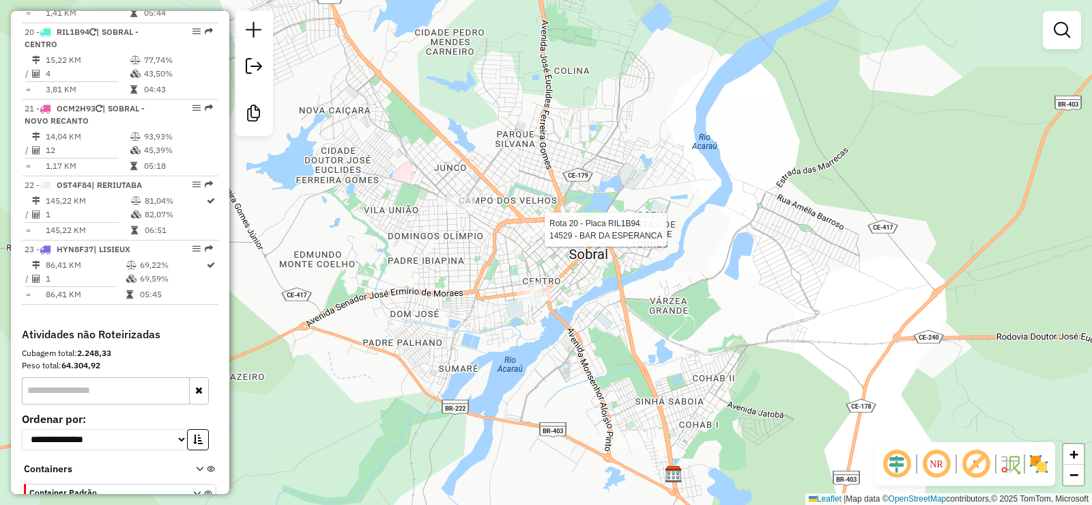
select select "**********"
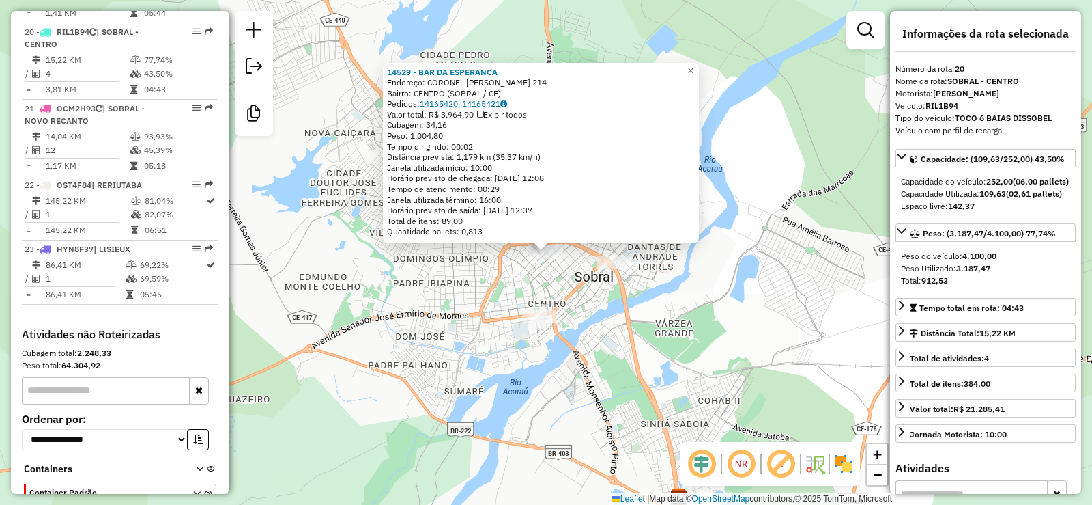
click at [625, 341] on div "Rota 20 - Placa RIL1B94 14529 - BAR DA ESPERANCA 14529 - BAR DA ESPERANCA Ender…" at bounding box center [546, 252] width 1092 height 505
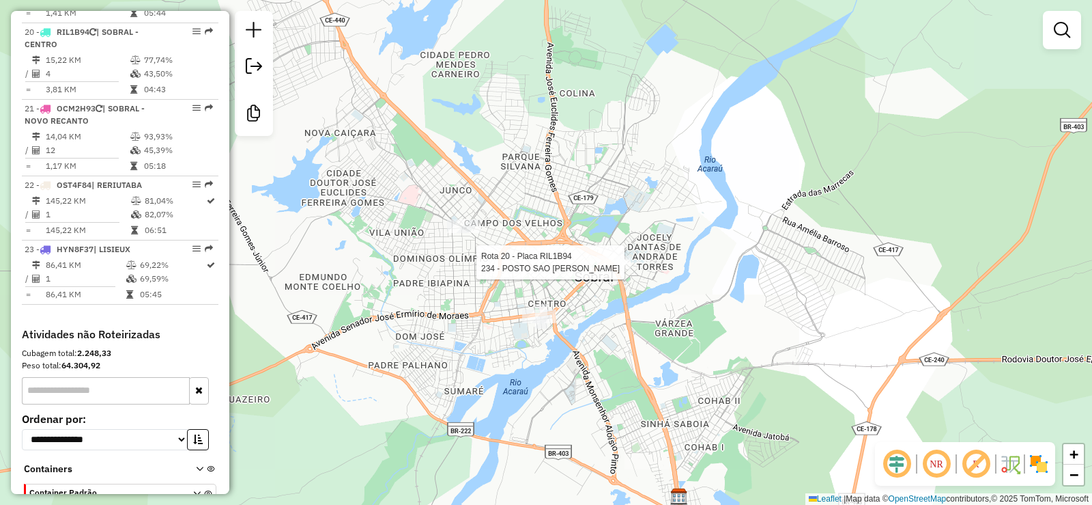
click at [619, 269] on div at bounding box center [614, 262] width 34 height 14
select select "**********"
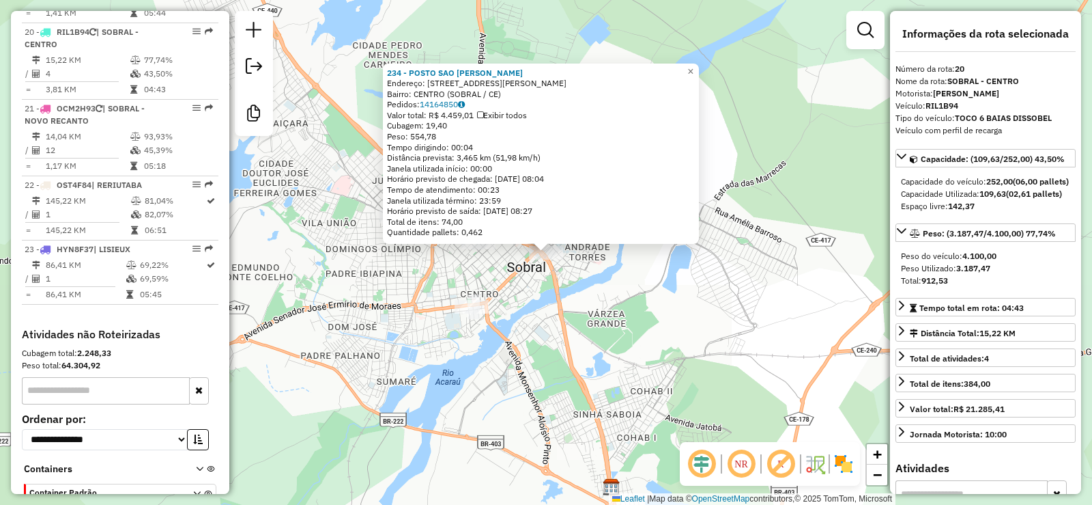
click at [622, 335] on div "234 - POSTO SAO DOMINGOS L Endereço: Av DOUTOR GUARANI 781 854 Bairro: CENTRO (…" at bounding box center [546, 252] width 1092 height 505
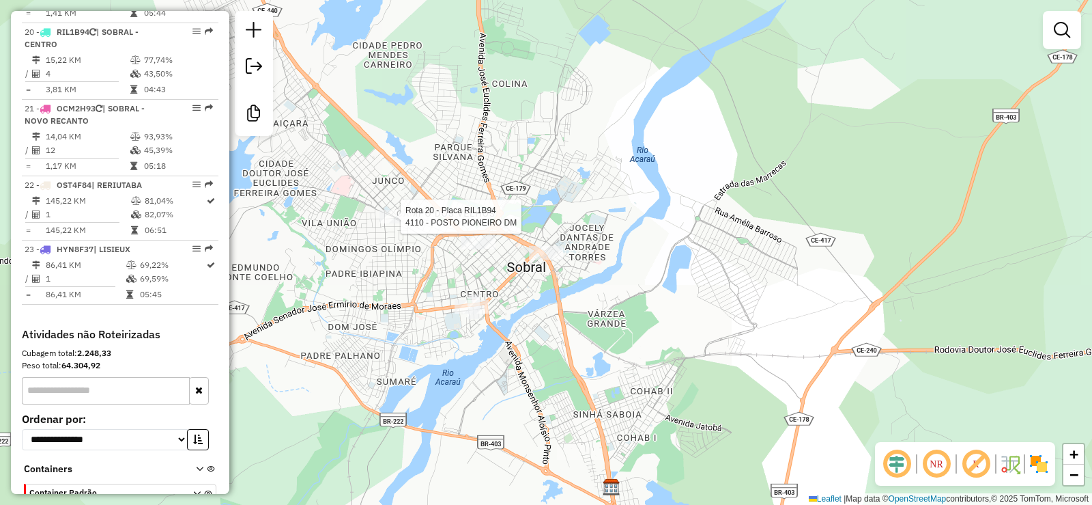
select select "**********"
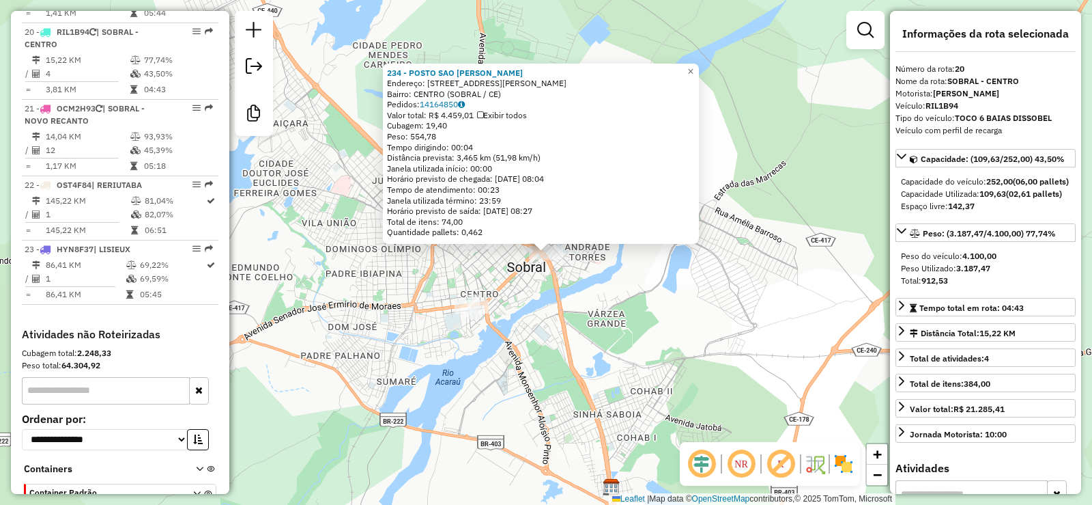
click at [690, 325] on div "234 - POSTO SAO DOMINGOS L Endereço: Av DOUTOR GUARANI 781 854 Bairro: CENTRO (…" at bounding box center [546, 252] width 1092 height 505
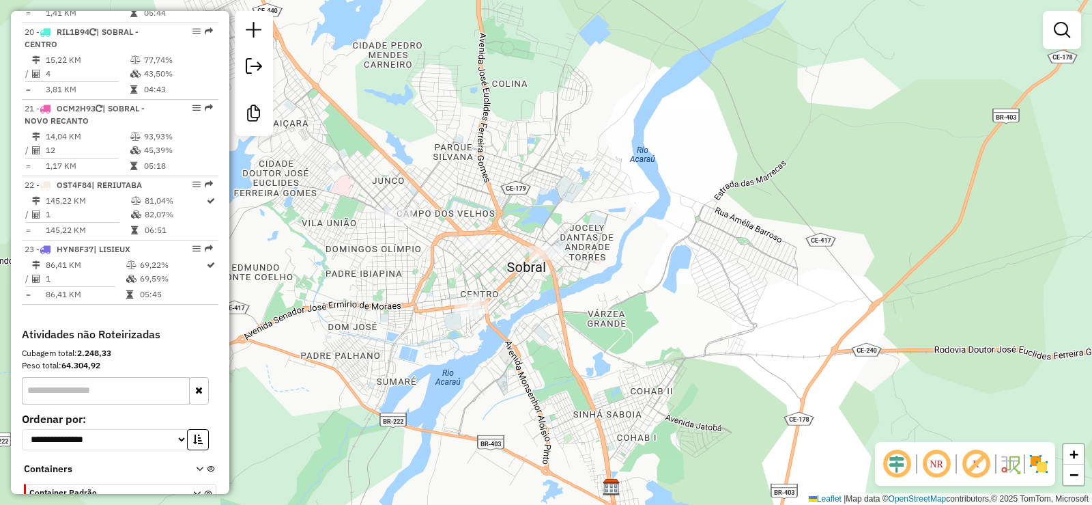
drag, startPoint x: 465, startPoint y: 231, endPoint x: 472, endPoint y: 233, distance: 7.1
click at [468, 231] on div "Rota 20 - Placa RIL1B94 14529 - BAR DA ESPERANCA Janela de atendimento Grade de…" at bounding box center [546, 252] width 1092 height 505
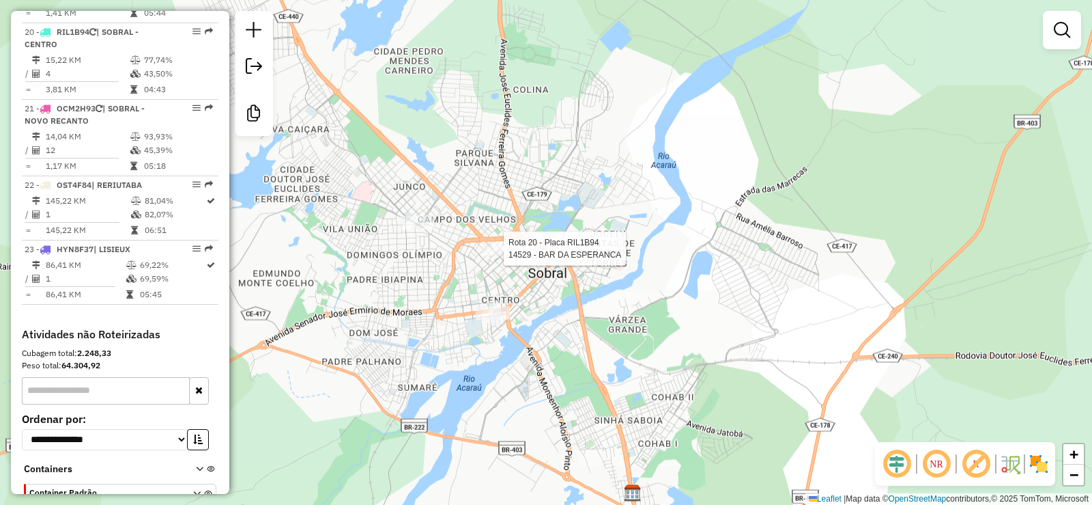
click at [478, 242] on div "Rota 20 - Placa RIL1B94 14529 - BAR DA ESPERANCA Janela de atendimento Grade de…" at bounding box center [546, 252] width 1092 height 505
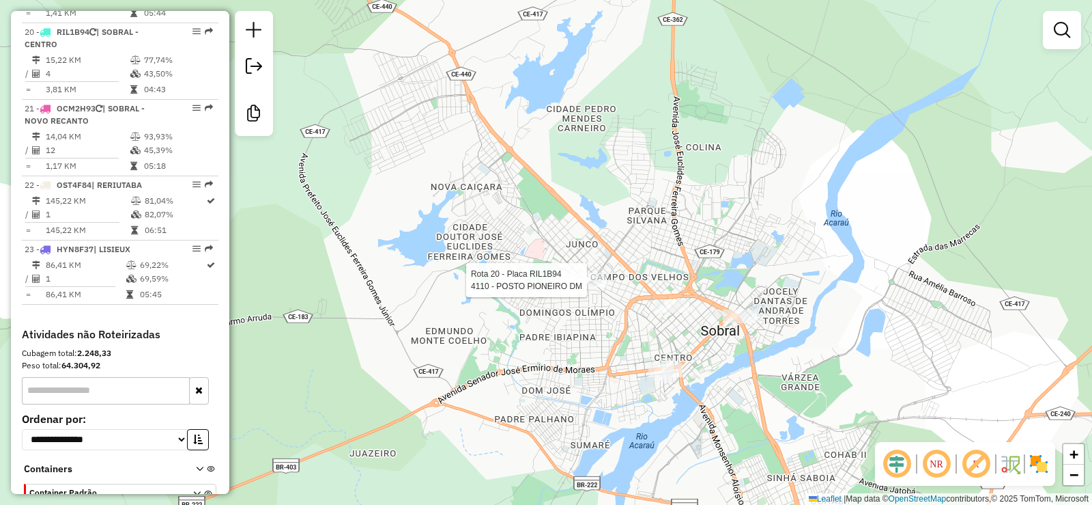
select select "**********"
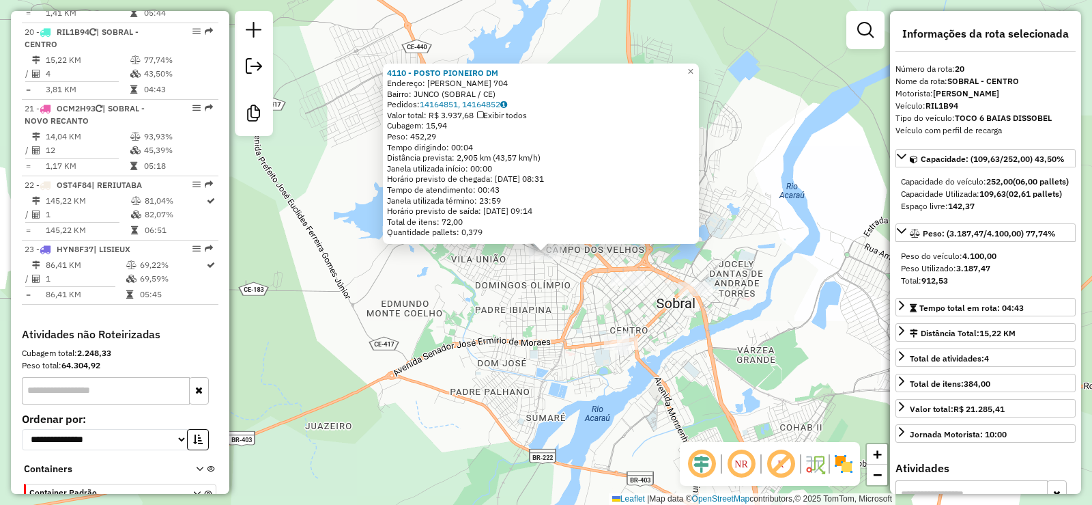
click at [515, 319] on div "4110 - POSTO PIONEIRO DM Endereço: JOHN SANFORD 704 Bairro: JUNCO (SOBRAL / CE)…" at bounding box center [546, 252] width 1092 height 505
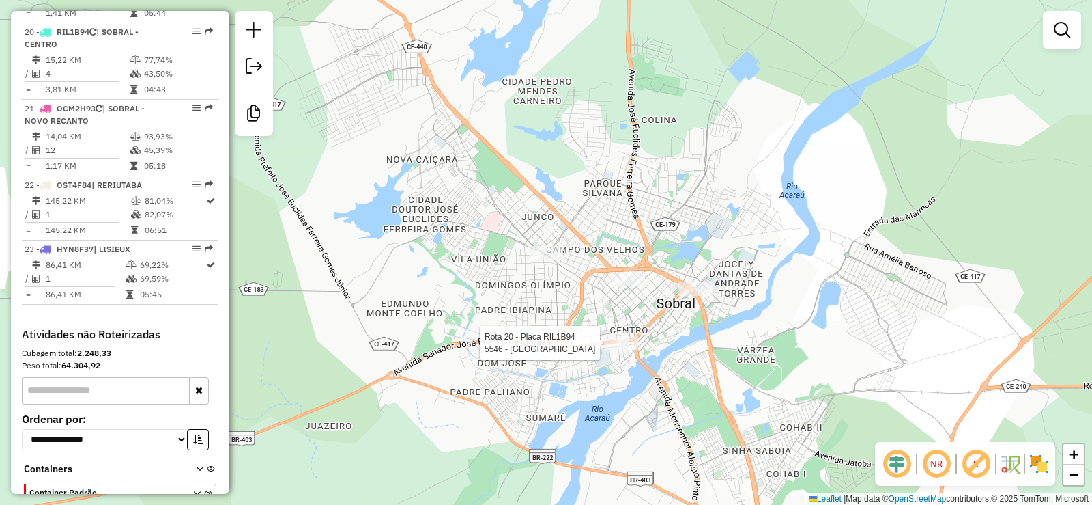
select select "**********"
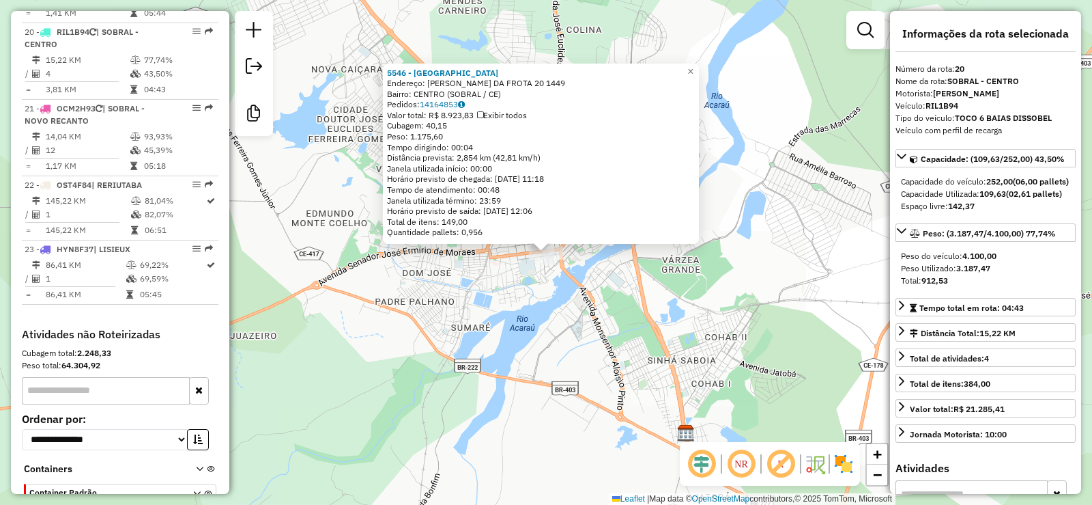
click at [653, 305] on div "5546 - SAO DOMINGOS CENTRO Endereço: DOM JOSE TUPINAMBA DA FROTA 20 1449 Bairro…" at bounding box center [546, 252] width 1092 height 505
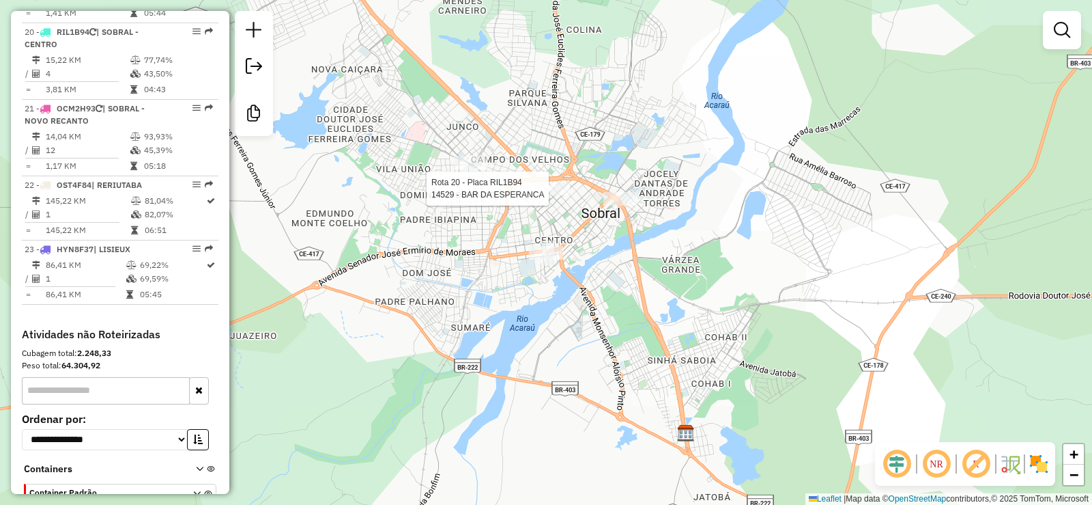
select select "**********"
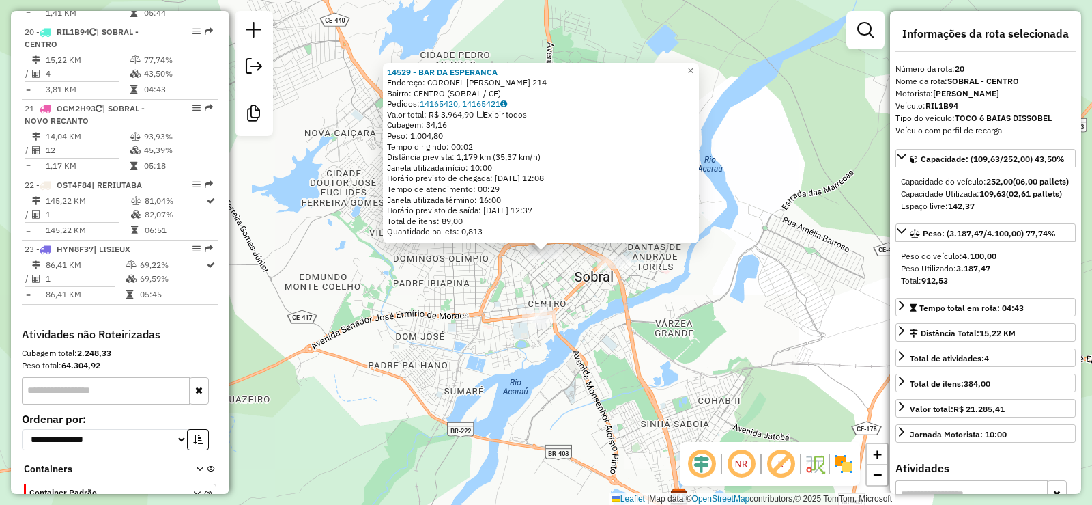
click at [472, 317] on div "14529 - BAR DA ESPERANCA Endereço: CORONEL ANTONIO FROTA 214 Bairro: CENTRO (SO…" at bounding box center [546, 252] width 1092 height 505
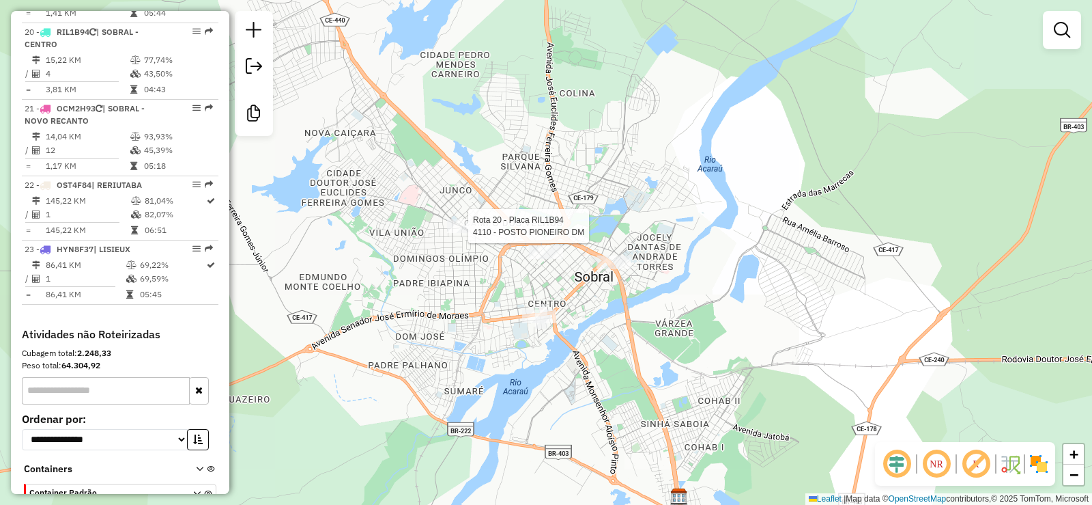
click at [475, 233] on div at bounding box center [464, 226] width 34 height 14
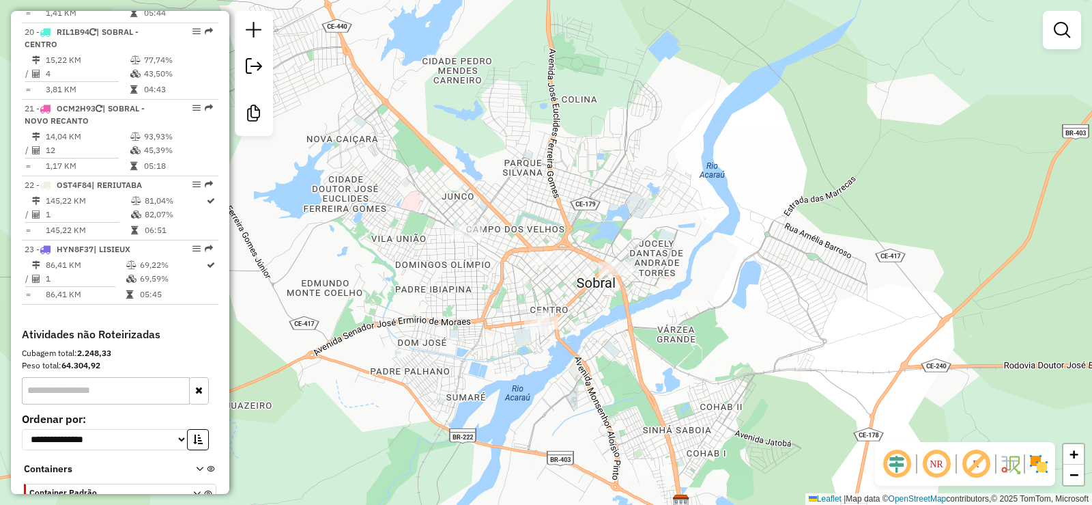
click at [475, 341] on div "Rota 20 - Placa RIL1B94 4110 - POSTO PIONEIRO DM Janela de atendimento Grade de…" at bounding box center [546, 252] width 1092 height 505
select select "**********"
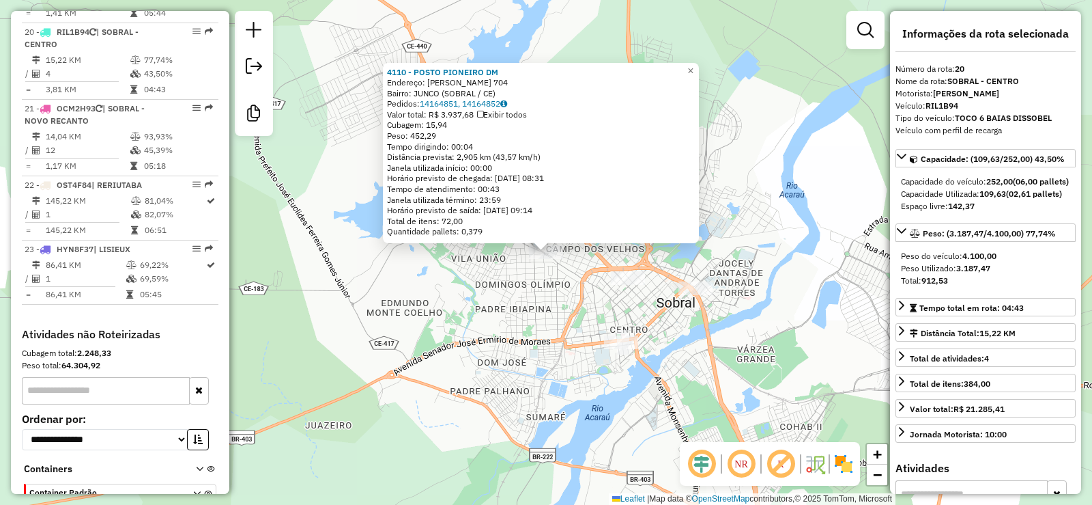
click at [446, 337] on div "4110 - POSTO PIONEIRO DM Endereço: JOHN SANFORD 704 Bairro: JUNCO (SOBRAL / CE)…" at bounding box center [546, 252] width 1092 height 505
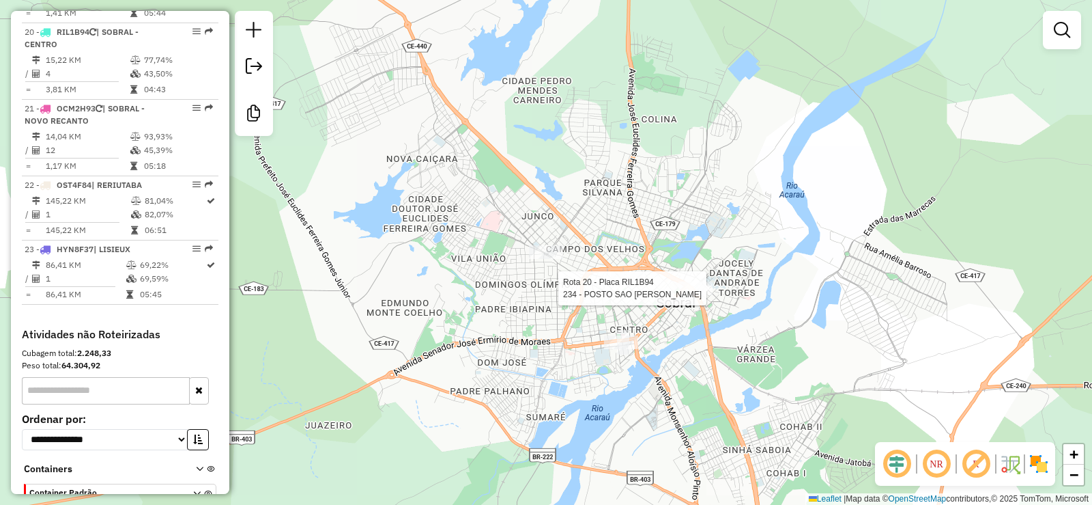
select select "**********"
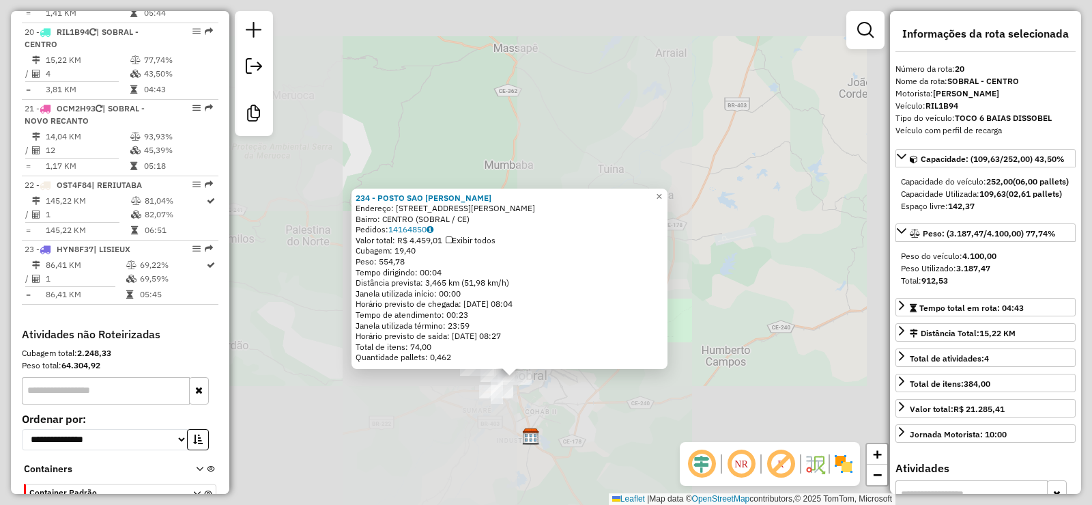
drag, startPoint x: 584, startPoint y: 446, endPoint x: 582, endPoint y: 430, distance: 15.8
click at [585, 444] on div "234 - POSTO SAO DOMINGOS L Endereço: Av DOUTOR GUARANI 781 854 Bairro: CENTRO (…" at bounding box center [546, 252] width 1092 height 505
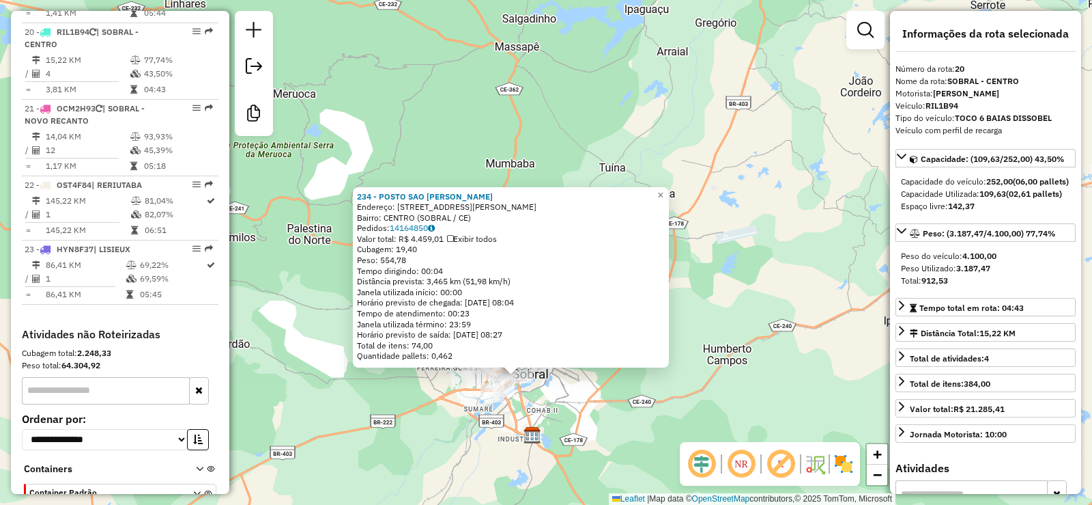
click at [518, 369] on div at bounding box center [511, 365] width 16 height 16
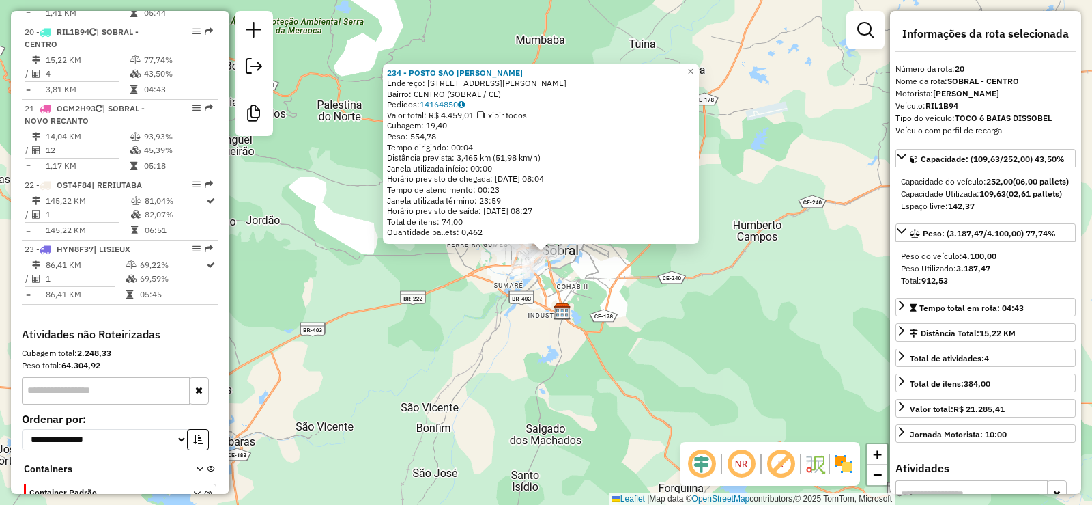
click at [563, 369] on div "234 - POSTO SAO DOMINGOS L Endereço: Av DOUTOR GUARANI 781 854 Bairro: CENTRO (…" at bounding box center [546, 252] width 1092 height 505
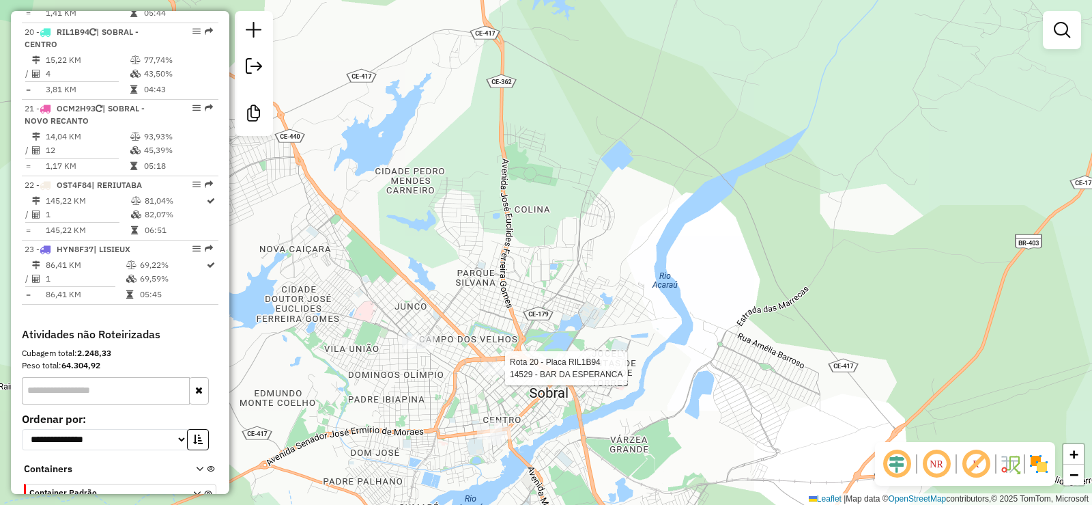
select select "**********"
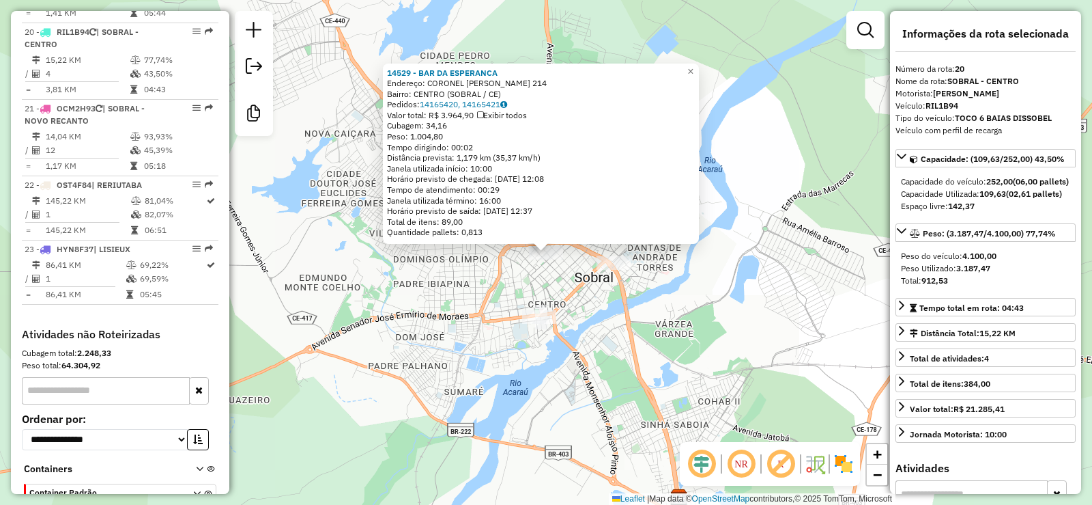
click at [591, 352] on div "14529 - BAR DA ESPERANCA Endereço: CORONEL ANTONIO FROTA 214 Bairro: CENTRO (SO…" at bounding box center [546, 252] width 1092 height 505
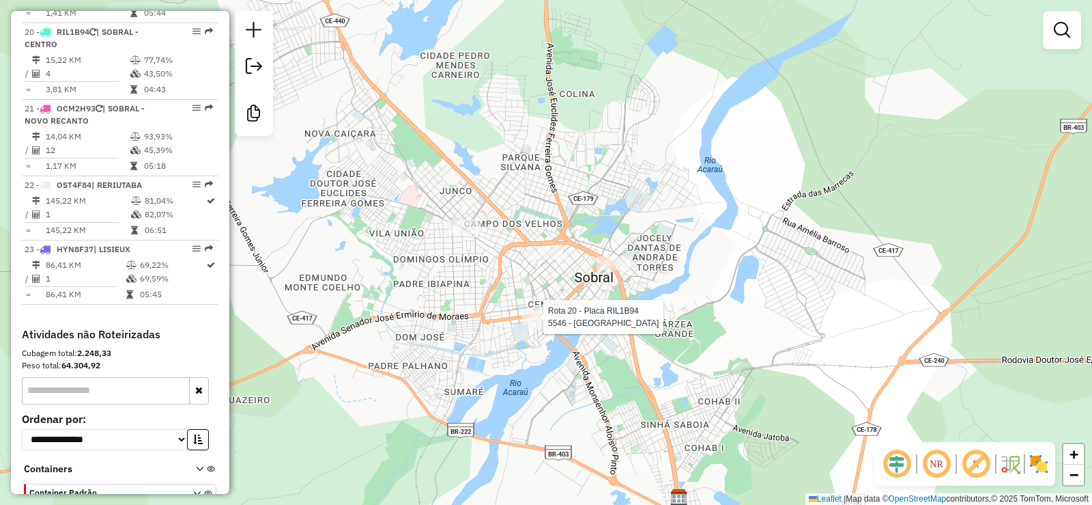
select select "**********"
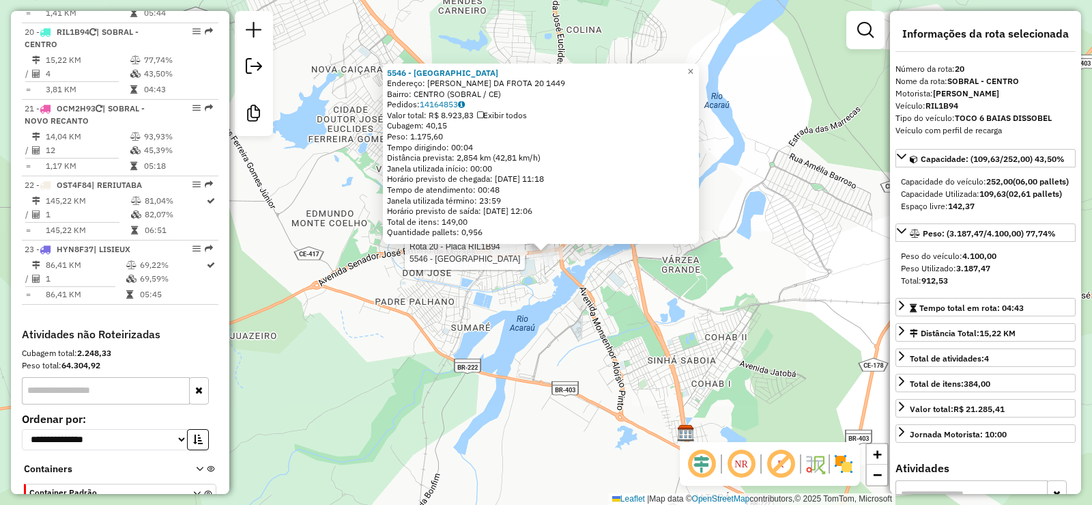
click at [630, 305] on div "Rota 20 - Placa RIL1B94 5546 - SAO DOMINGOS CENTRO 5546 - SAO DOMINGOS CENTRO E…" at bounding box center [546, 252] width 1092 height 505
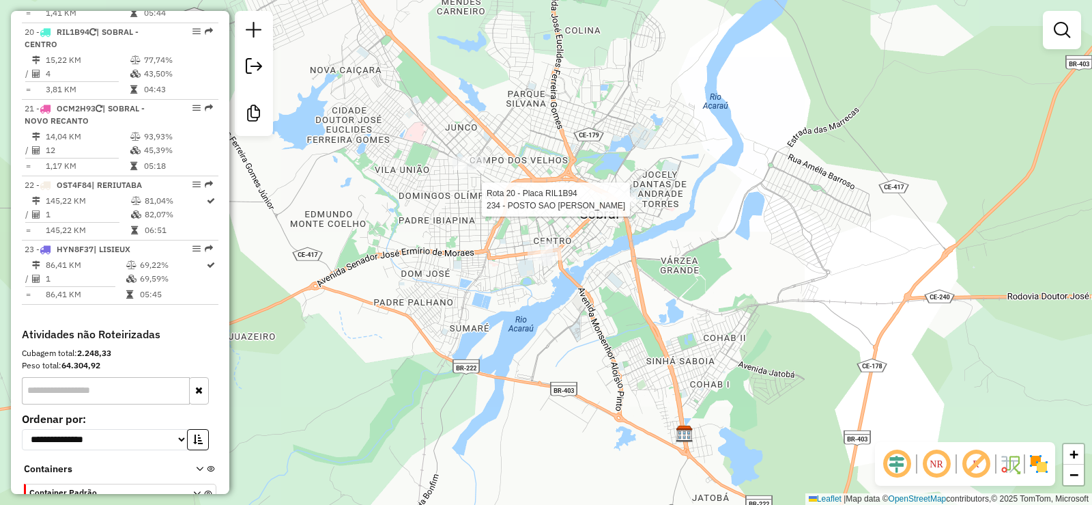
select select "**********"
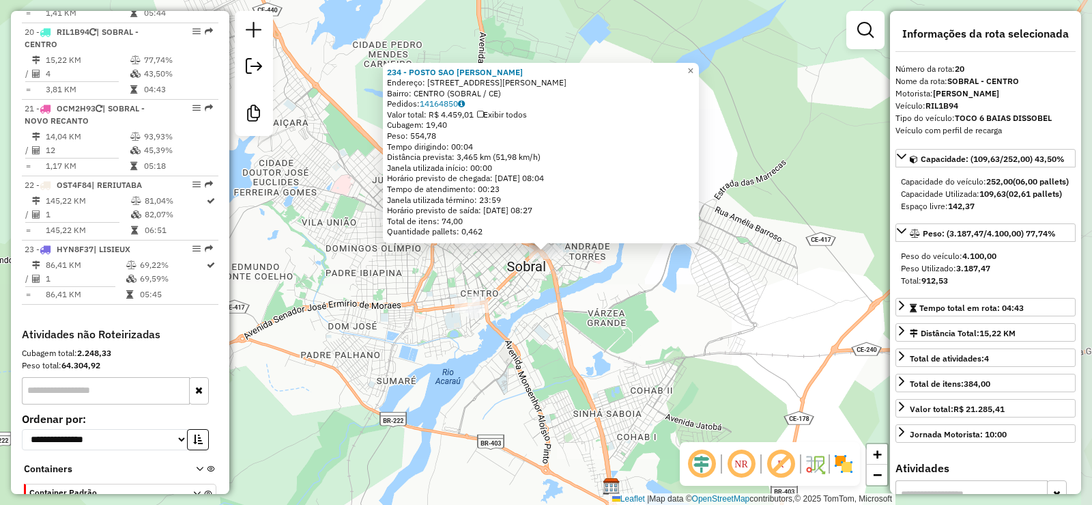
click at [603, 345] on div "Rota 20 - Placa RIL1B94 234 - POSTO SAO DOMINGOS L 234 - POSTO SAO DOMINGOS L E…" at bounding box center [546, 252] width 1092 height 505
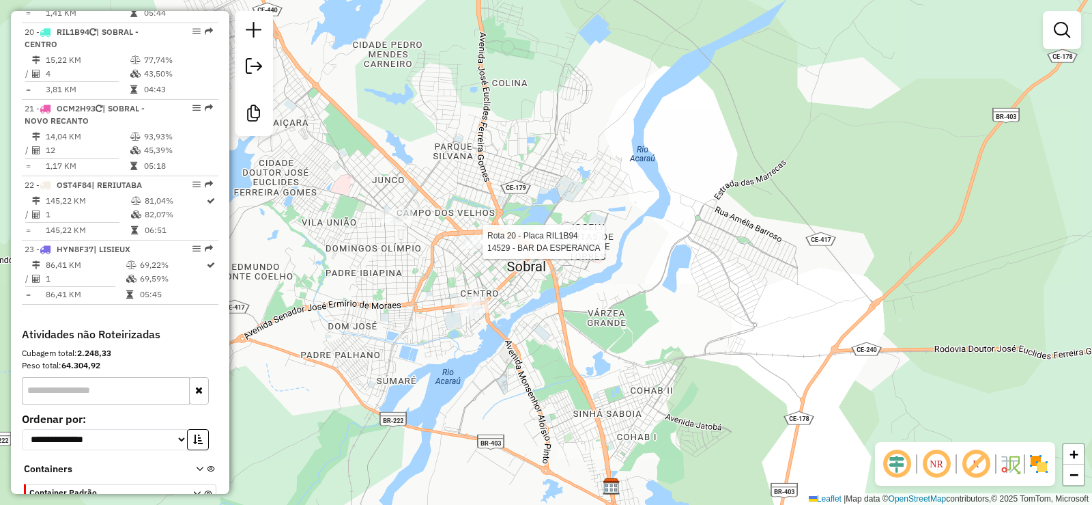
select select "**********"
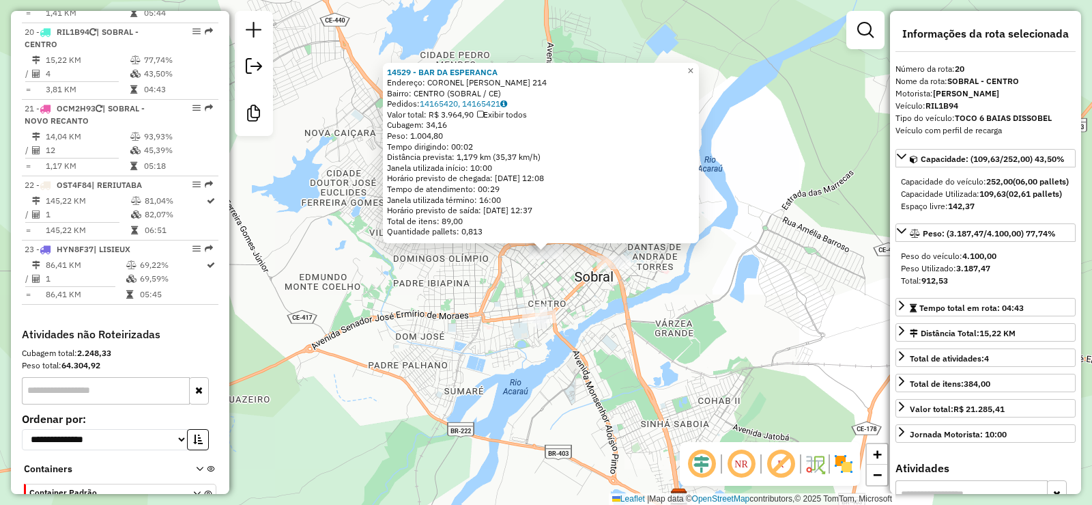
click at [542, 347] on div "Rota 20 - Placa RIL1B94 5546 - SAO DOMINGOS CENTRO 14529 - BAR DA ESPERANCA End…" at bounding box center [546, 252] width 1092 height 505
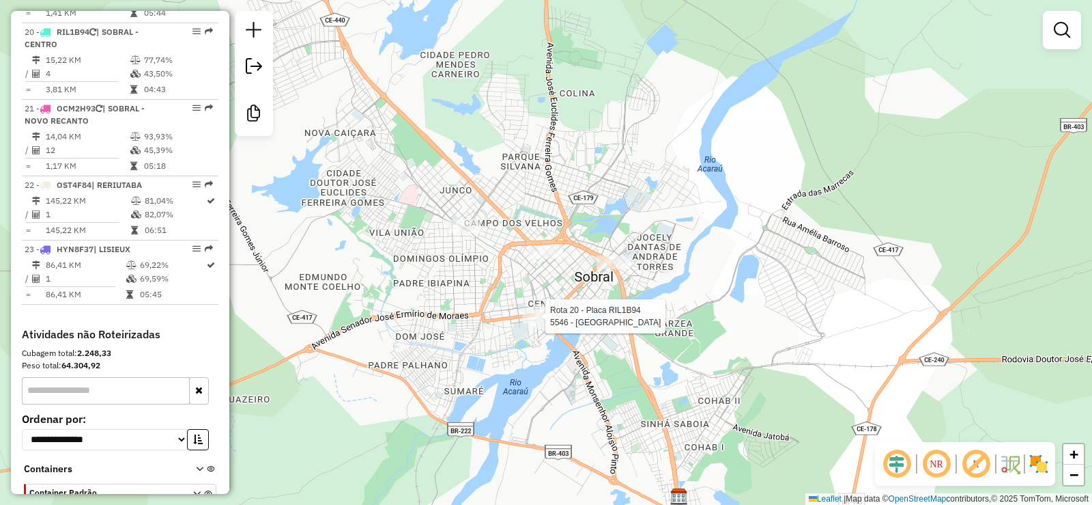
select select "**********"
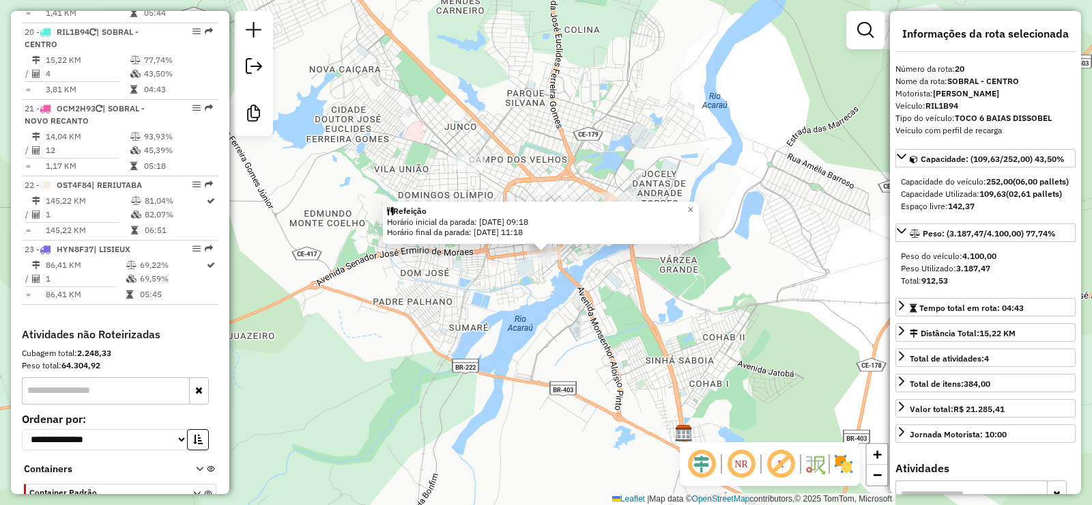
click at [532, 349] on div "Rota 20 - Placa RIL1B94 5546 - SAO DOMINGOS CENTRO Refeição Horário inicial da …" at bounding box center [546, 252] width 1092 height 505
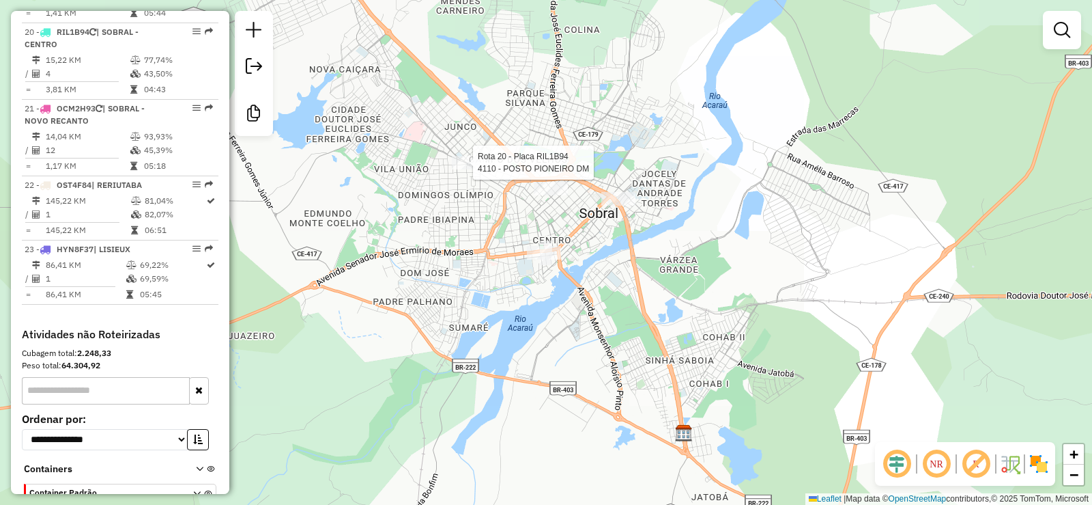
click at [470, 169] on div at bounding box center [469, 163] width 34 height 14
select select "**********"
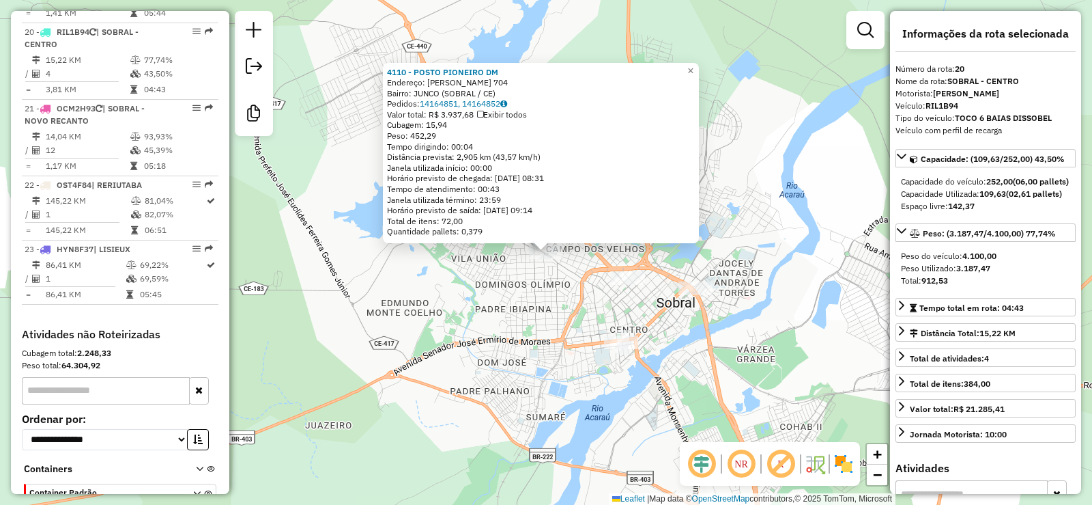
click at [470, 413] on div "4110 - POSTO PIONEIRO DM Endereço: JOHN SANFORD 704 Bairro: JUNCO (SOBRAL / CE)…" at bounding box center [546, 252] width 1092 height 505
